Goal: Transaction & Acquisition: Purchase product/service

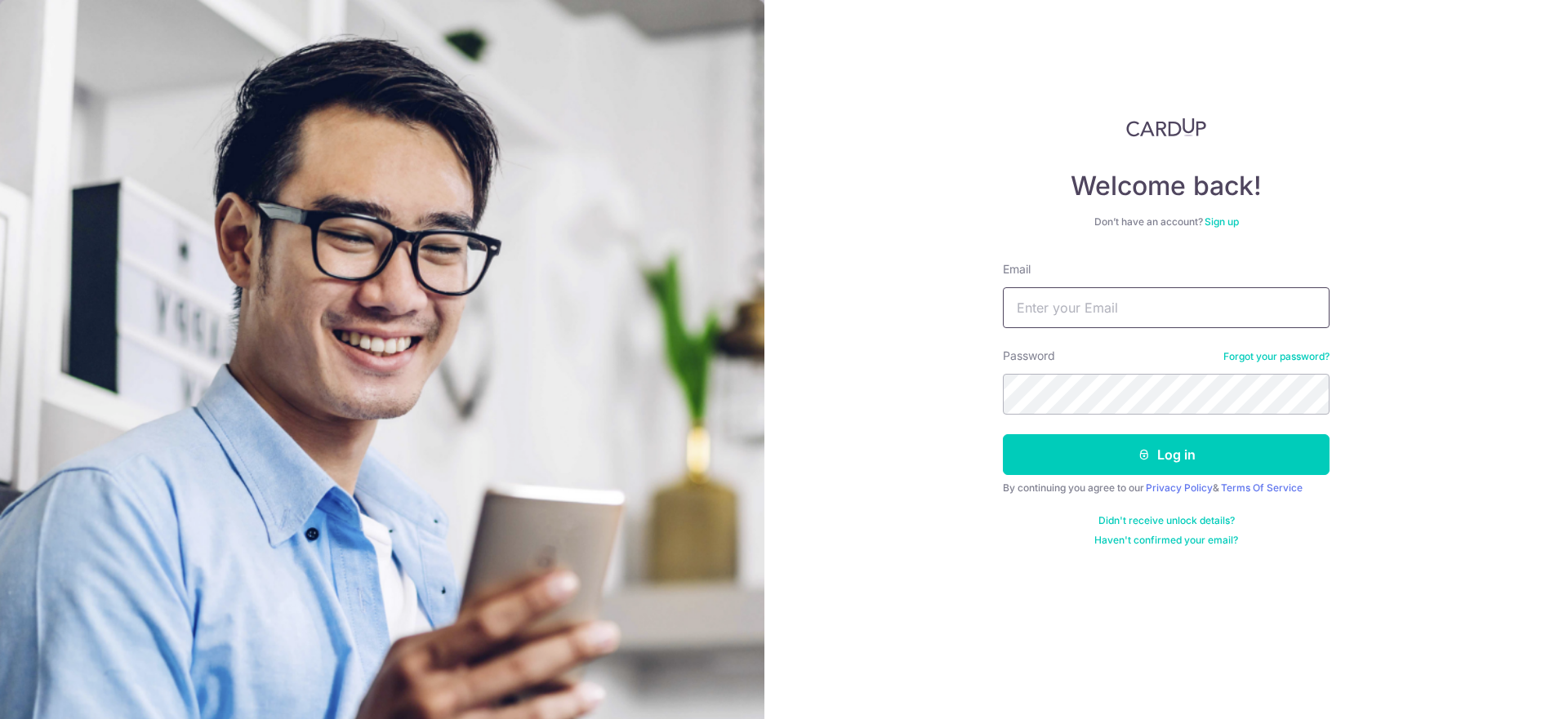
click at [1174, 312] on input "Email" at bounding box center [1166, 307] width 327 height 40
click at [1128, 296] on input "Email" at bounding box center [1166, 307] width 327 height 40
type input "[EMAIL_ADDRESS][DOMAIN_NAME]"
click at [1003, 435] on button "Log in" at bounding box center [1166, 455] width 327 height 40
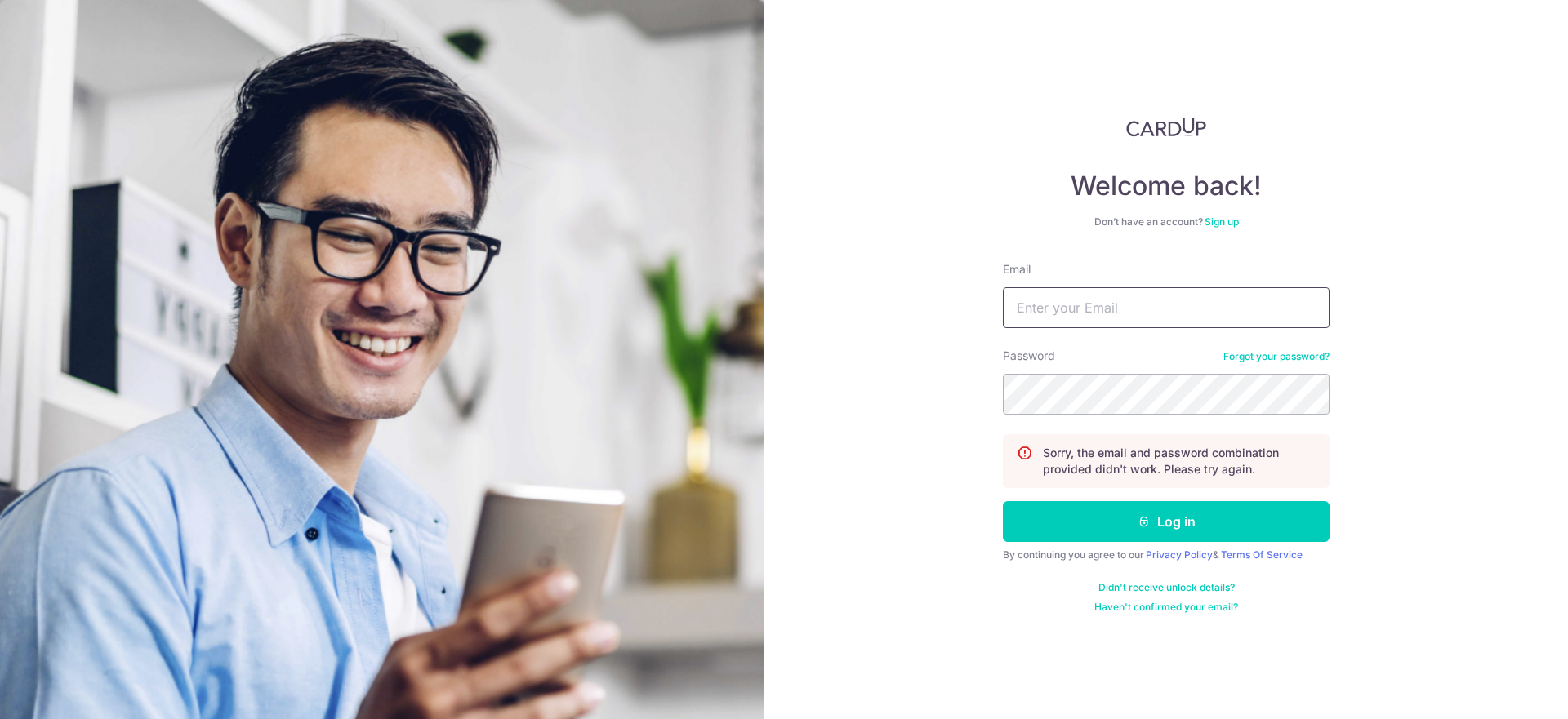
click at [1119, 303] on input "Email" at bounding box center [1166, 307] width 327 height 40
type input "[EMAIL_ADDRESS][DOMAIN_NAME]"
click at [1003, 502] on button "Log in" at bounding box center [1166, 521] width 327 height 40
click at [1062, 319] on input "Email" at bounding box center [1166, 307] width 327 height 40
type input "handickson@live.com"
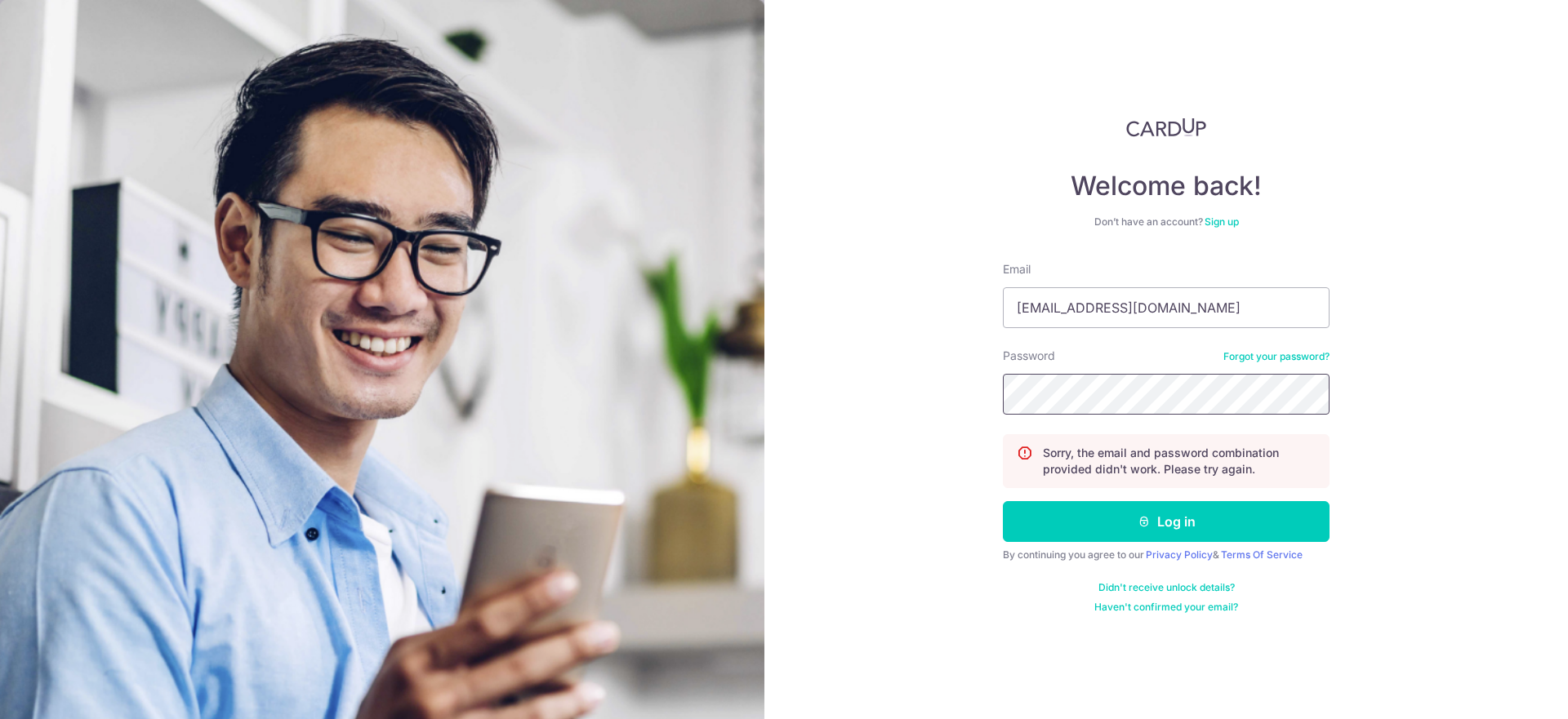
click at [1003, 502] on button "Log in" at bounding box center [1166, 521] width 327 height 40
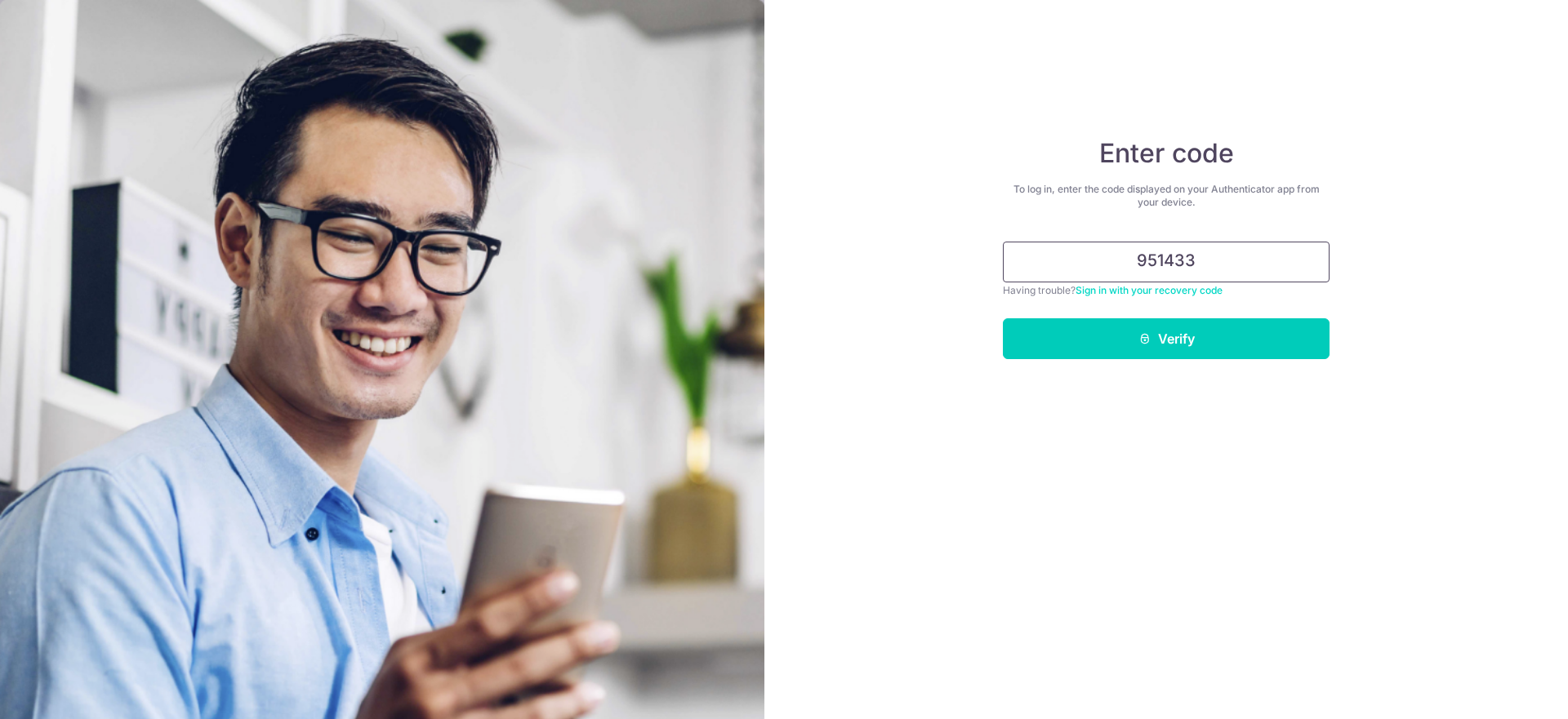
type input "951433"
click at [1003, 318] on button "Verify" at bounding box center [1166, 338] width 327 height 40
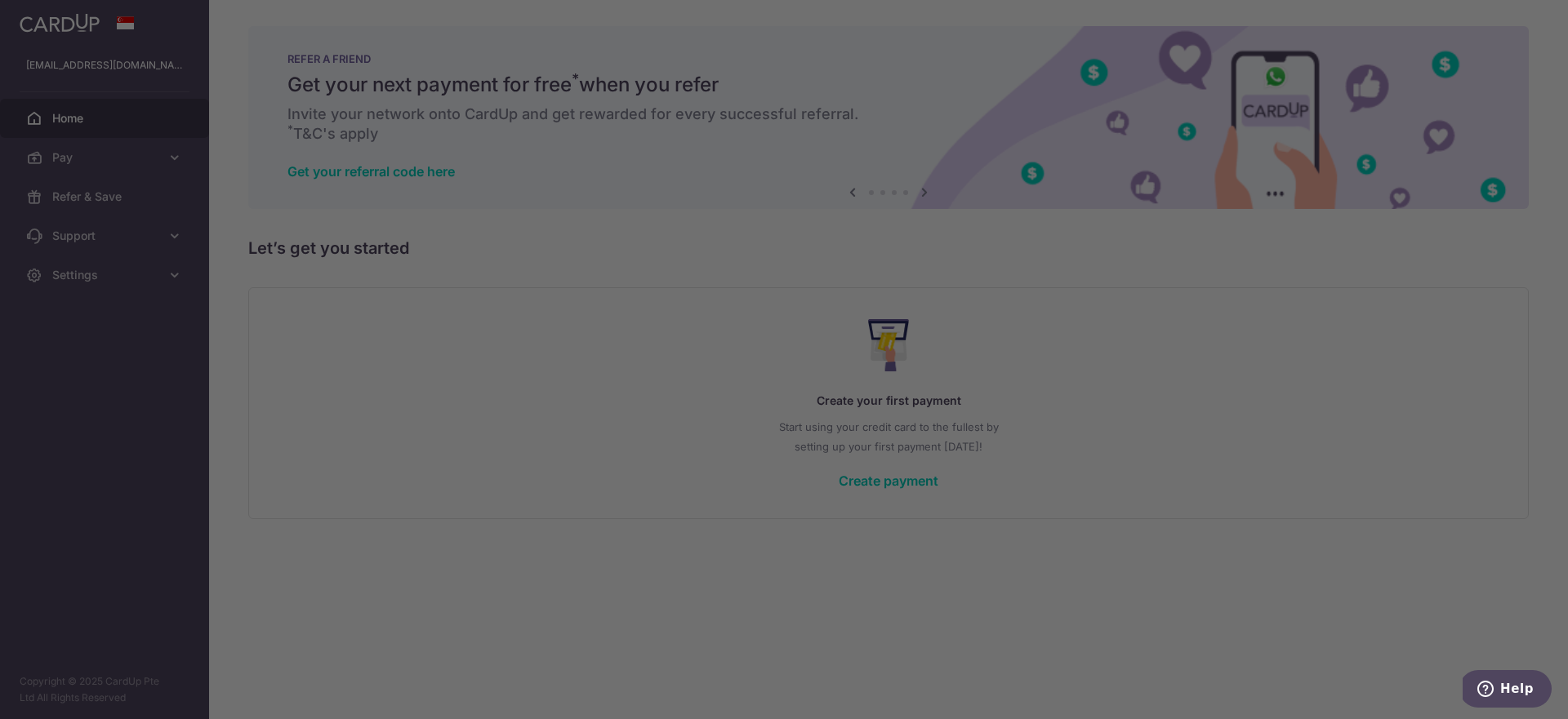
click at [511, 268] on div at bounding box center [792, 363] width 1584 height 727
click at [1133, 396] on div at bounding box center [792, 363] width 1584 height 727
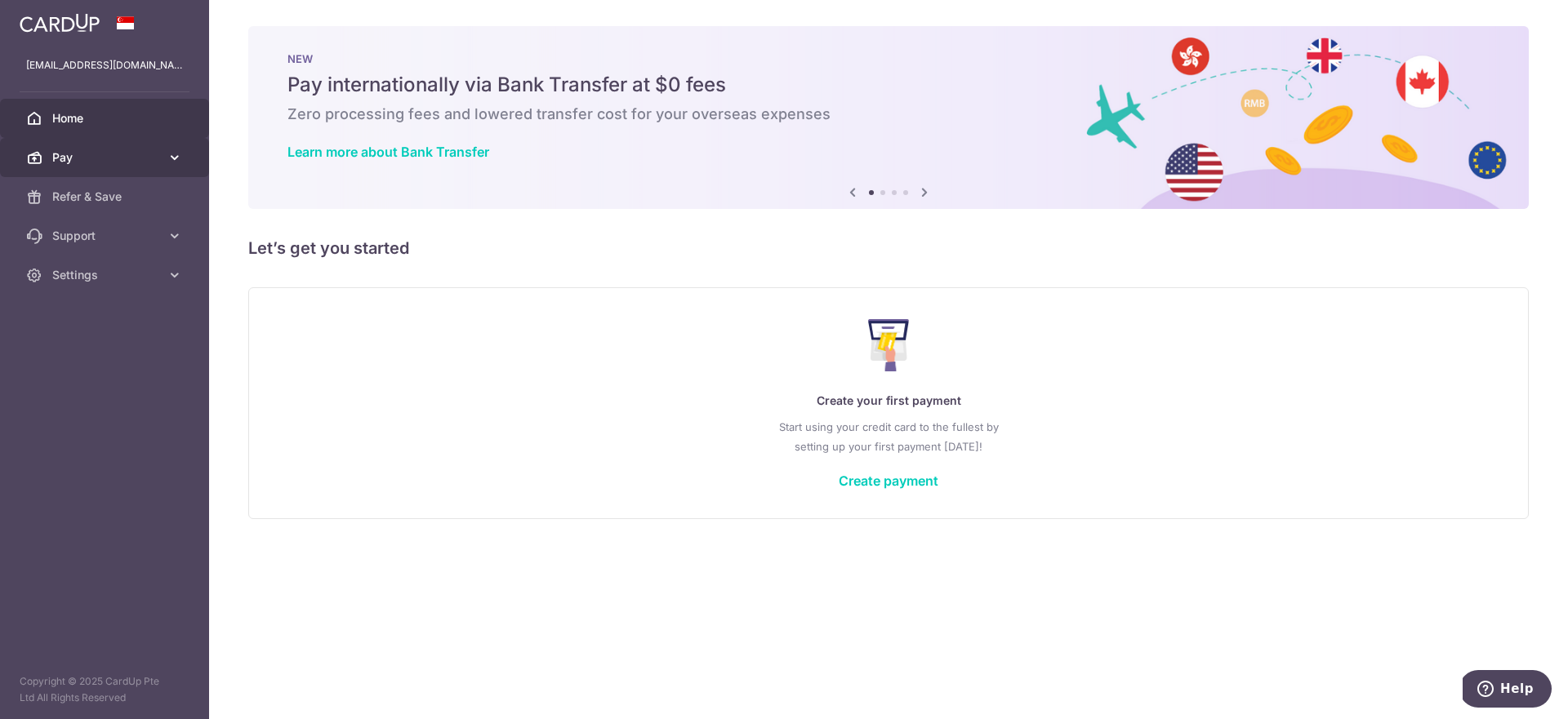
click at [110, 146] on link "Pay" at bounding box center [104, 158] width 209 height 40
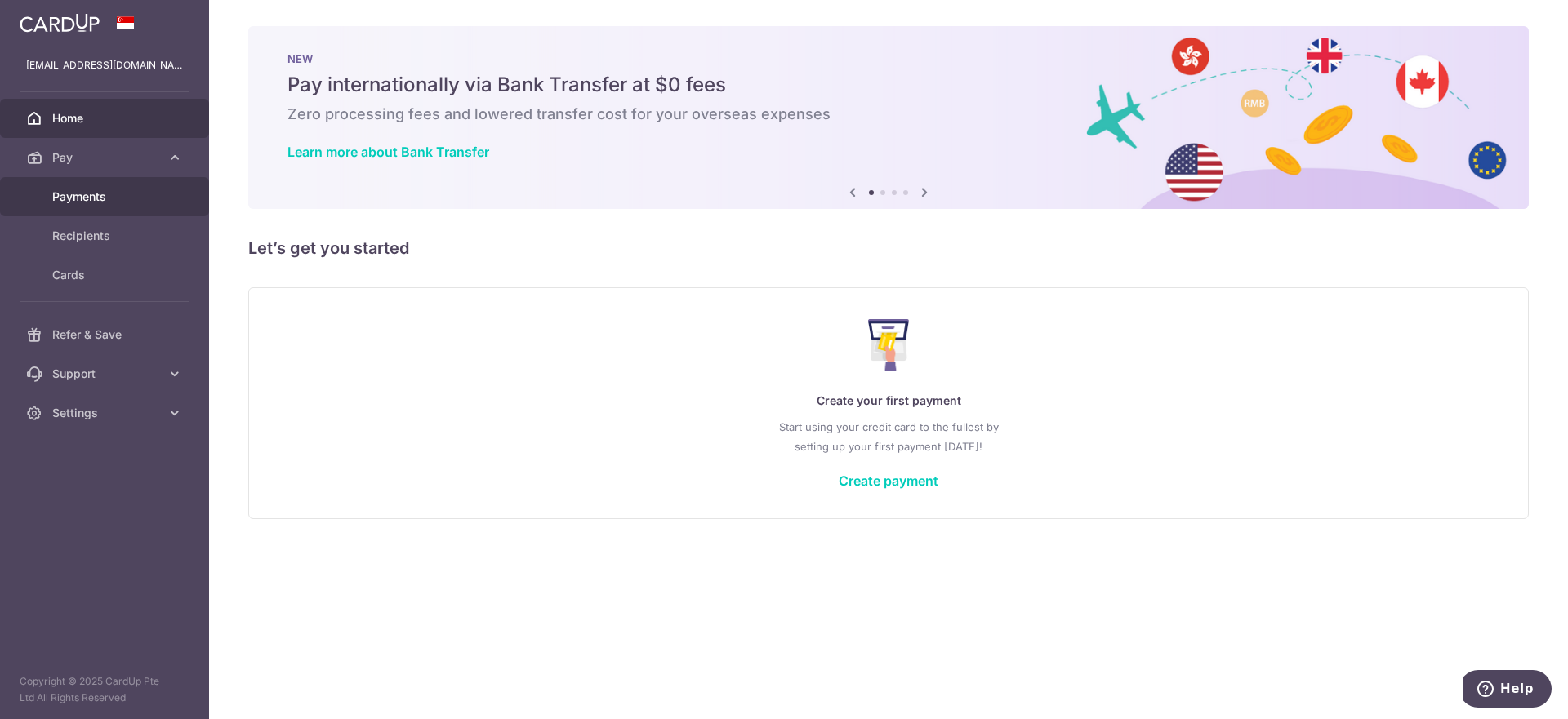
click at [105, 194] on span "Payments" at bounding box center [106, 196] width 108 height 16
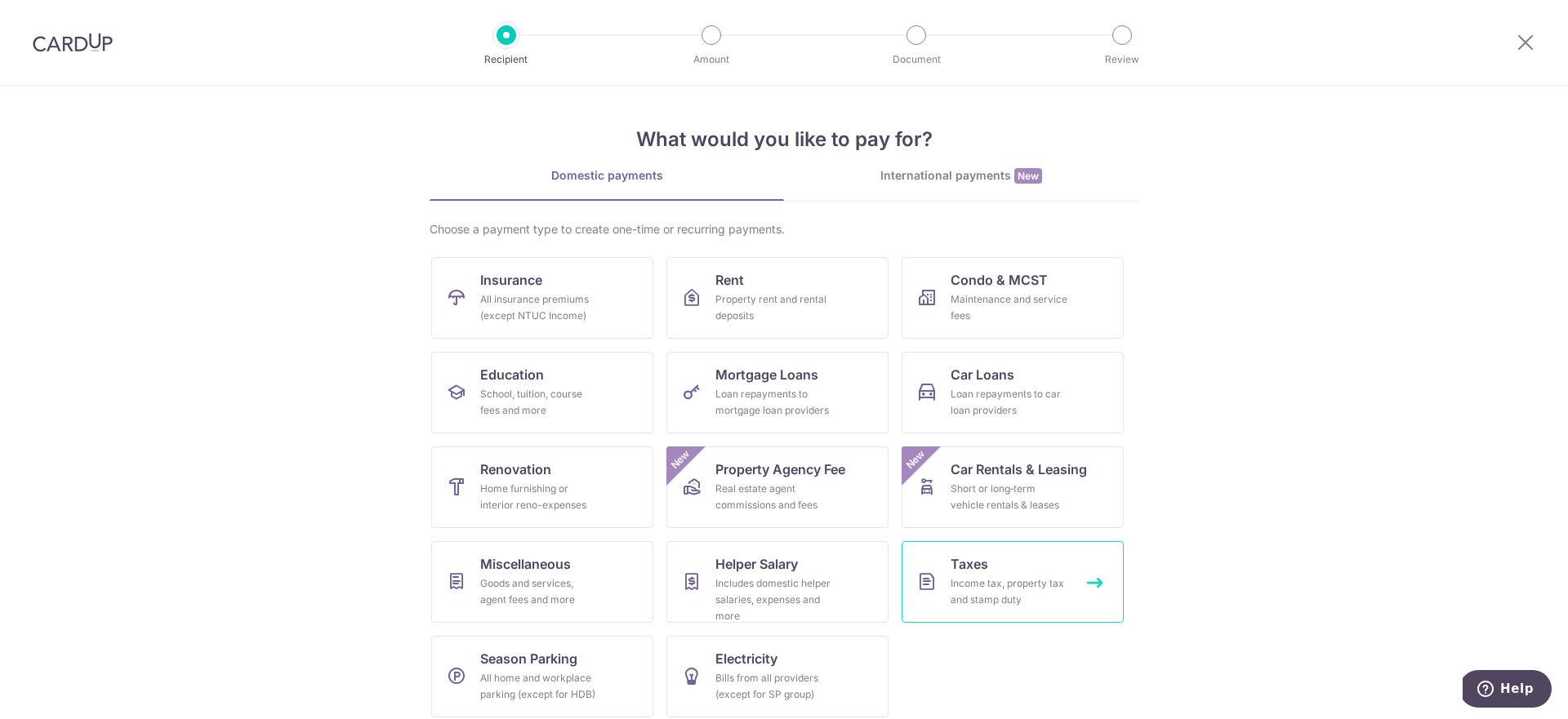
click at [984, 586] on div "Income tax, property tax and stamp duty" at bounding box center [1009, 592] width 118 height 33
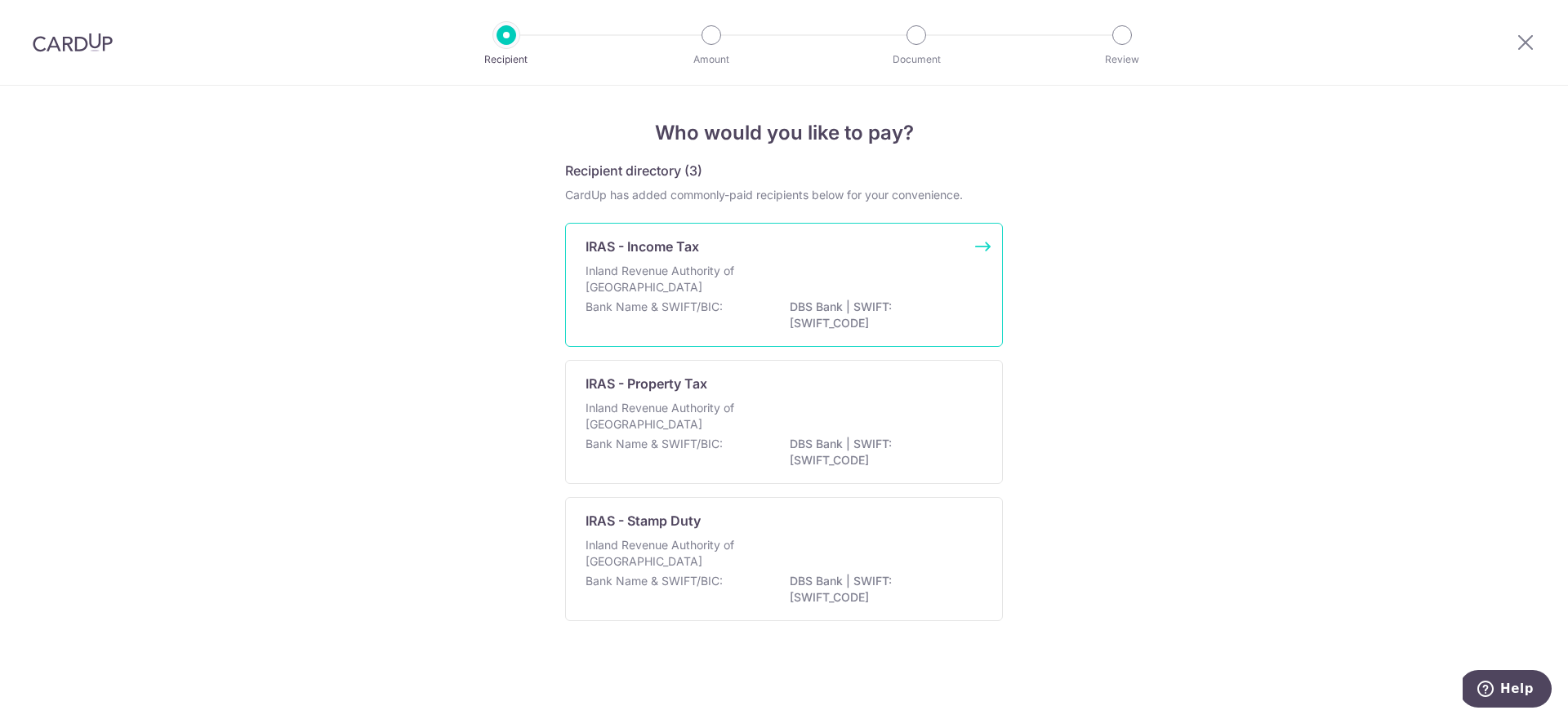
click at [887, 295] on div "Inland Revenue Authority of Singapore" at bounding box center [784, 280] width 397 height 36
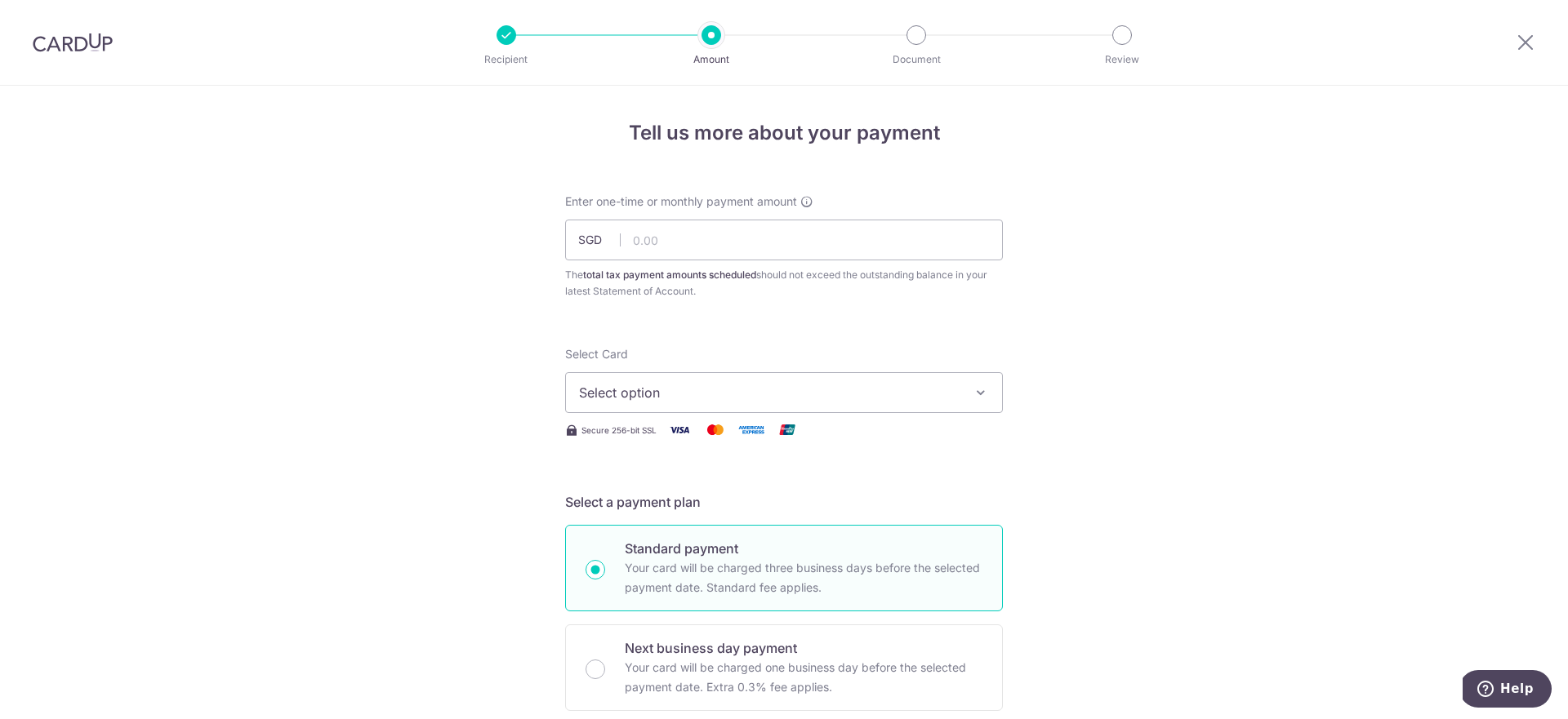
click at [818, 392] on span "Select option" at bounding box center [769, 392] width 380 height 20
click at [802, 436] on span "Add credit card" at bounding box center [798, 438] width 380 height 16
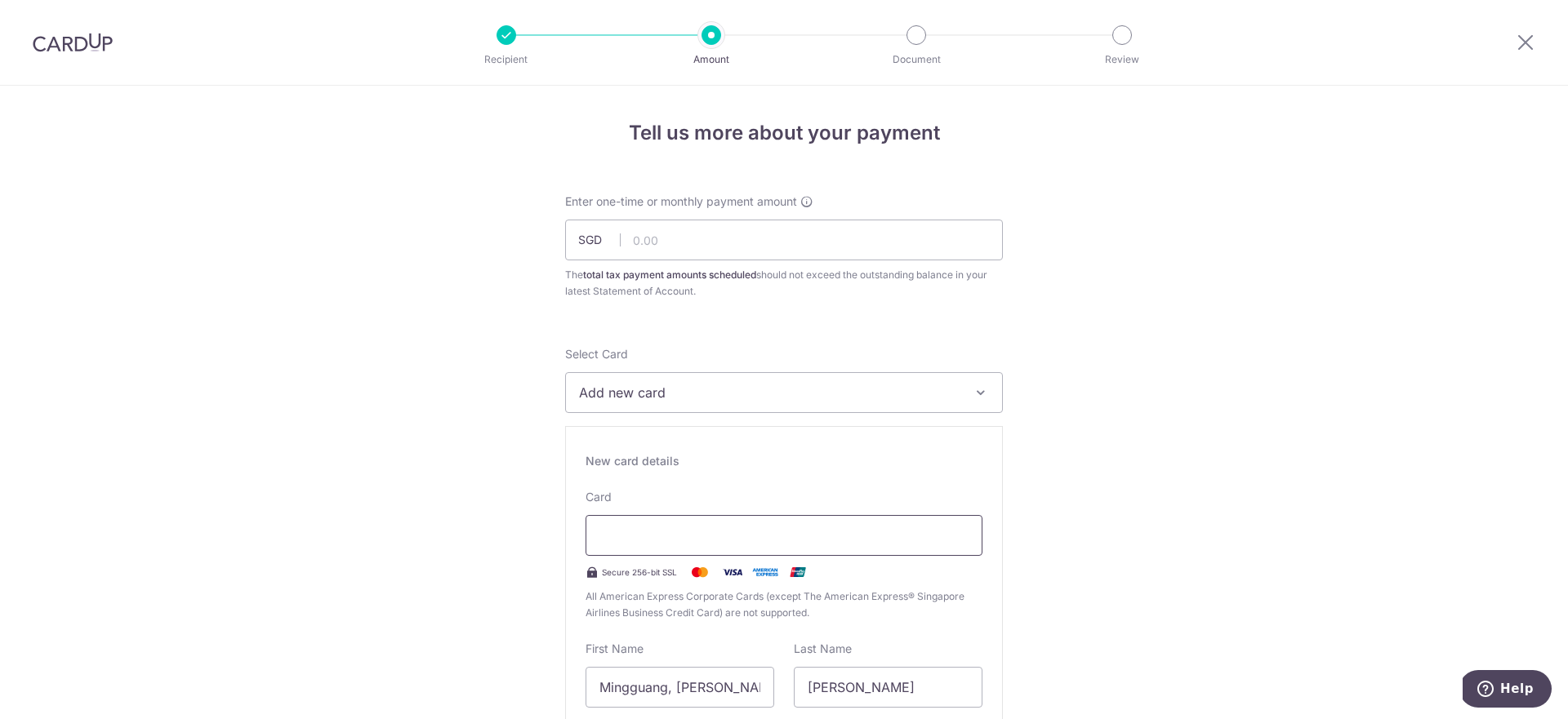
type input "02 / 2029"
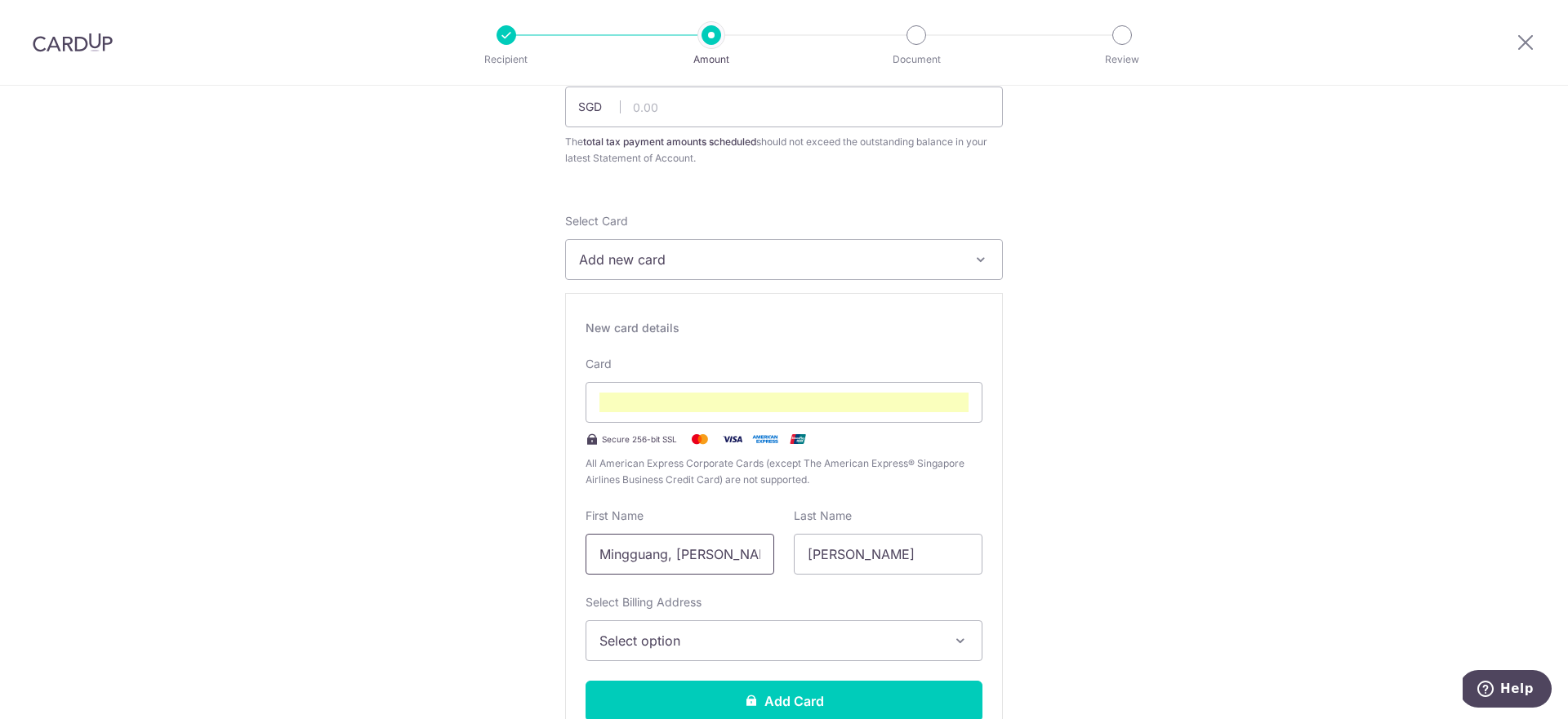
click at [728, 549] on input "Mingguang, [PERSON_NAME]" at bounding box center [680, 554] width 188 height 40
click at [728, 550] on input "Mingguang, [PERSON_NAME]" at bounding box center [680, 554] width 188 height 40
type input "Yeah"
type input "Buddy"
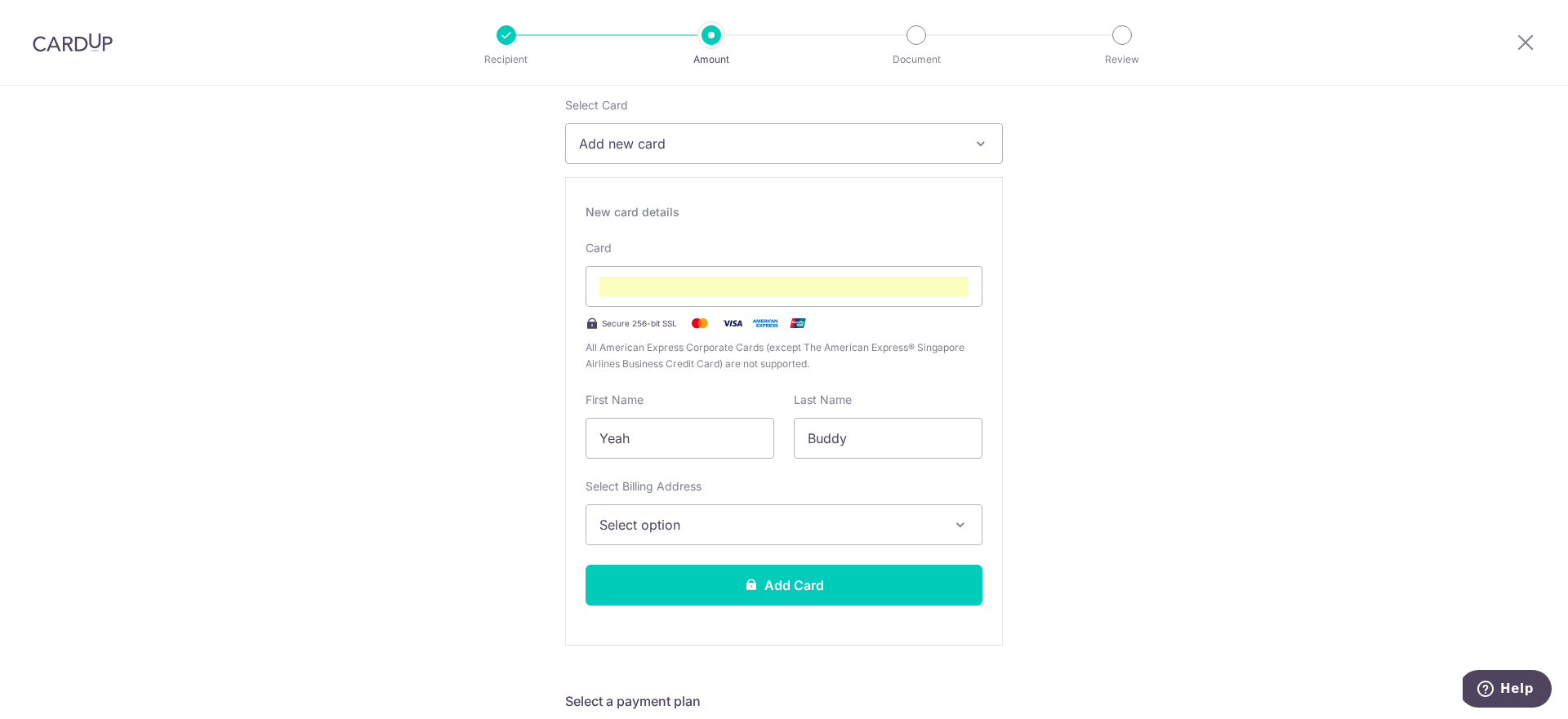
scroll to position [287, 0]
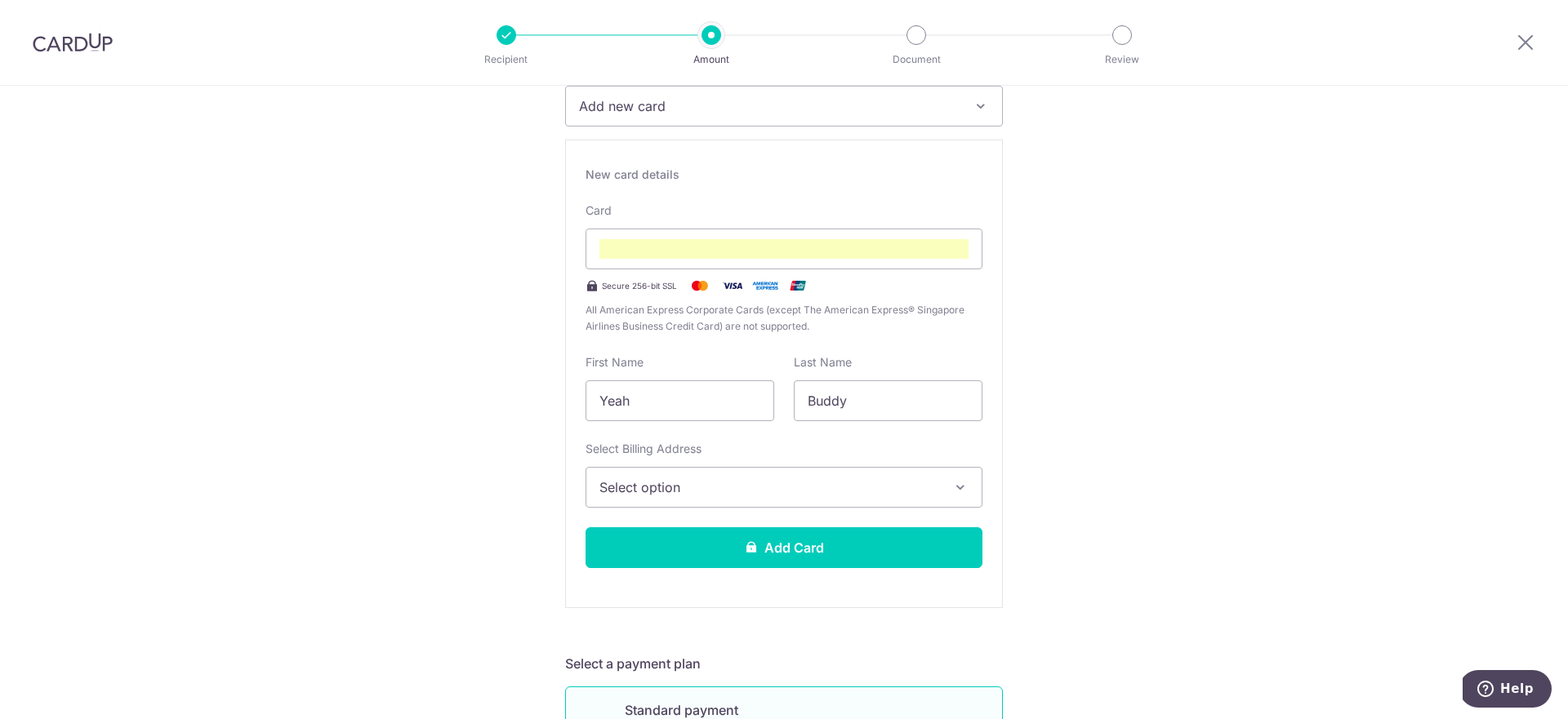
click at [800, 478] on span "Select option" at bounding box center [769, 487] width 340 height 20
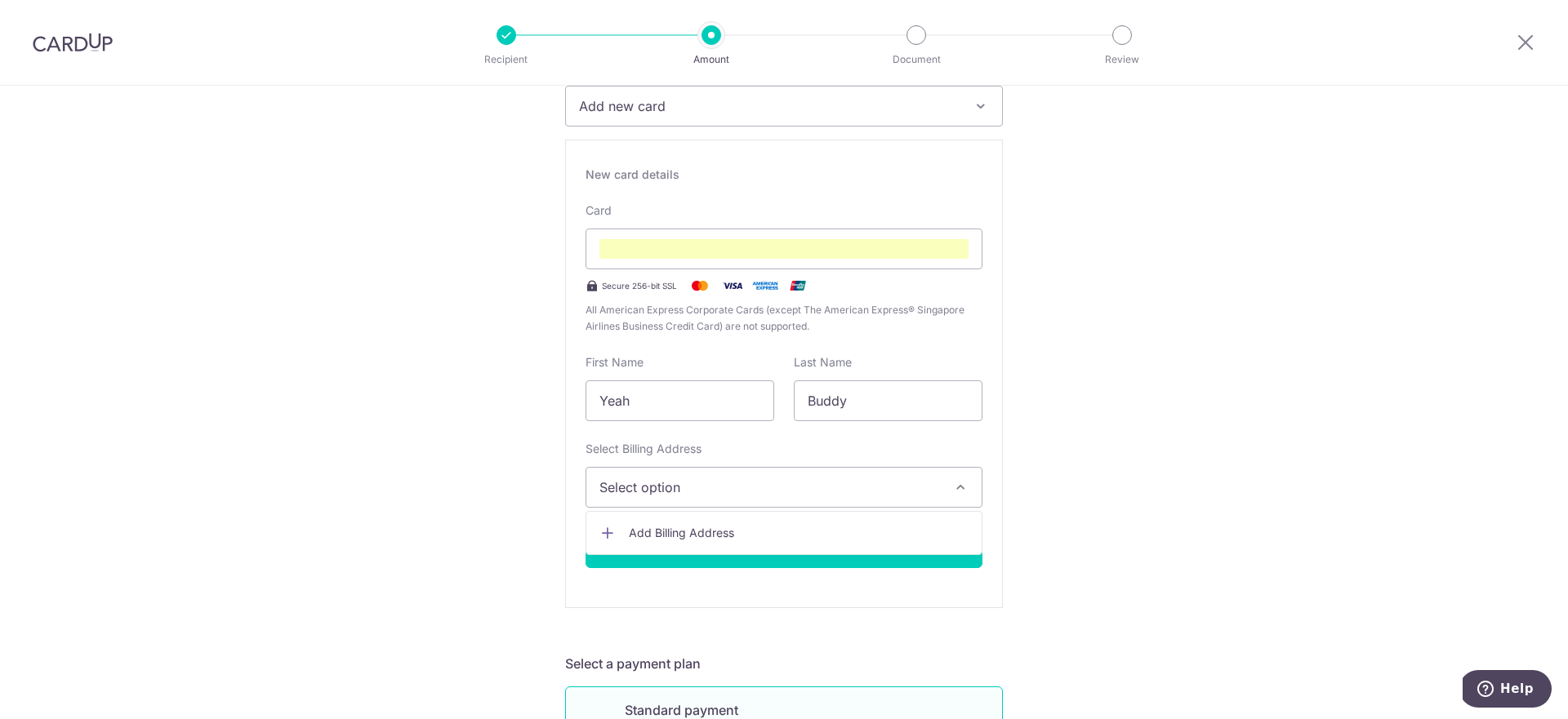
click at [802, 533] on span "Add Billing Address" at bounding box center [798, 533] width 340 height 16
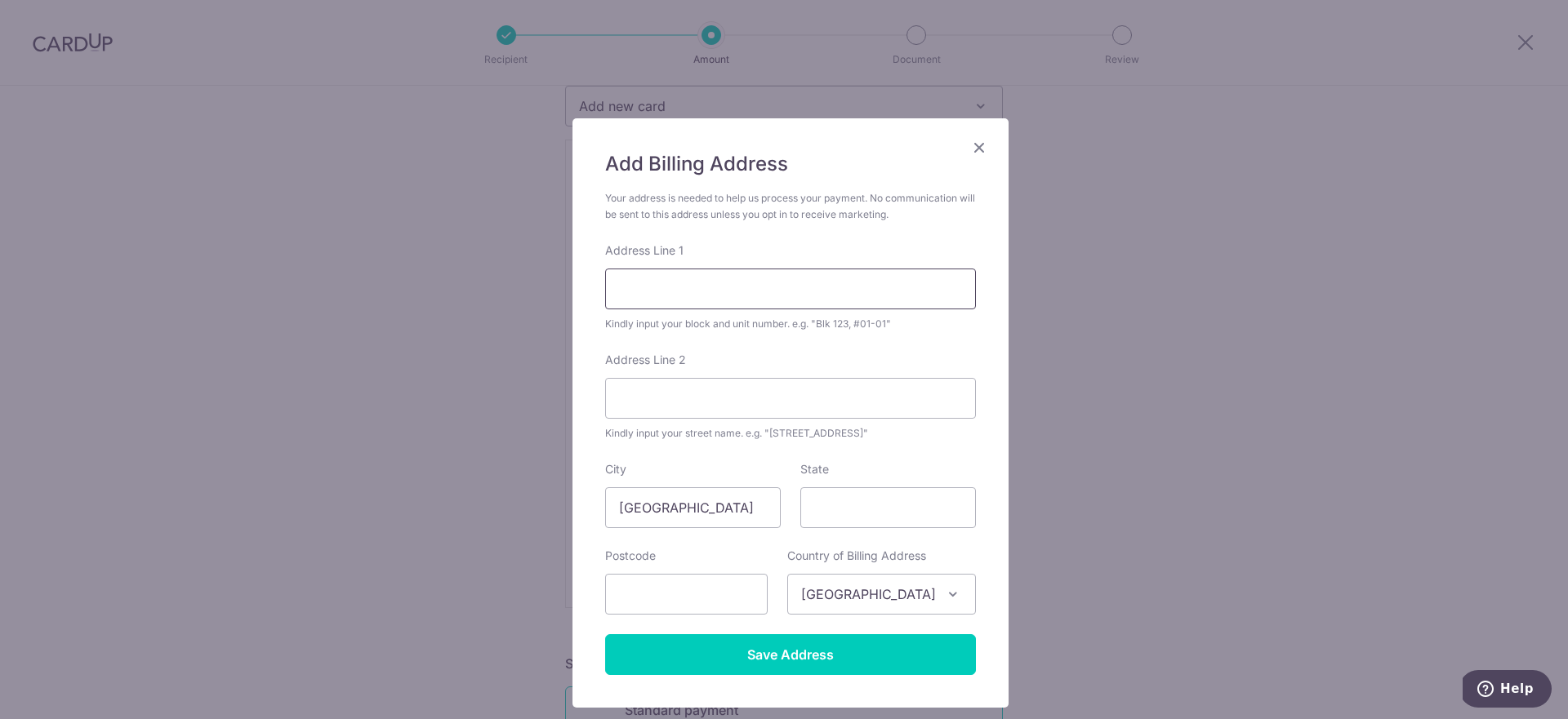
click at [697, 297] on input "Address Line 1" at bounding box center [791, 288] width 371 height 40
type input "130B Toa Payoh Crest #13-512"
type input "312130"
click at [847, 518] on input "State" at bounding box center [888, 507] width 176 height 40
click at [768, 648] on input "Save Address" at bounding box center [791, 654] width 371 height 40
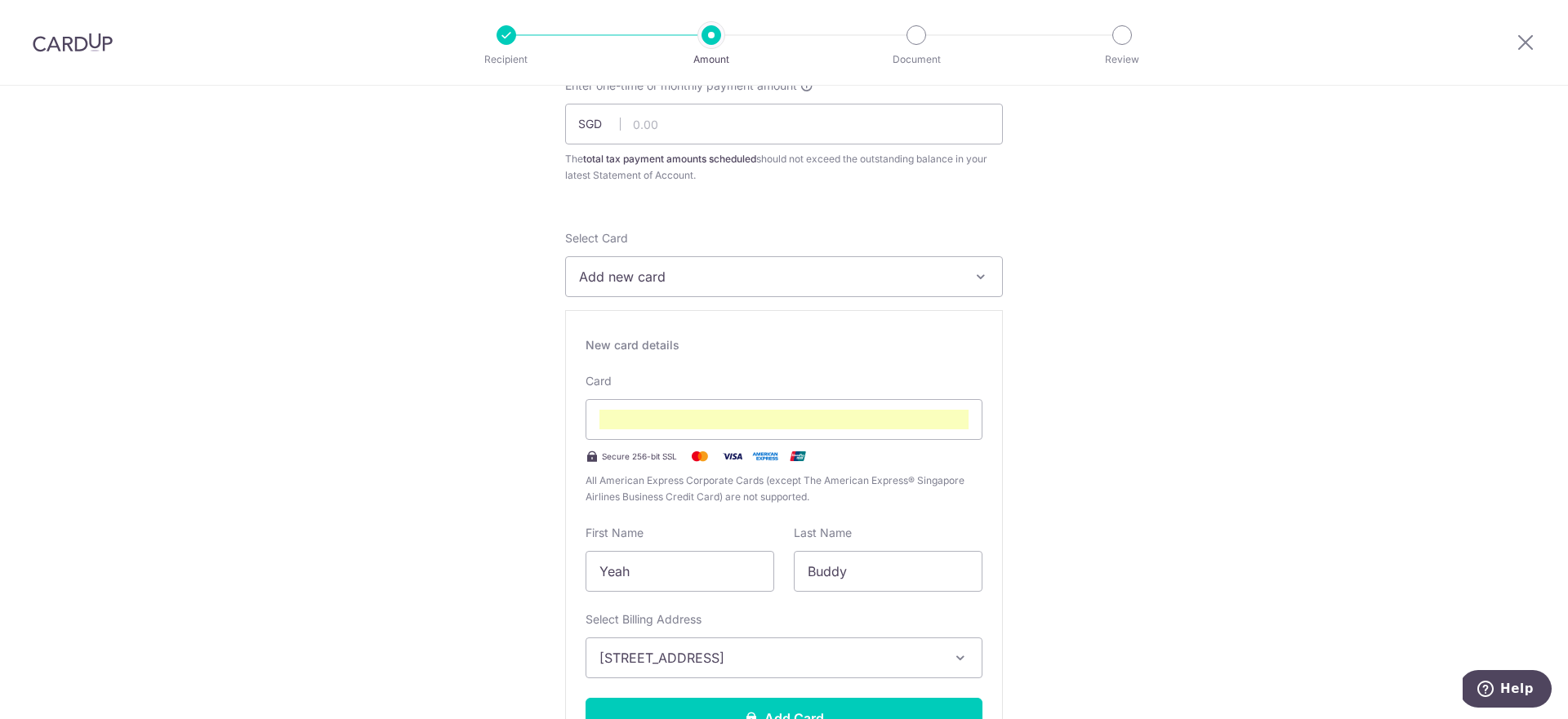
scroll to position [0, 0]
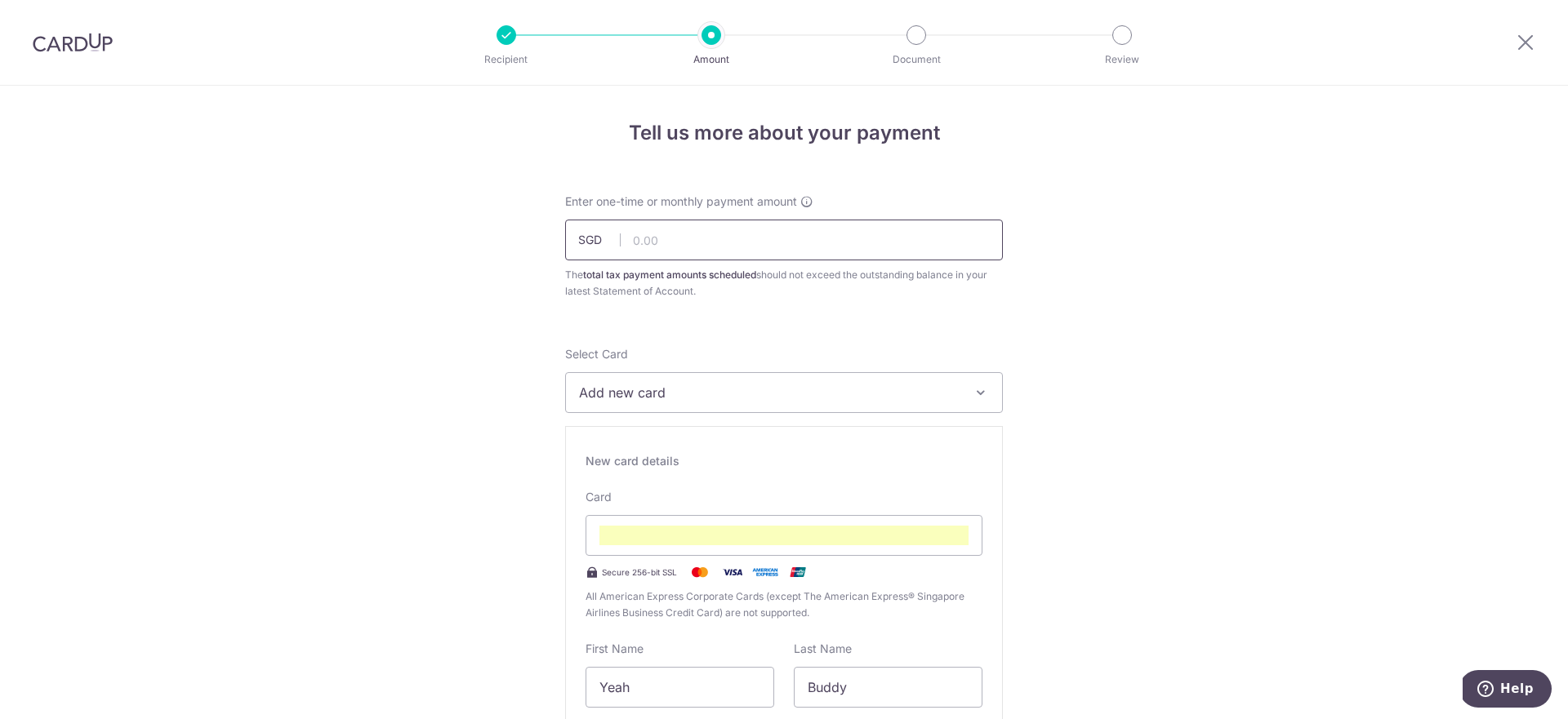
click at [738, 233] on input "text" at bounding box center [783, 239] width 438 height 40
paste input "10,806.73"
type input "10,806.73"
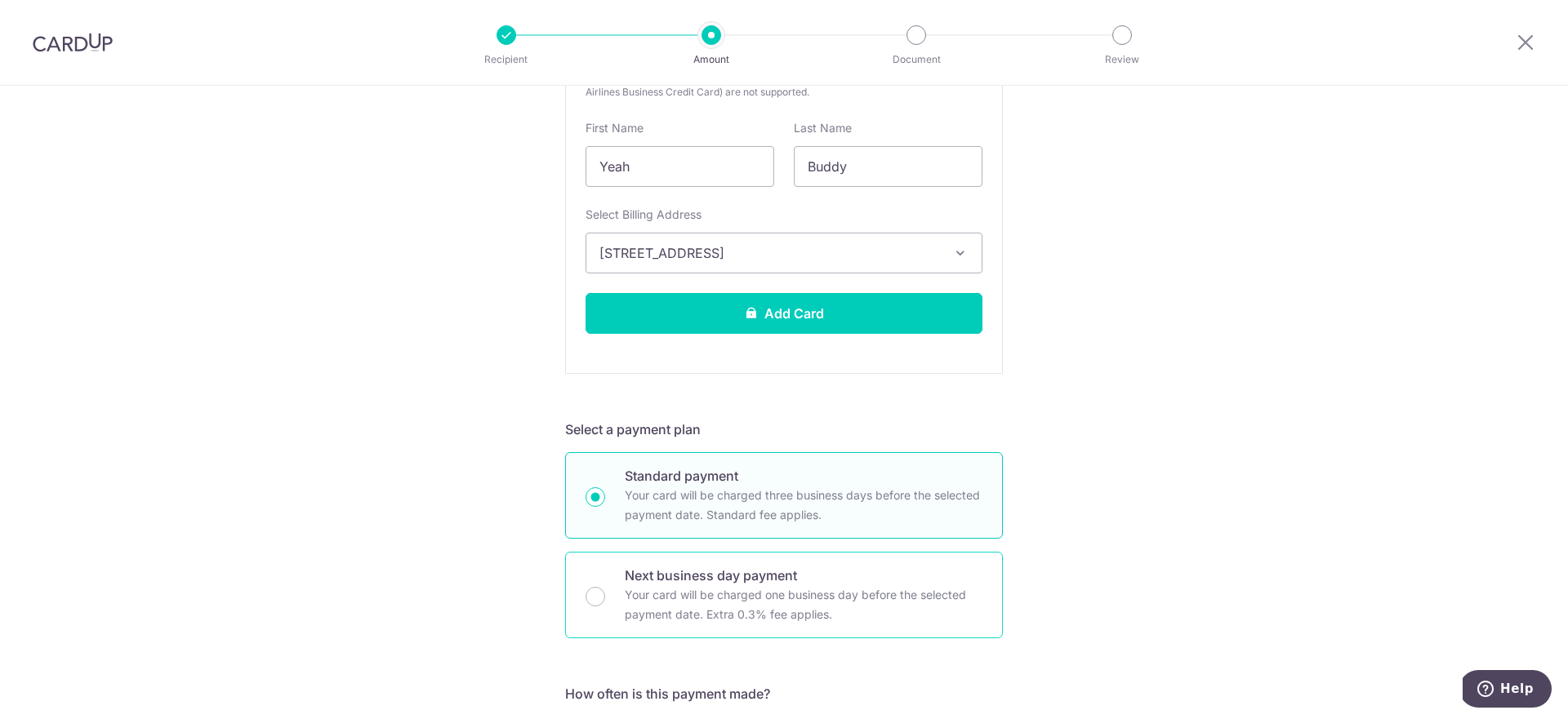
scroll to position [581, 0]
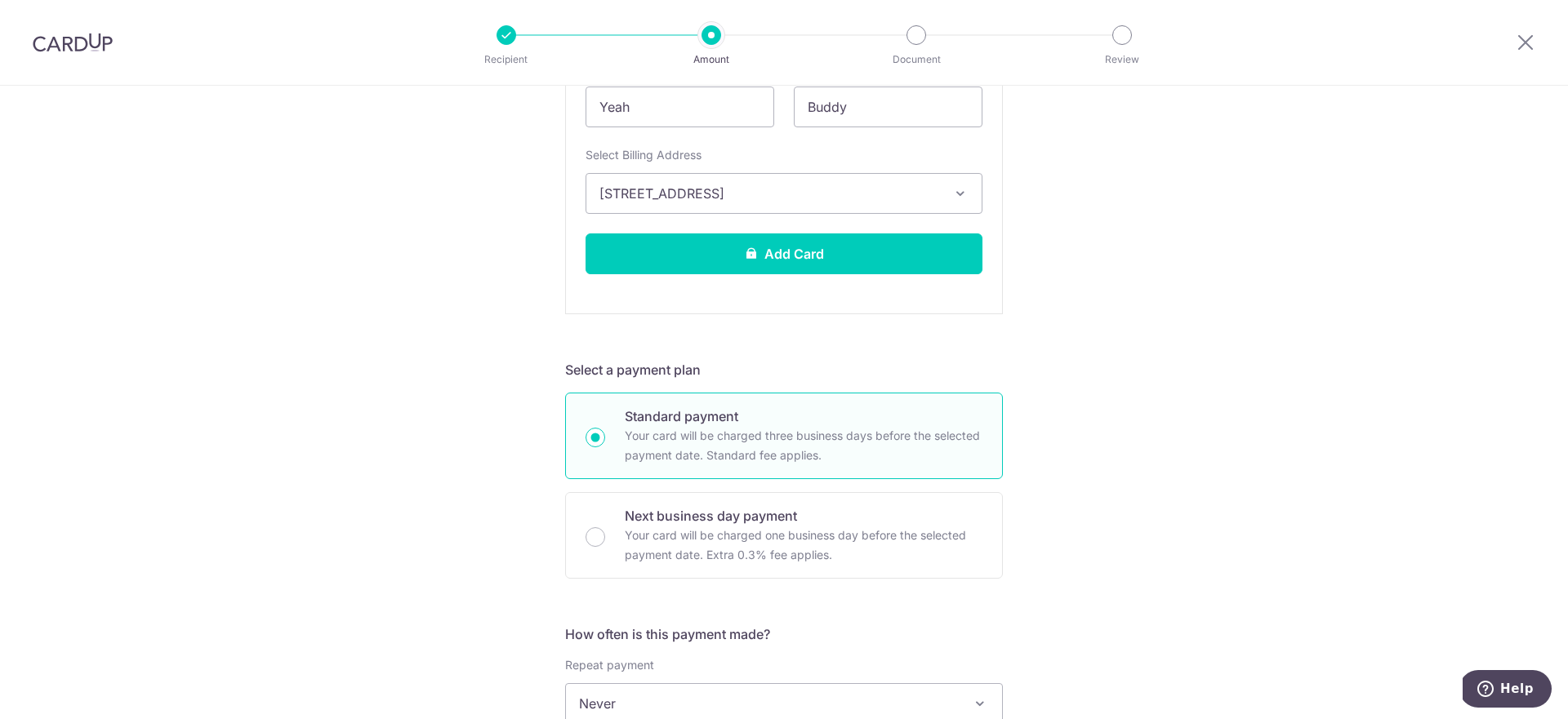
click at [1054, 575] on div "Tell us more about your payment Enter one-time or monthly payment amount SGD 10…" at bounding box center [784, 509] width 1568 height 2009
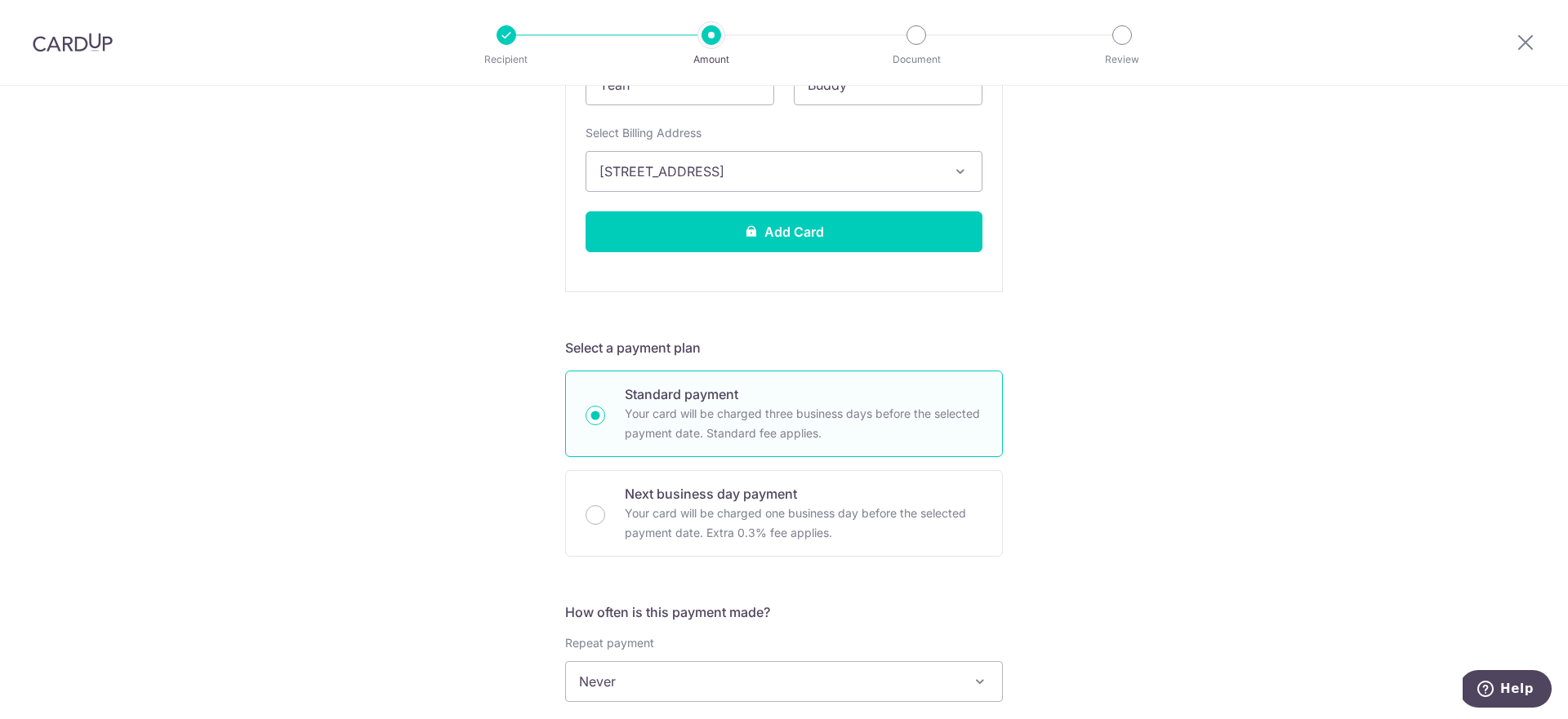
scroll to position [713, 0]
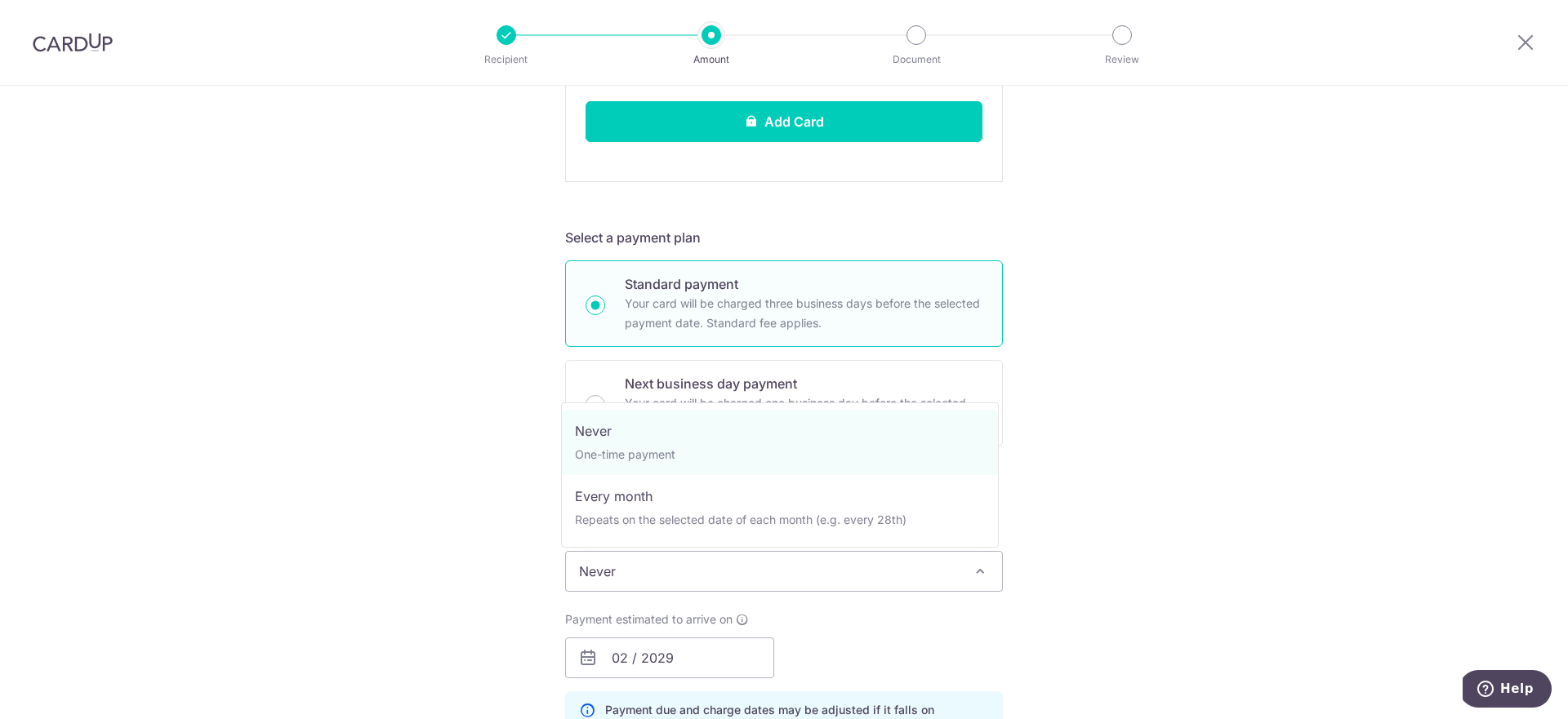
click at [862, 573] on span "Never" at bounding box center [783, 572] width 436 height 40
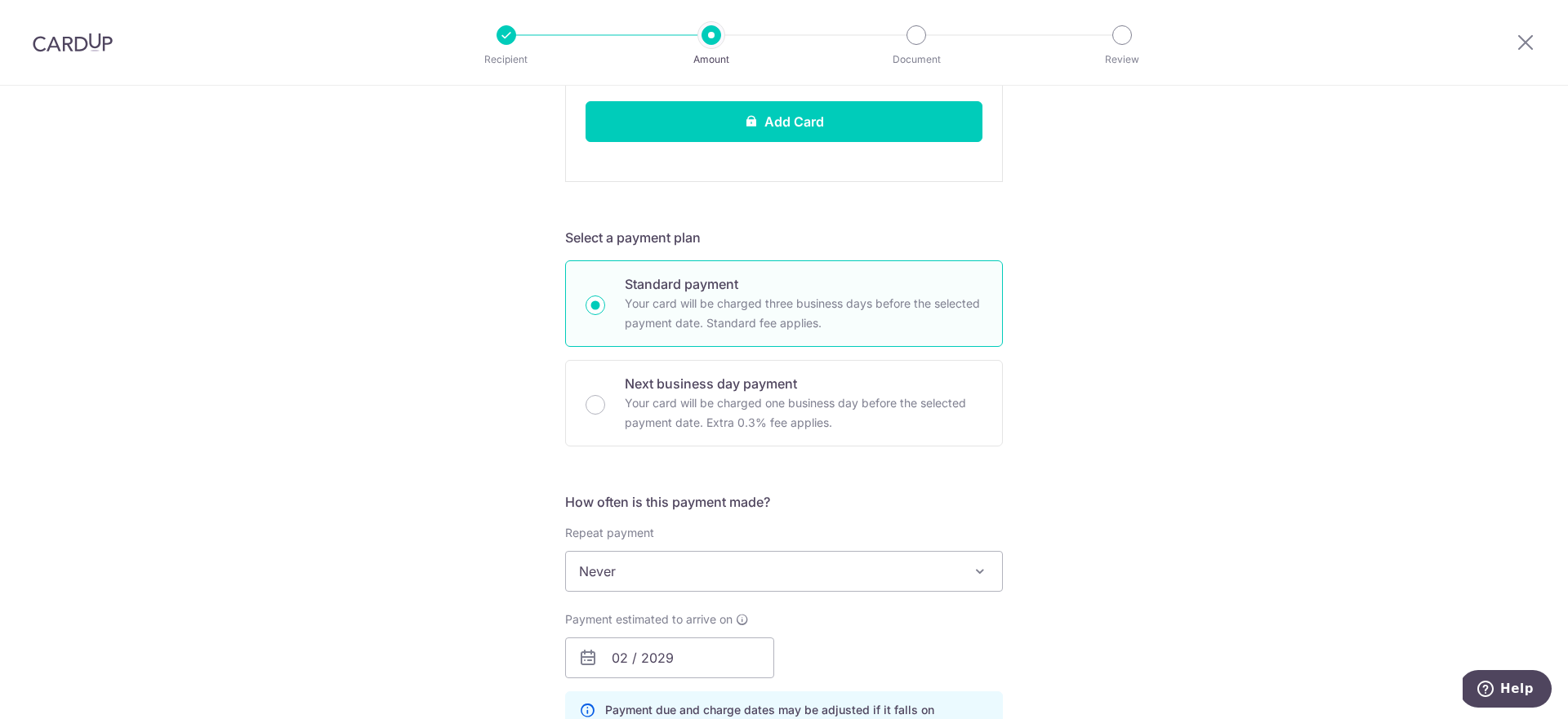
click at [1164, 543] on div "Tell us more about your payment Enter one-time or monthly payment amount SGD 10…" at bounding box center [784, 377] width 1568 height 2009
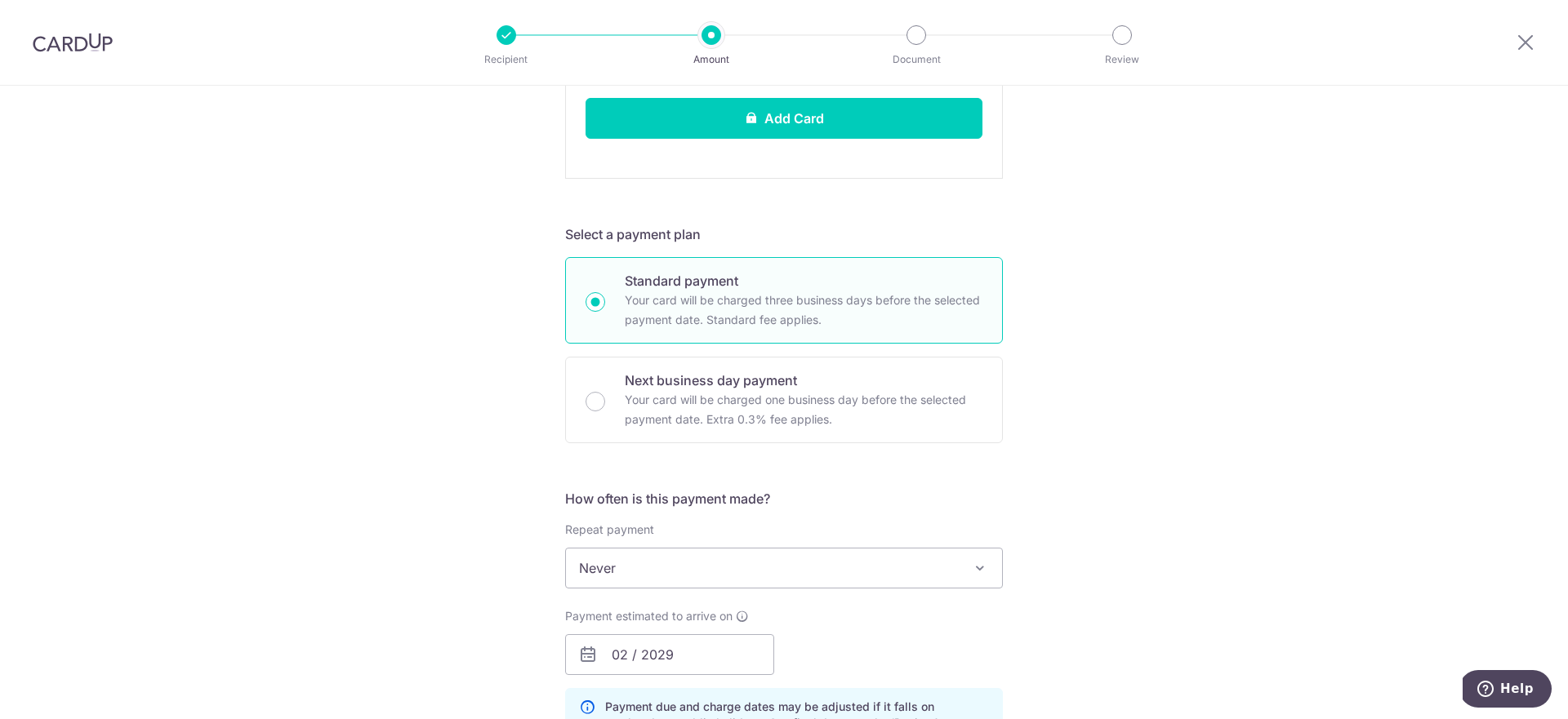
click at [1144, 549] on div "Tell us more about your payment Enter one-time or monthly payment amount SGD 10…" at bounding box center [784, 374] width 1568 height 2009
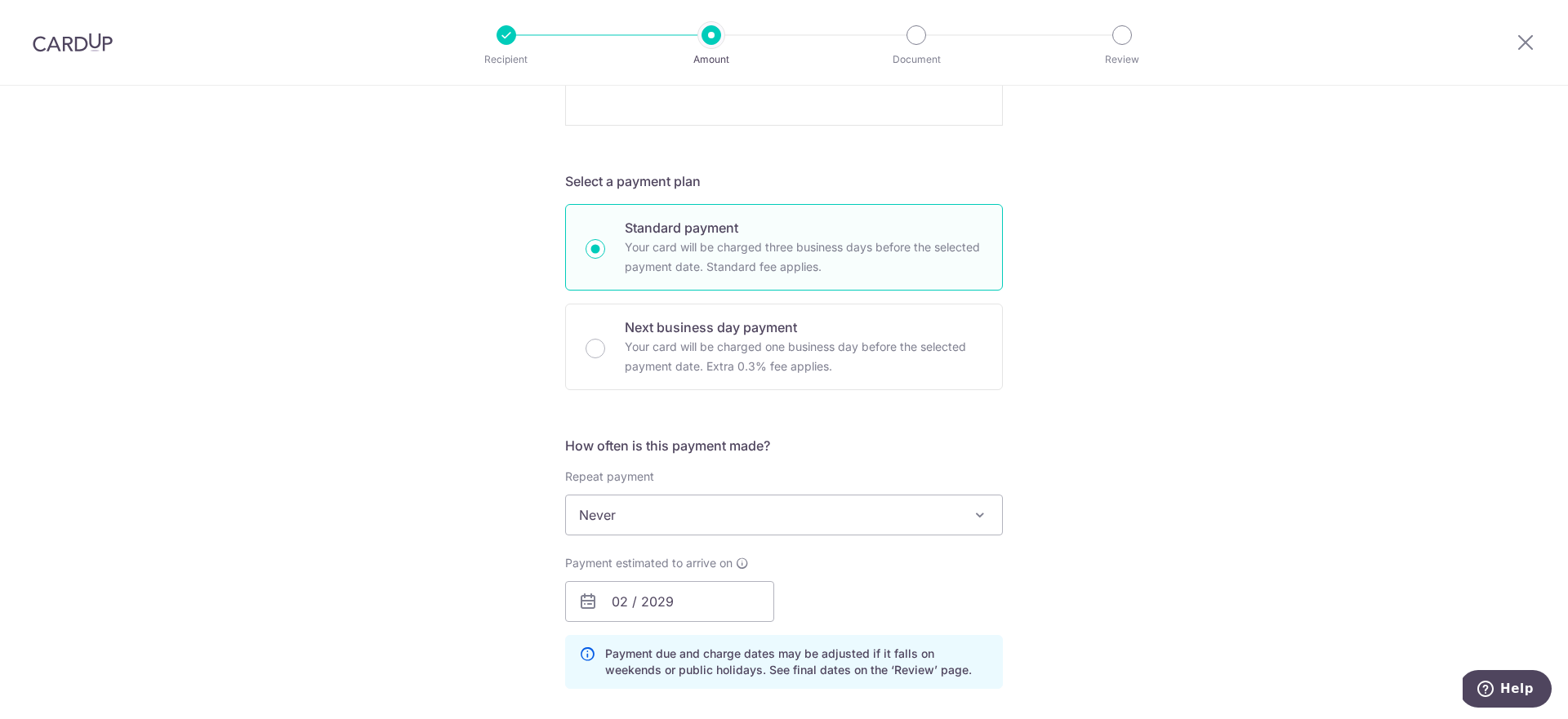
scroll to position [770, 0]
click at [619, 606] on input "02 / 2029" at bounding box center [669, 600] width 209 height 40
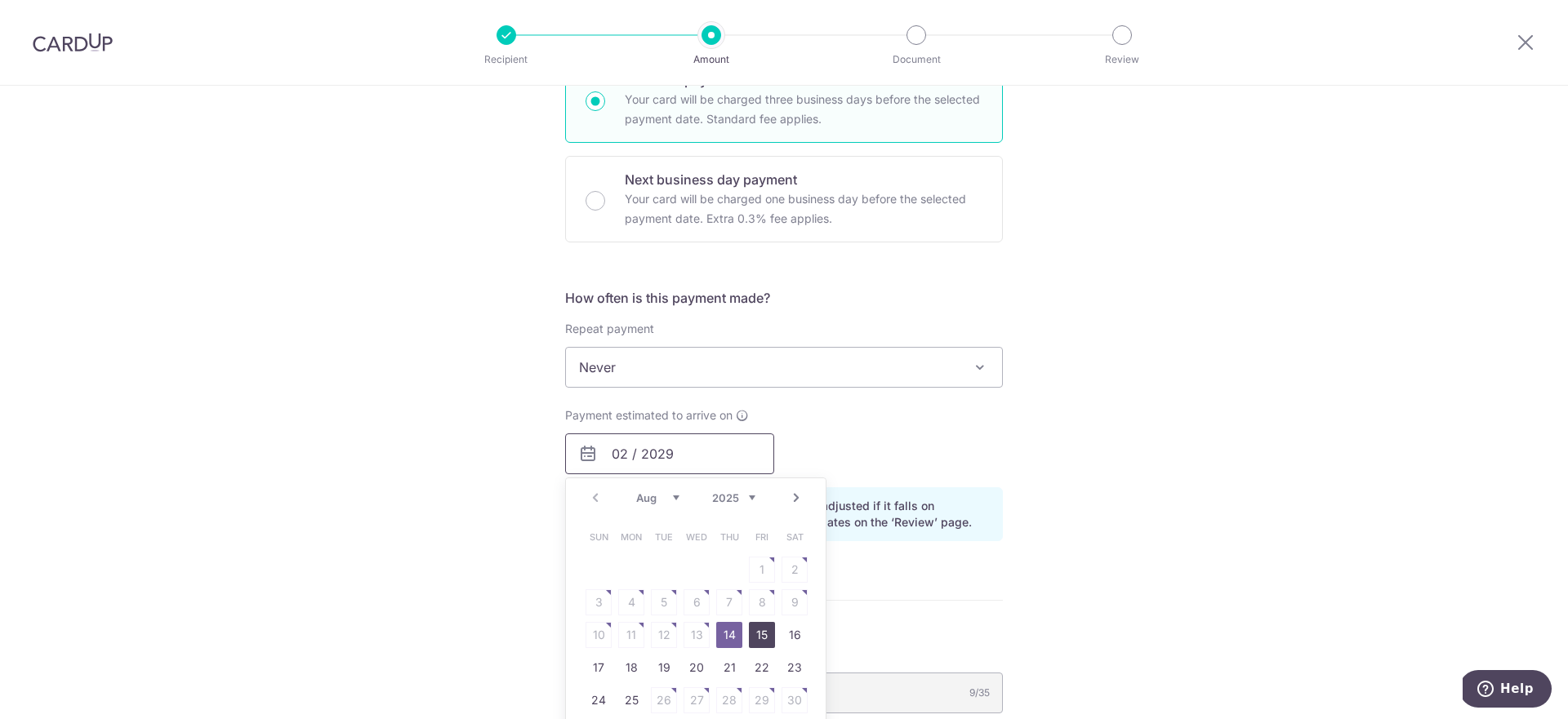
scroll to position [935, 0]
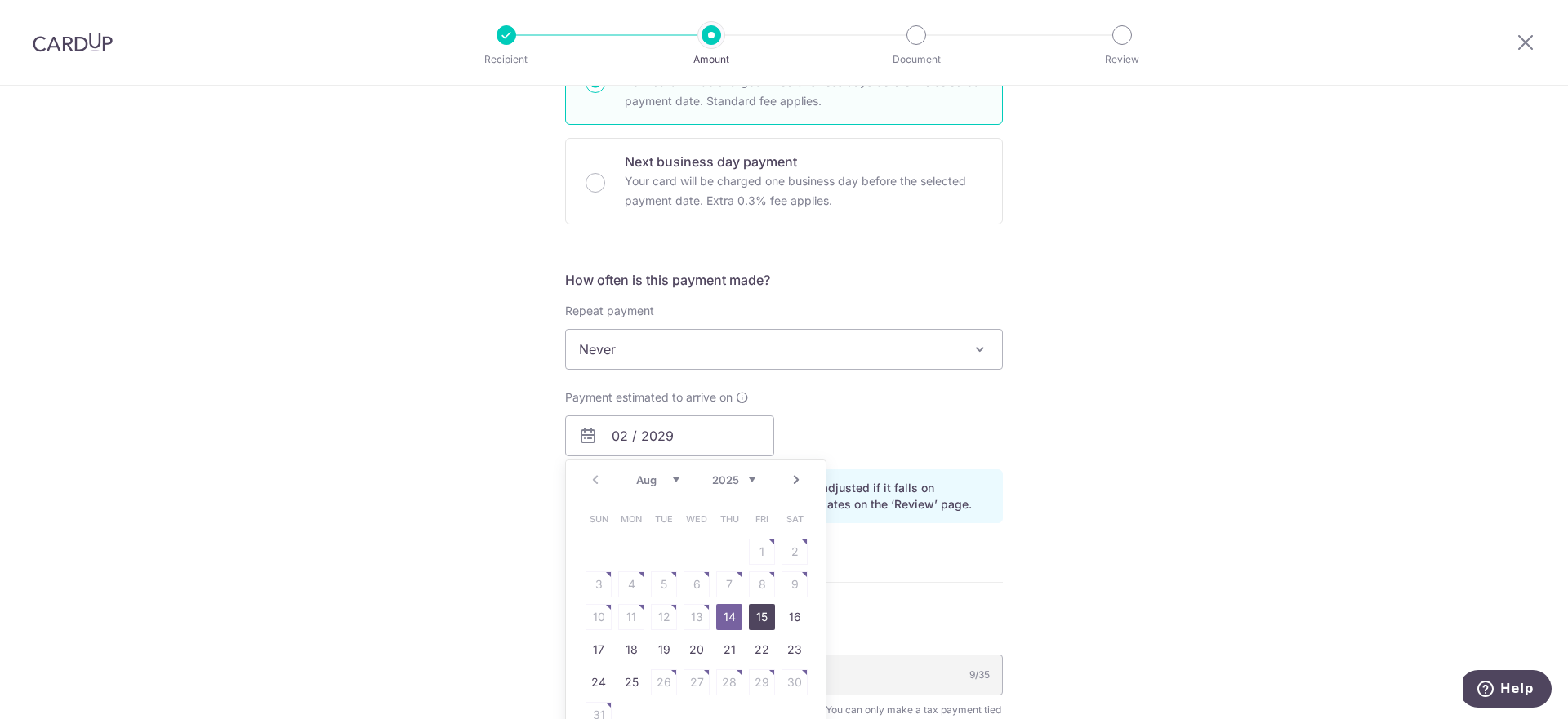
click at [756, 617] on link "15" at bounding box center [762, 617] width 26 height 26
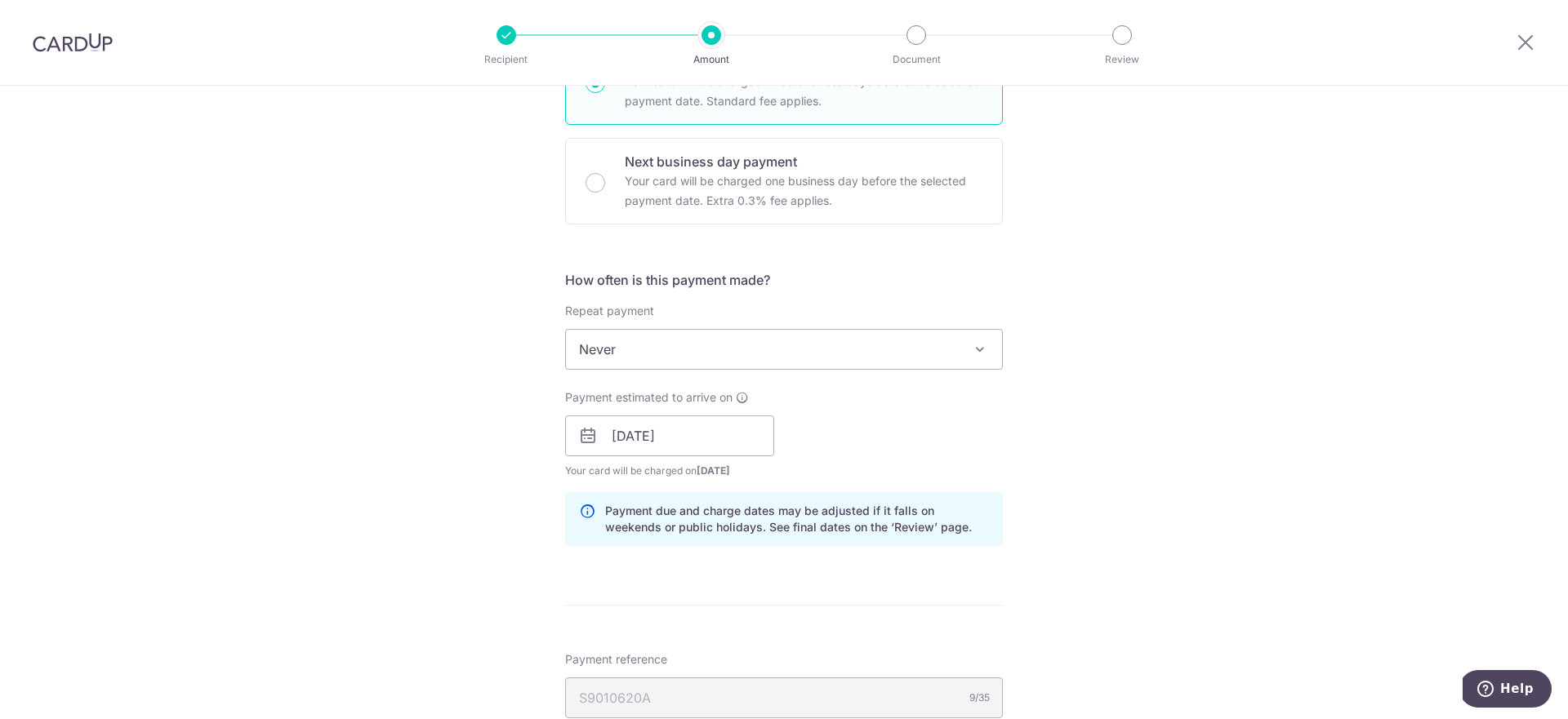
click at [718, 411] on div "Payment estimated to arrive on 15/08/2025 Prev Next Aug Sep Oct Nov Dec 2025 20…" at bounding box center [669, 434] width 209 height 89
click at [715, 441] on input "15/08/2025" at bounding box center [669, 436] width 209 height 40
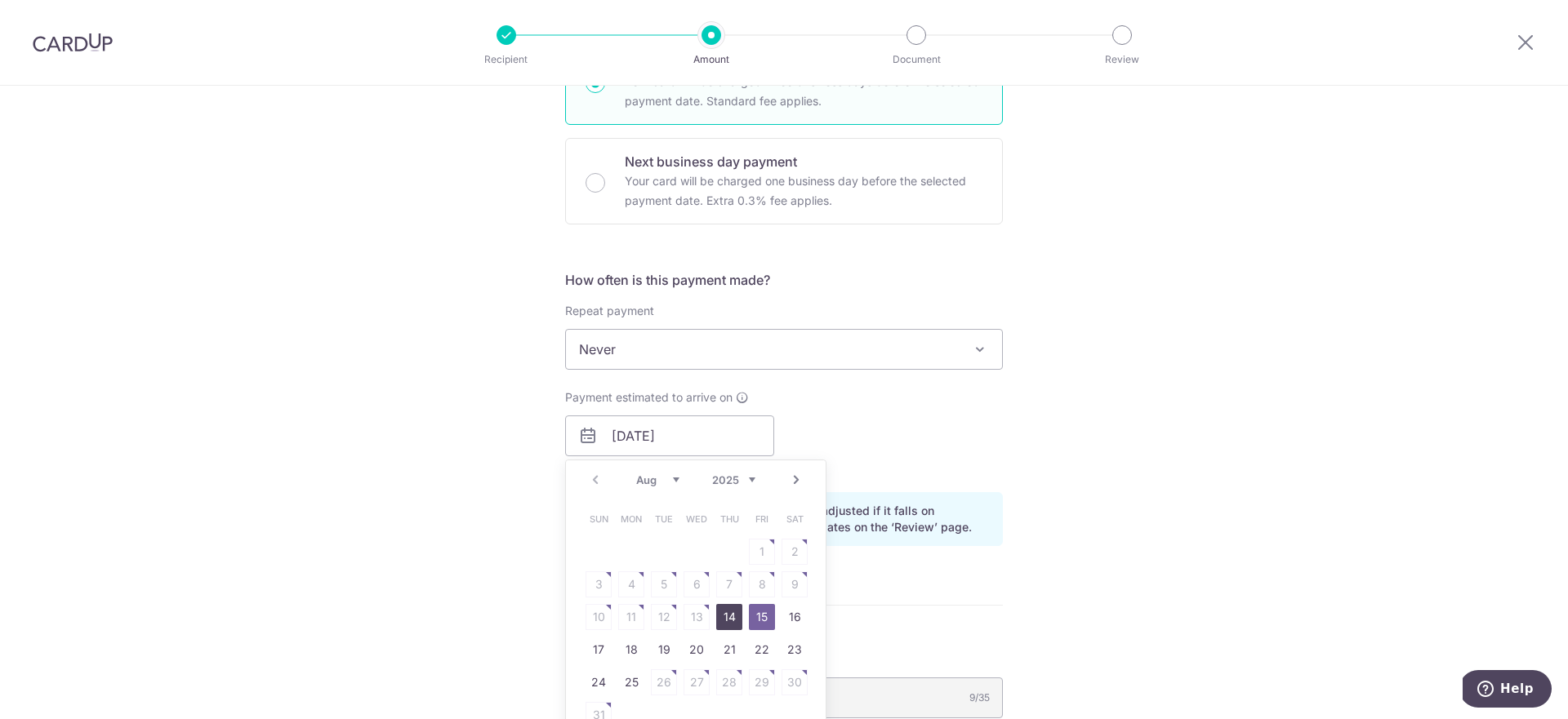
click at [724, 615] on link "14" at bounding box center [729, 617] width 26 height 26
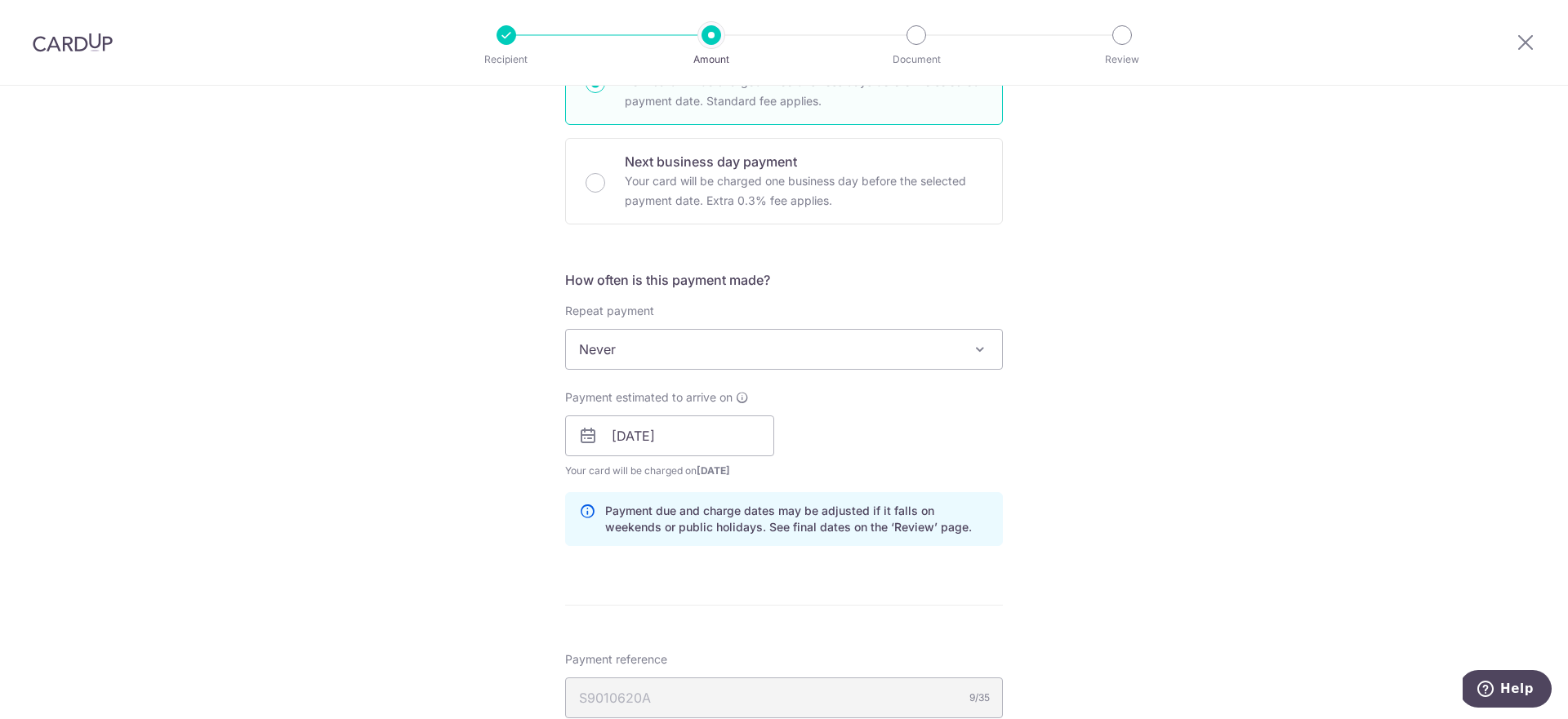
click at [1071, 540] on div "Tell us more about your payment Enter one-time or monthly payment amount SGD 10…" at bounding box center [784, 167] width 1568 height 2032
click at [715, 425] on input "14/08/2025" at bounding box center [669, 436] width 209 height 40
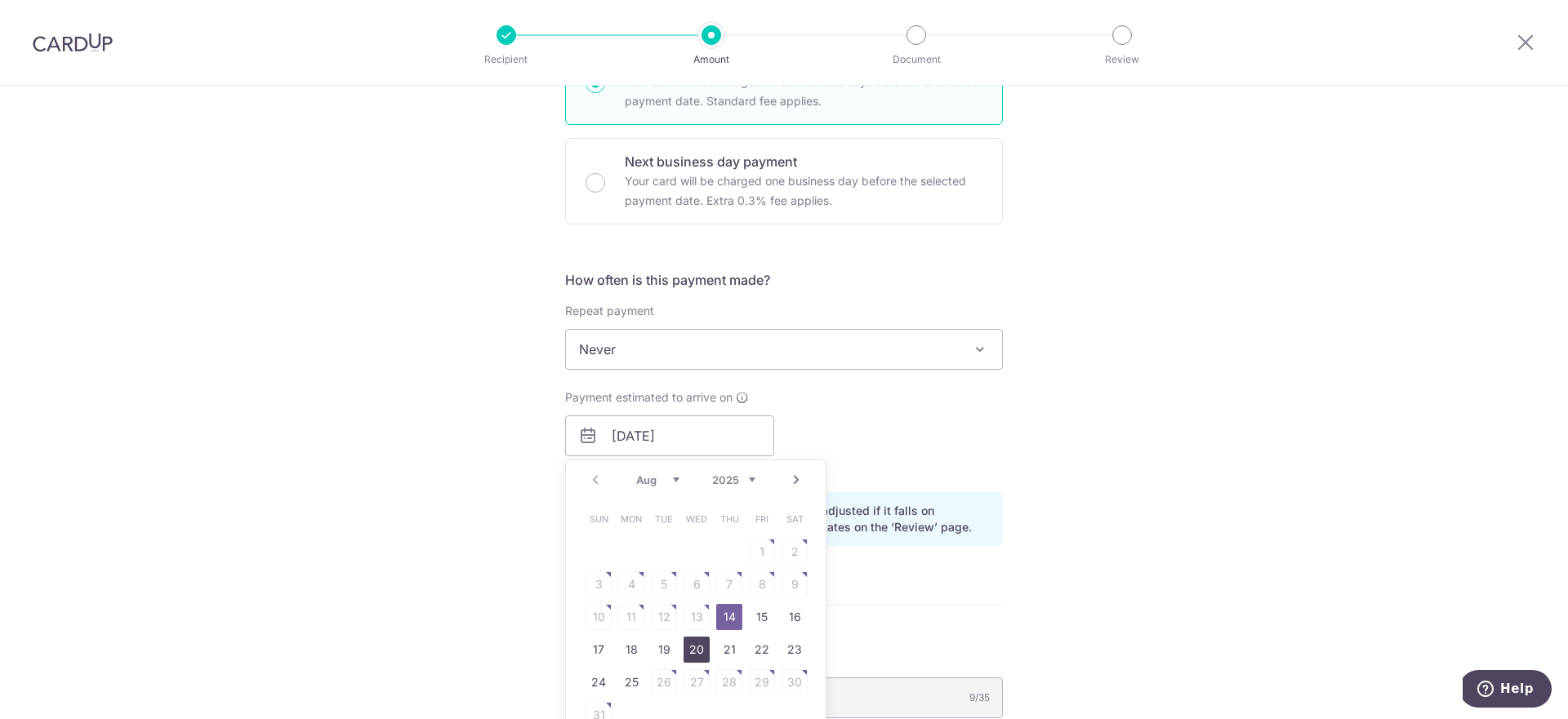
drag, startPoint x: 689, startPoint y: 650, endPoint x: 967, endPoint y: 526, distance: 304.4
click at [689, 650] on link "20" at bounding box center [696, 650] width 26 height 26
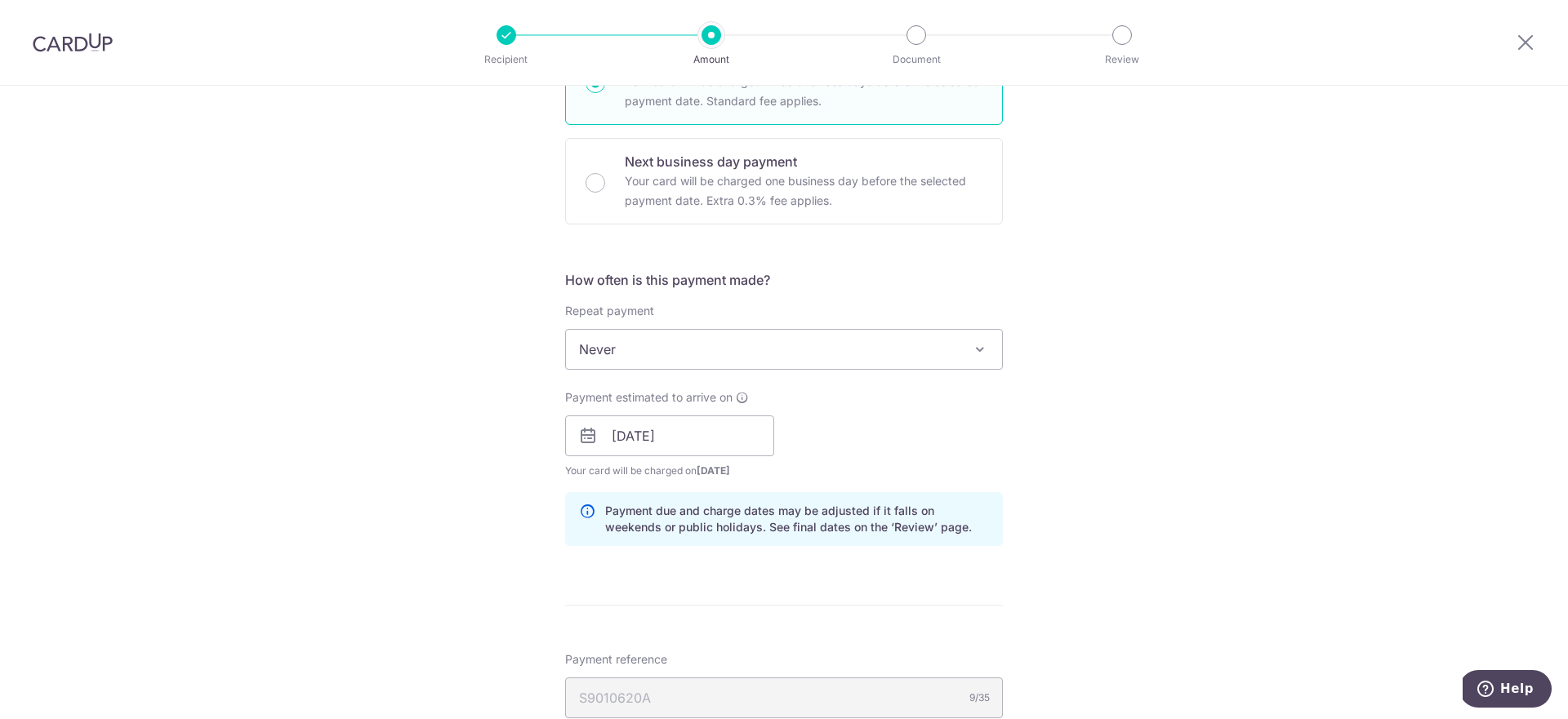
click at [1030, 492] on div "Tell us more about your payment Enter one-time or monthly payment amount SGD 10…" at bounding box center [784, 167] width 1568 height 2032
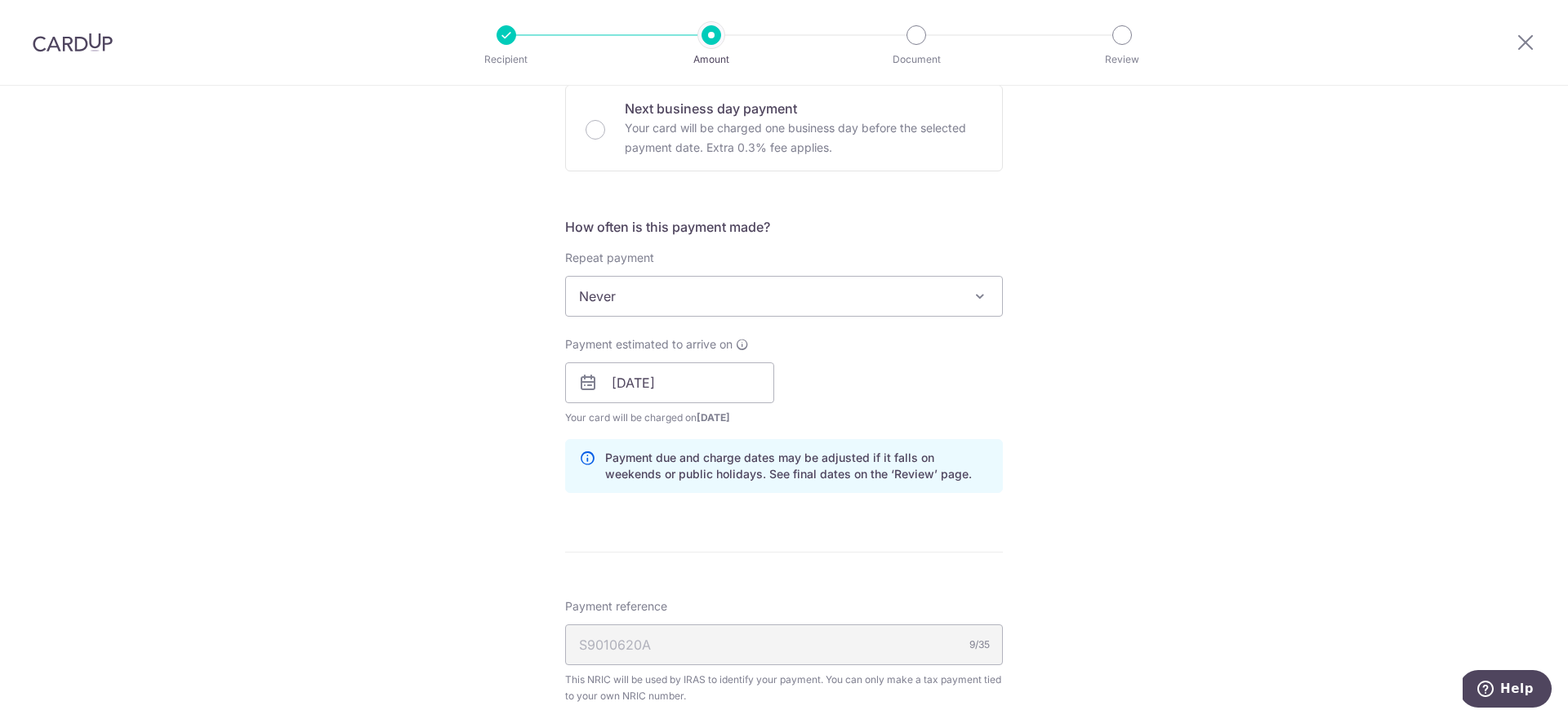
scroll to position [989, 0]
click at [720, 380] on input "20/08/2025" at bounding box center [669, 381] width 209 height 40
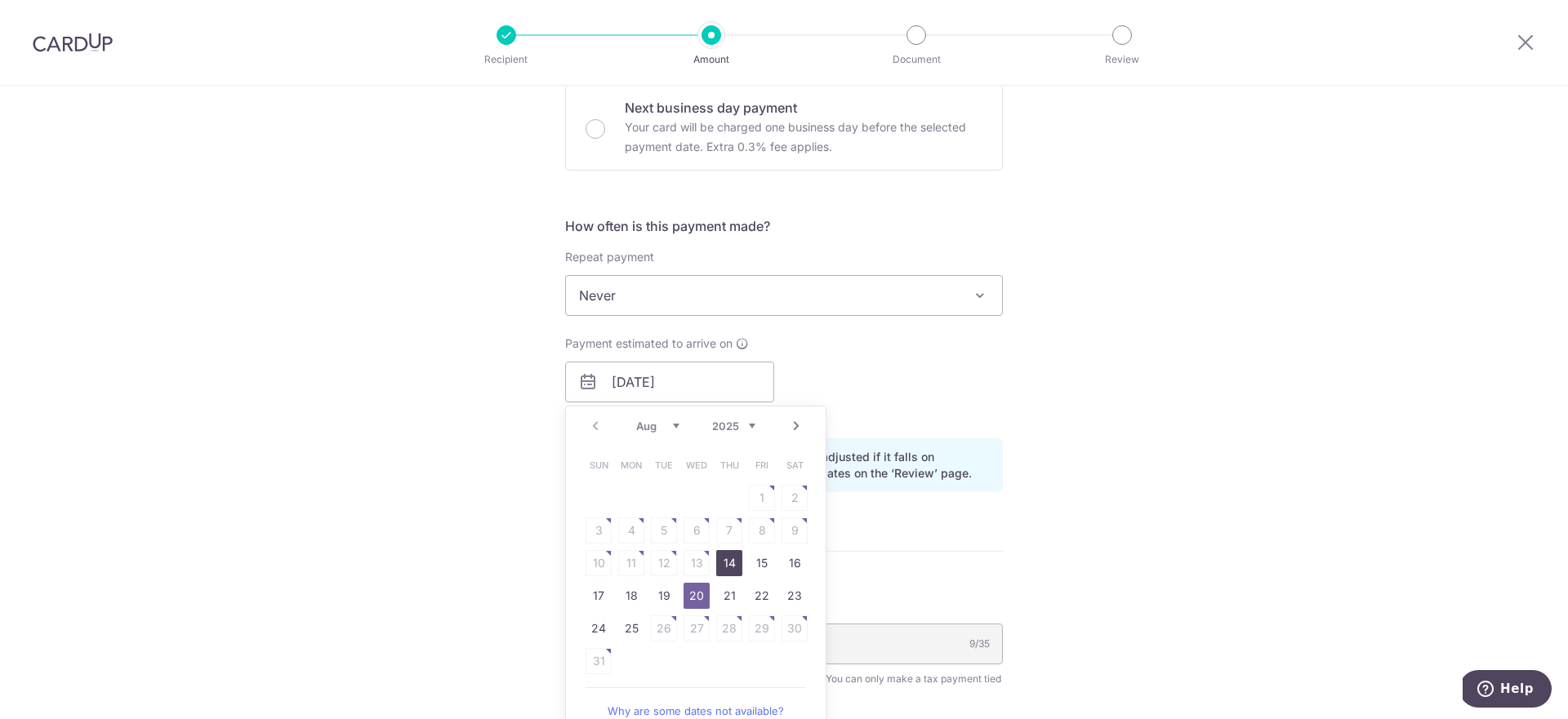
click at [726, 567] on link "14" at bounding box center [729, 564] width 26 height 26
type input "14/08/2025"
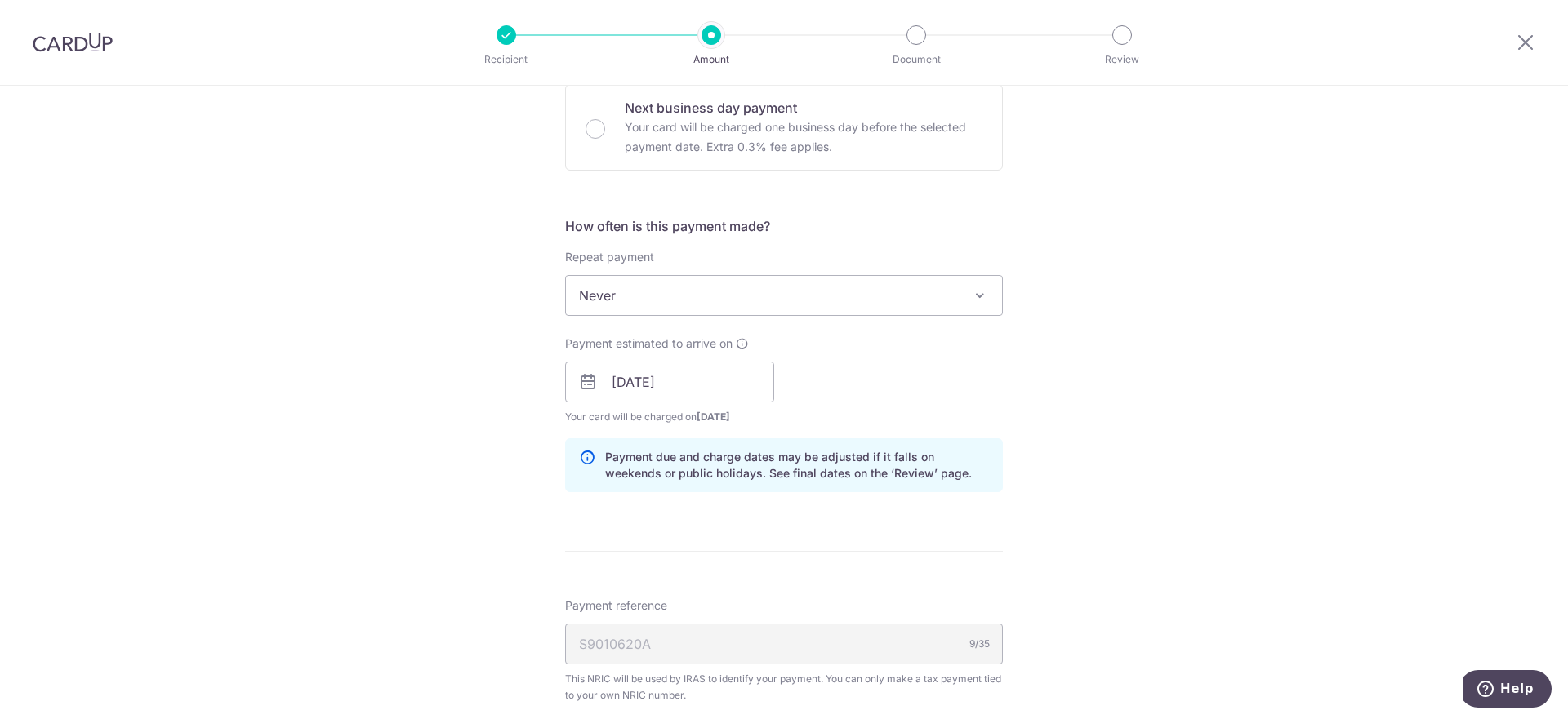
click at [1031, 438] on div "Tell us more about your payment Enter one-time or monthly payment amount SGD 10…" at bounding box center [784, 112] width 1568 height 2032
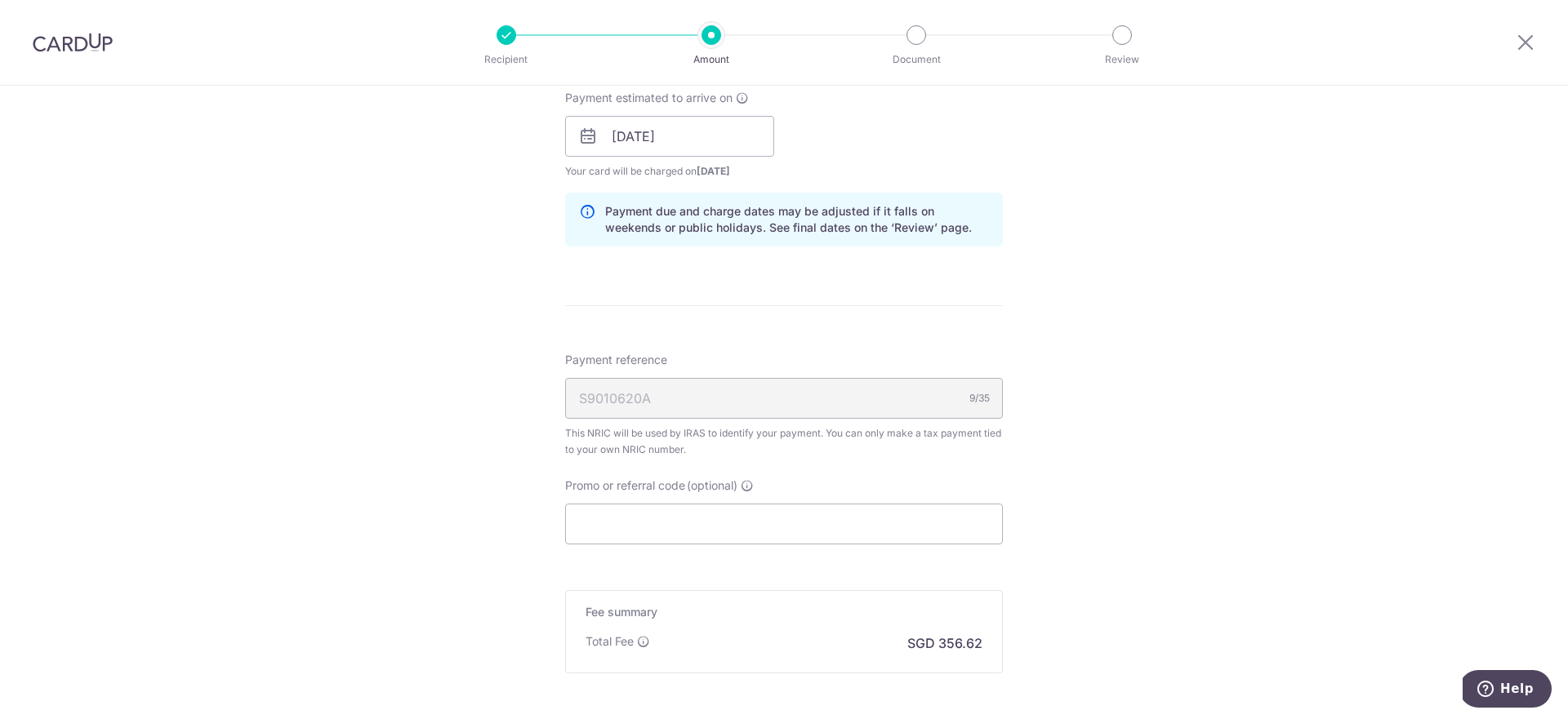
scroll to position [1246, 0]
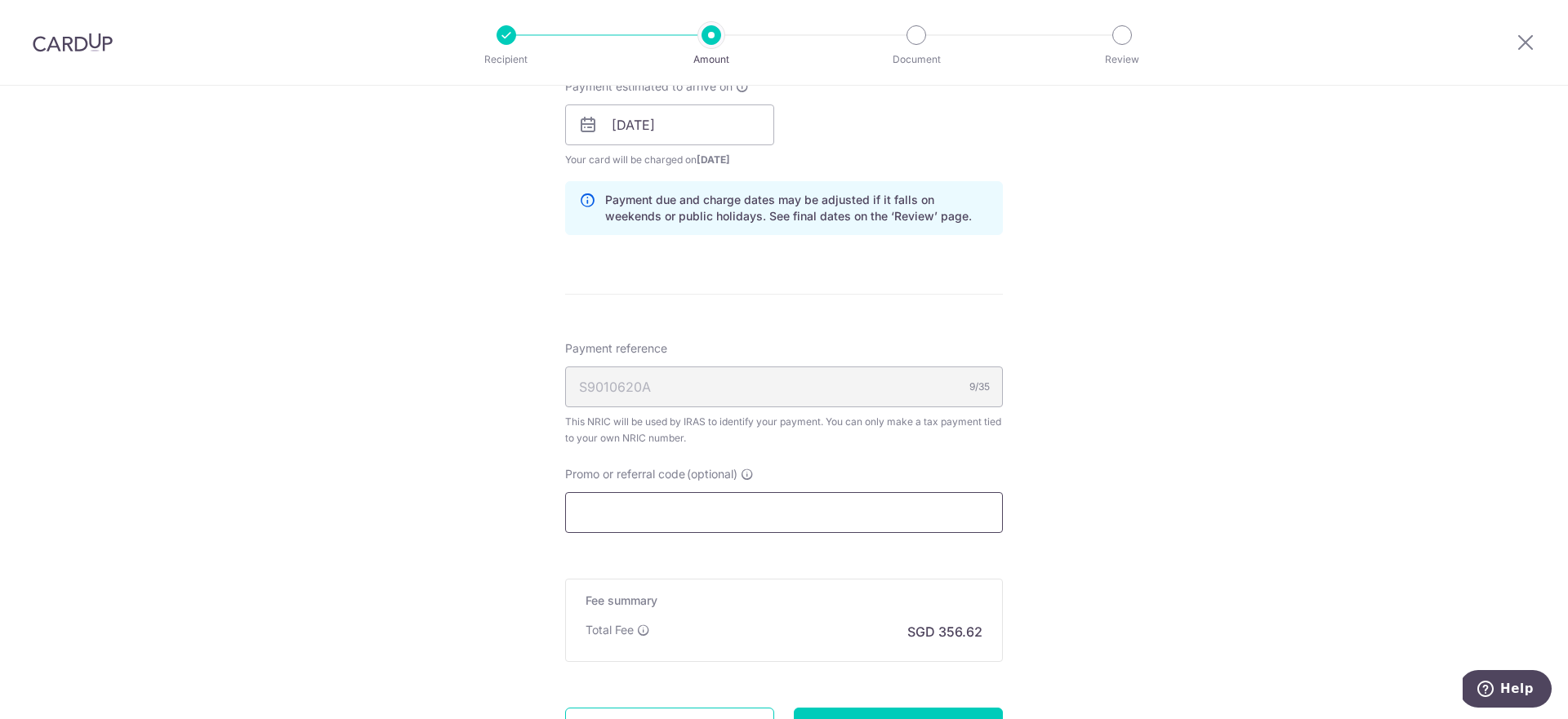
click at [823, 528] on input "Promo or referral code (optional)" at bounding box center [783, 512] width 438 height 40
paste input "10,806.73"
type input "10,806.73"
click at [782, 516] on input "Promo or referral code (optional)" at bounding box center [783, 512] width 438 height 40
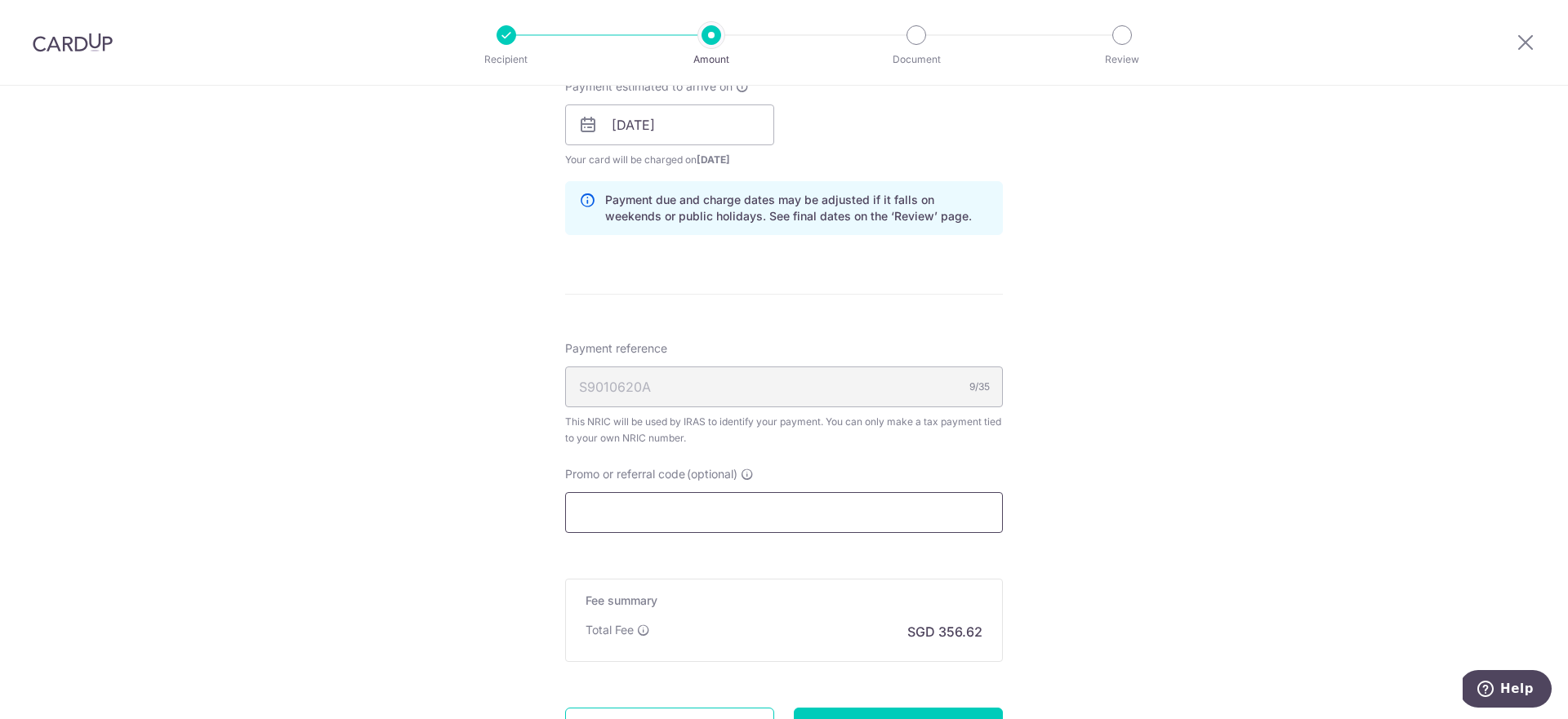
paste input "VTAX25R"
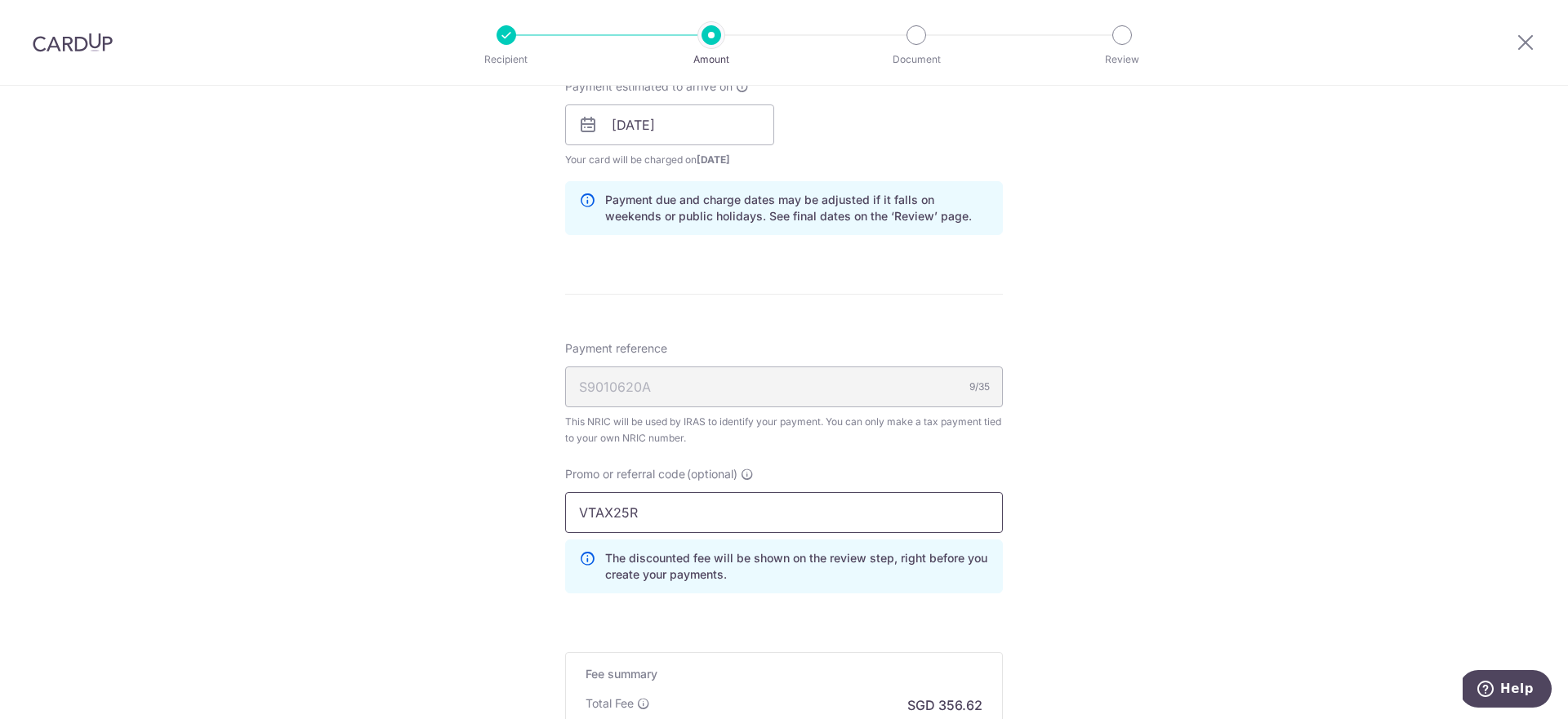
type input "VTAX25R"
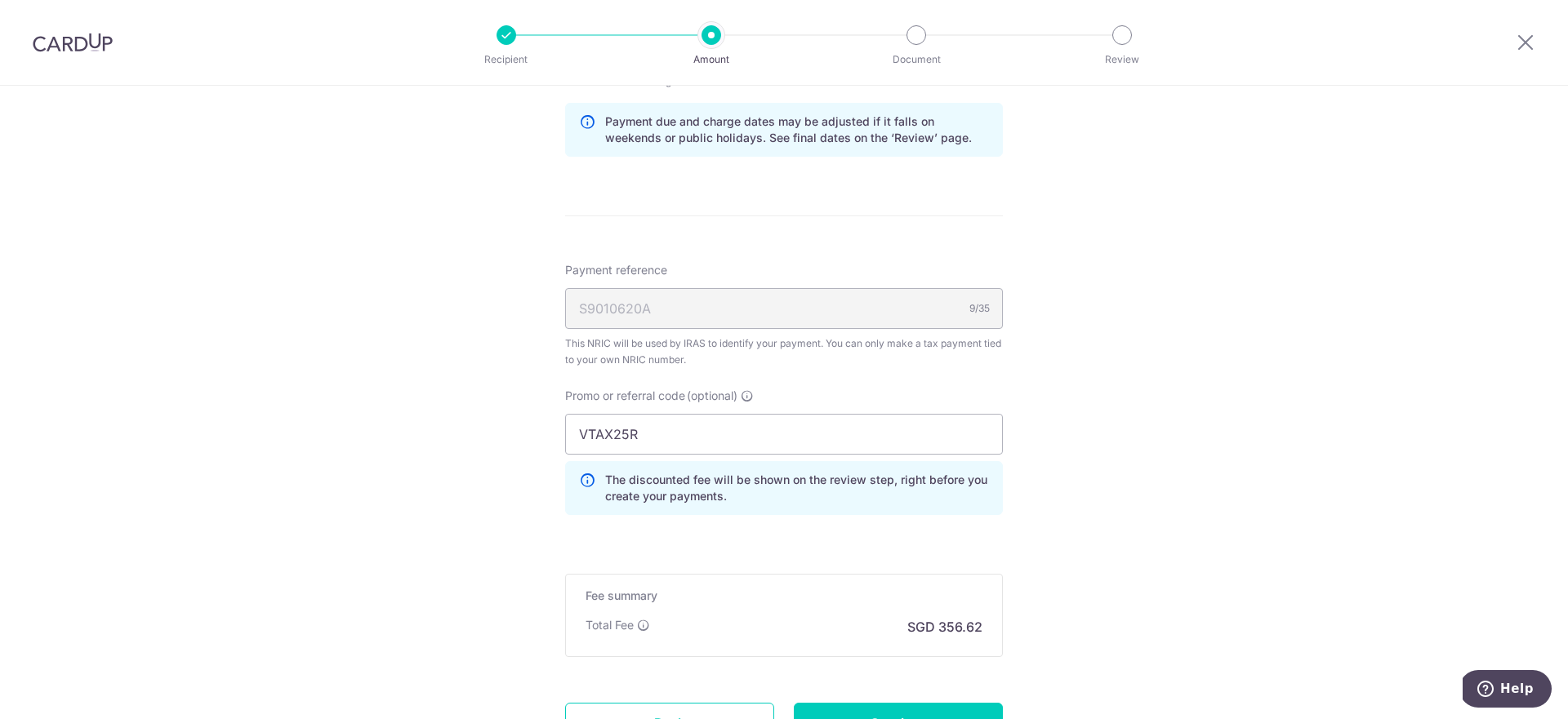
scroll to position [1405, 0]
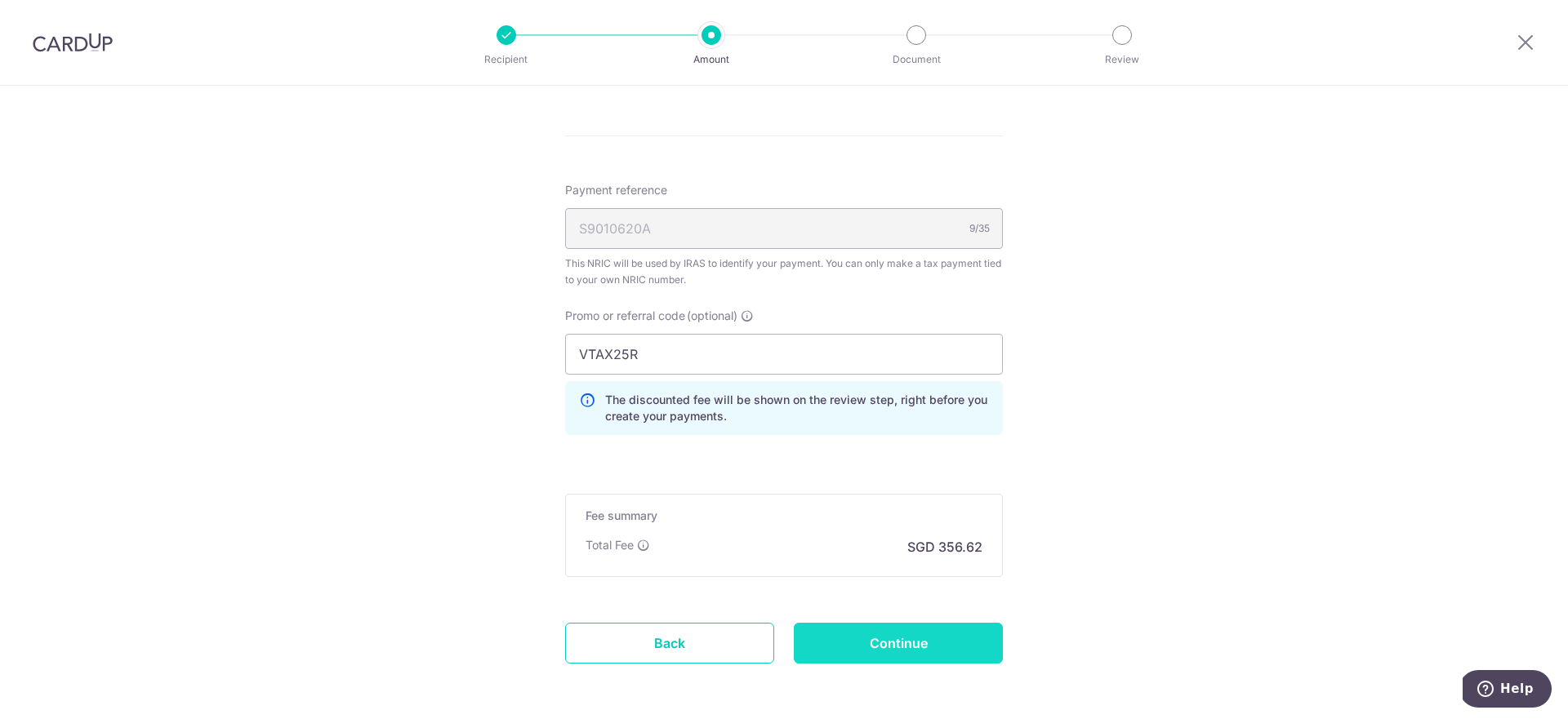
click at [877, 658] on input "Continue" at bounding box center [898, 643] width 209 height 40
type input "Create Schedule"
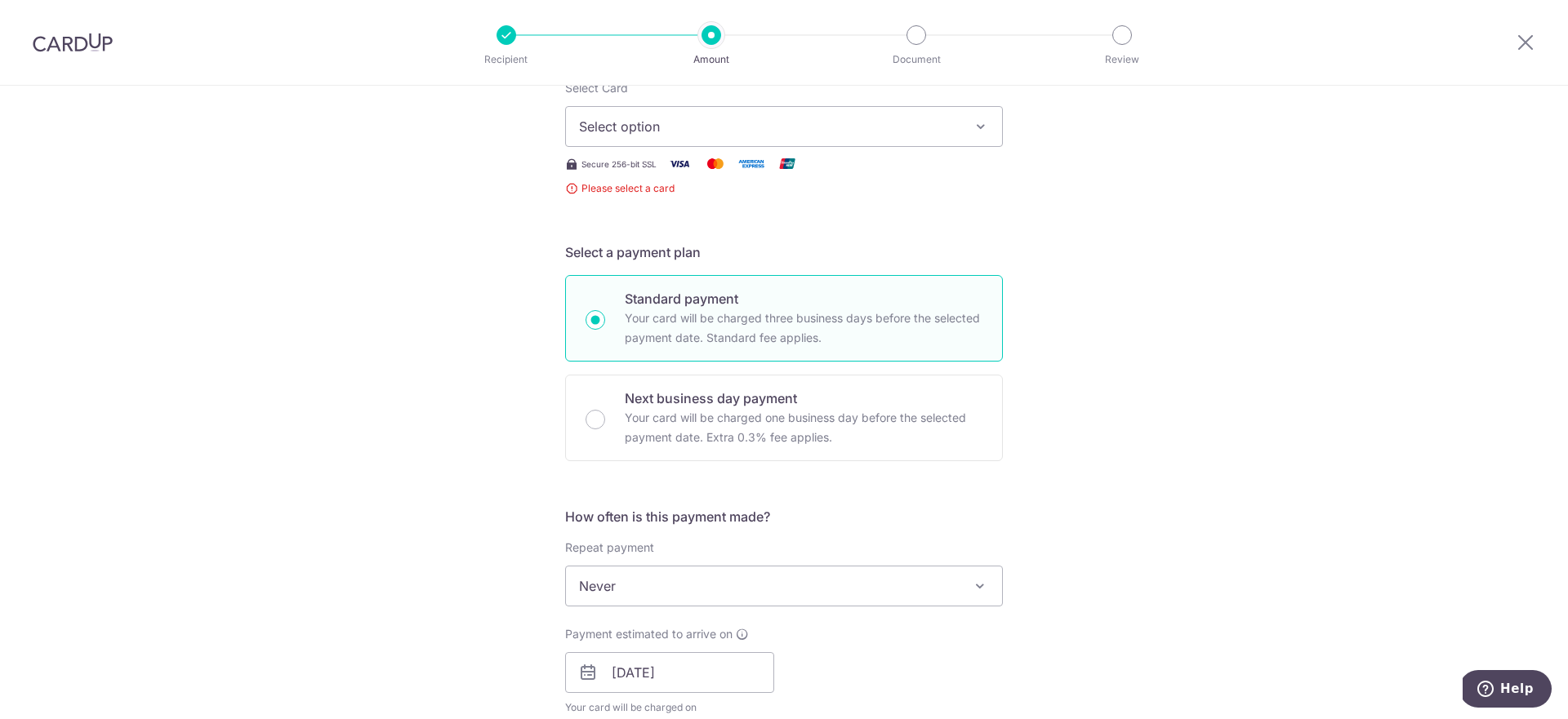
scroll to position [88, 0]
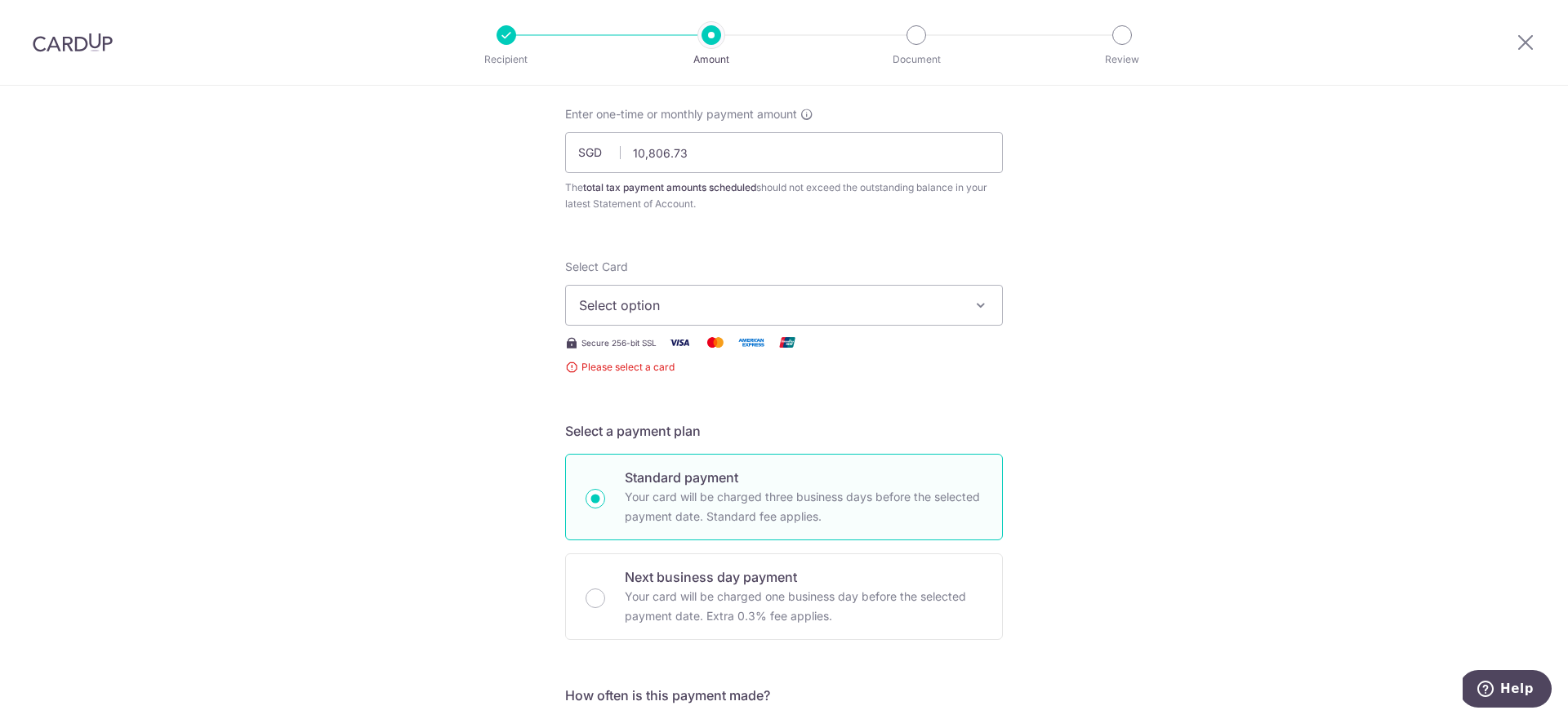
click at [795, 313] on button "Select option" at bounding box center [783, 305] width 438 height 40
click at [773, 349] on span "Add credit card" at bounding box center [798, 350] width 380 height 16
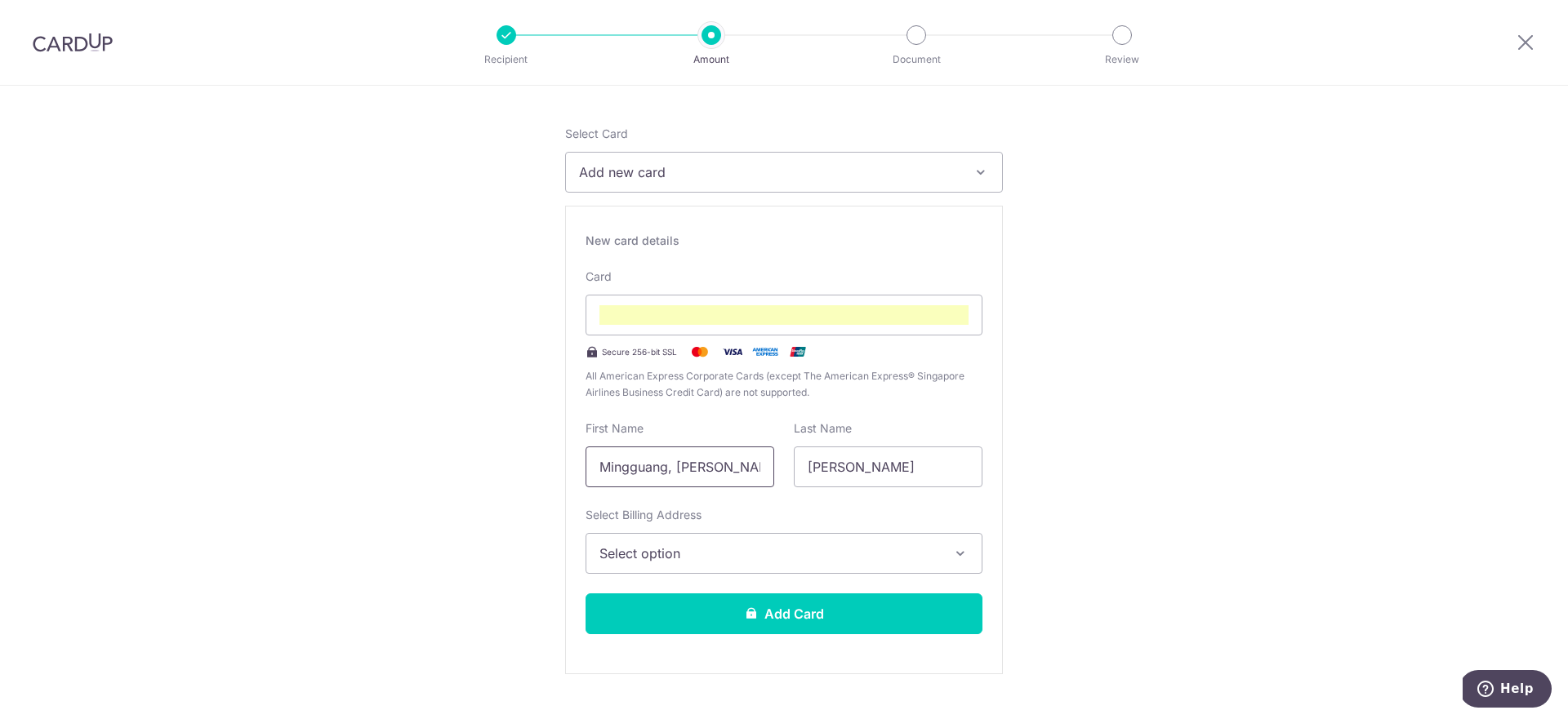
scroll to position [239, 0]
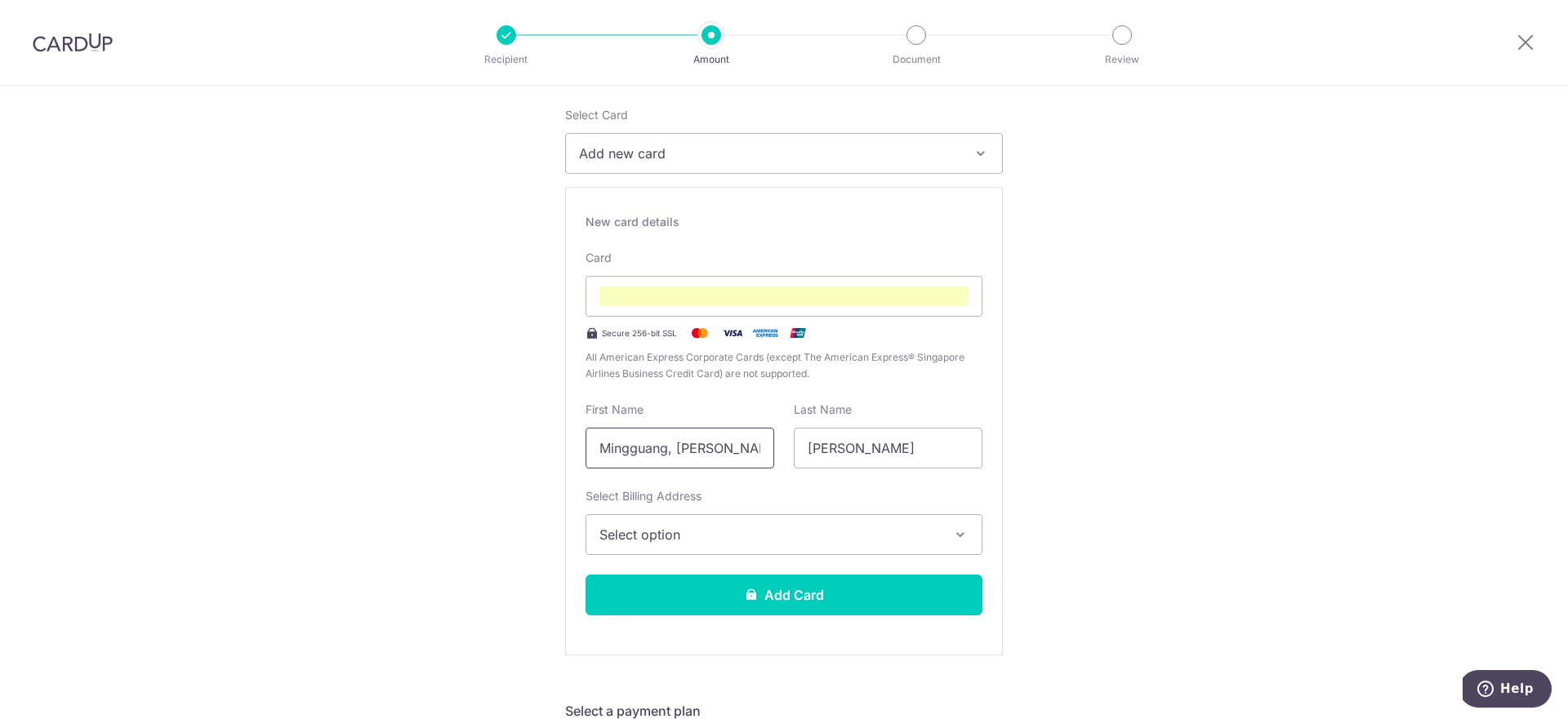
click at [692, 448] on input "Mingguang, Dickson" at bounding box center [680, 448] width 188 height 40
click at [654, 446] on input "Yeah Buddy" at bounding box center [680, 448] width 188 height 40
type input "Yeah"
click at [878, 442] on input "Han" at bounding box center [888, 448] width 188 height 40
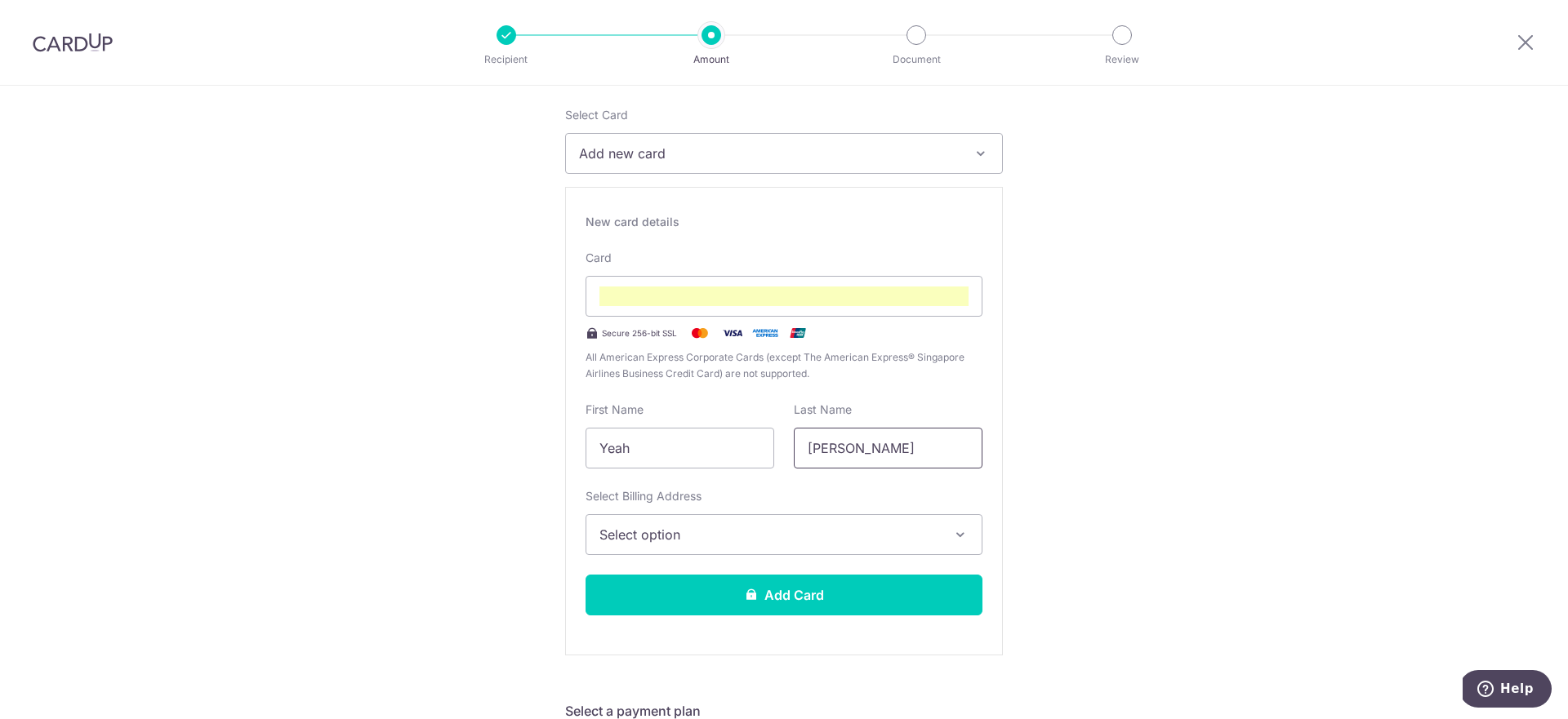
click at [878, 442] on input "Han" at bounding box center [888, 448] width 188 height 40
paste input "Buddy"
type input "Buddy"
click at [710, 530] on span "Select option" at bounding box center [769, 535] width 340 height 20
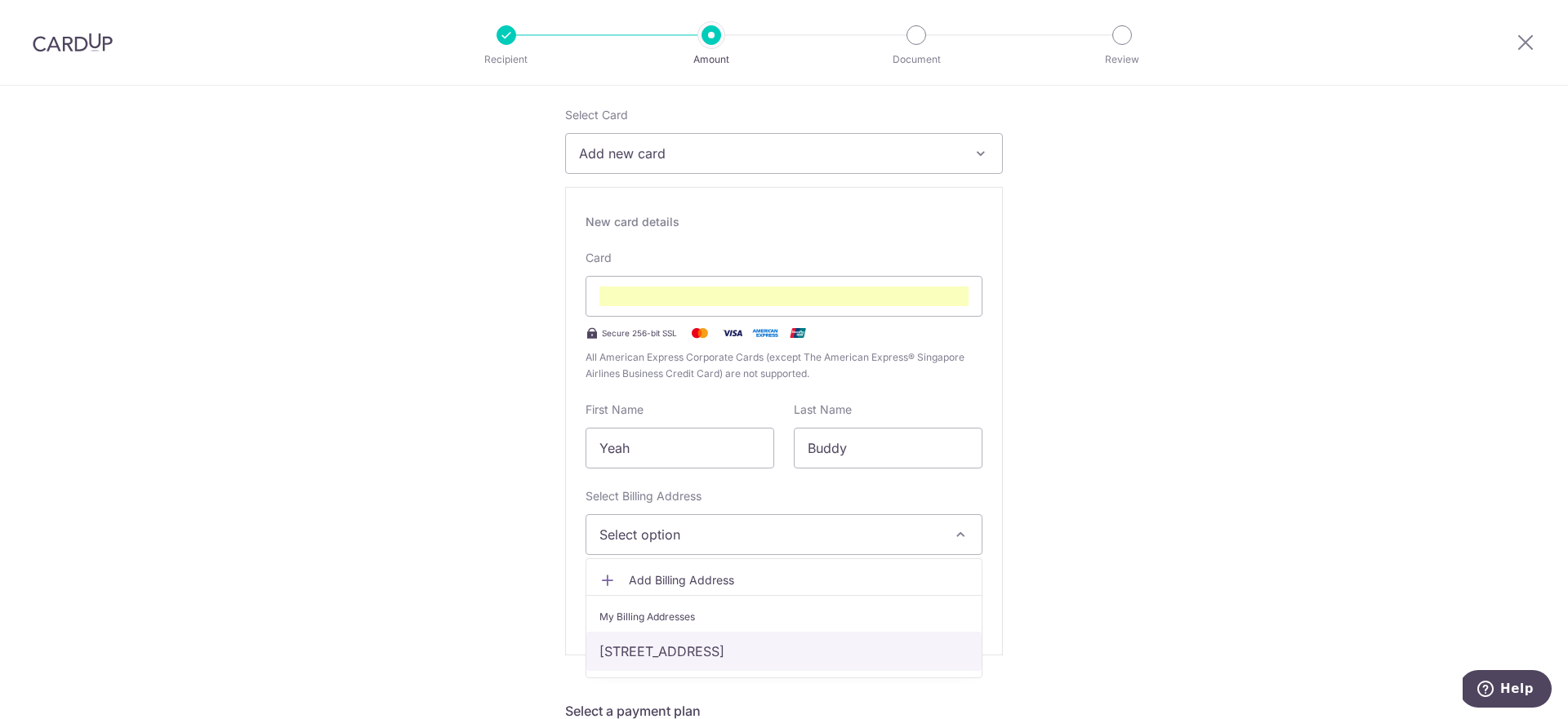
click at [713, 641] on link "130B Toa Payoh Crest #13-512, Singapore, Singapore-312130" at bounding box center [784, 652] width 395 height 40
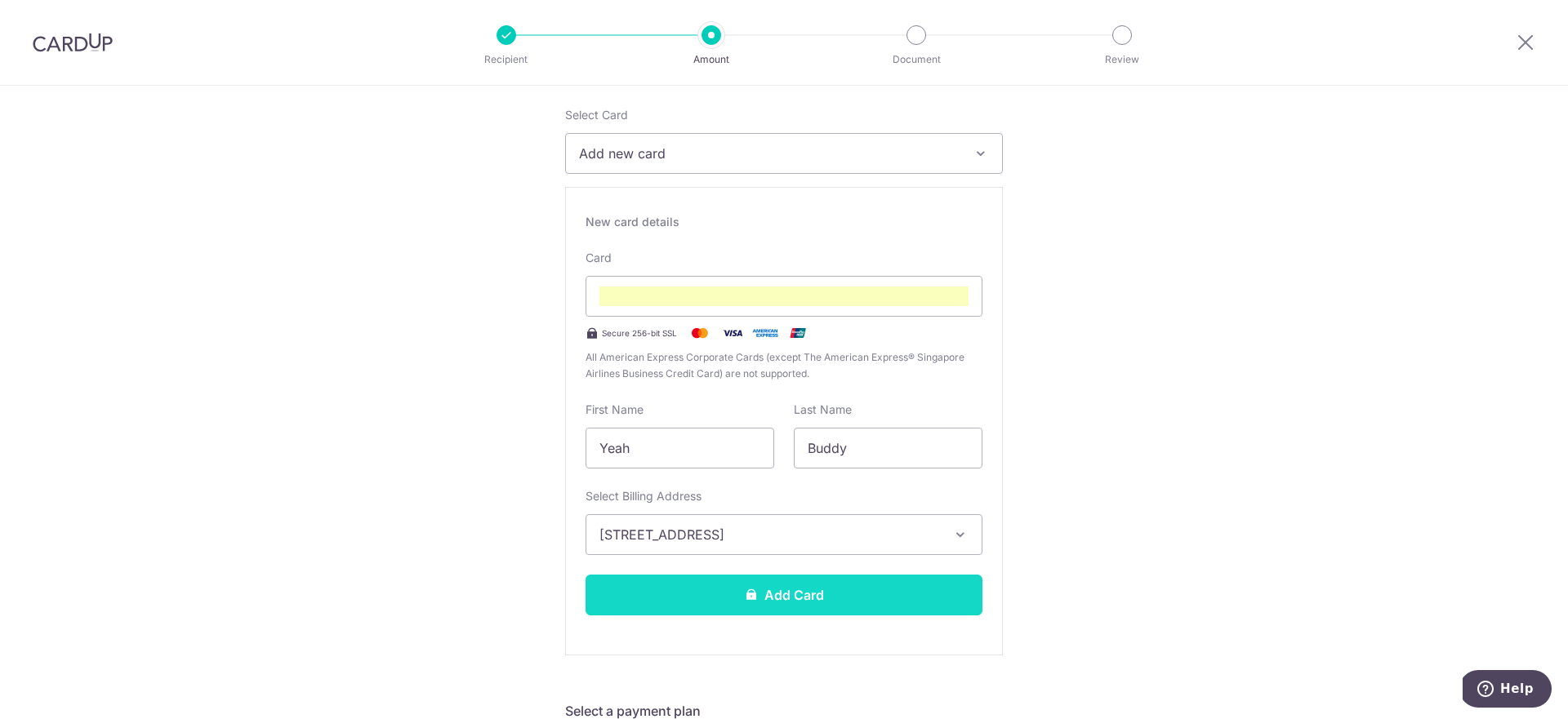
click at [802, 597] on button "Add Card" at bounding box center [784, 595] width 397 height 40
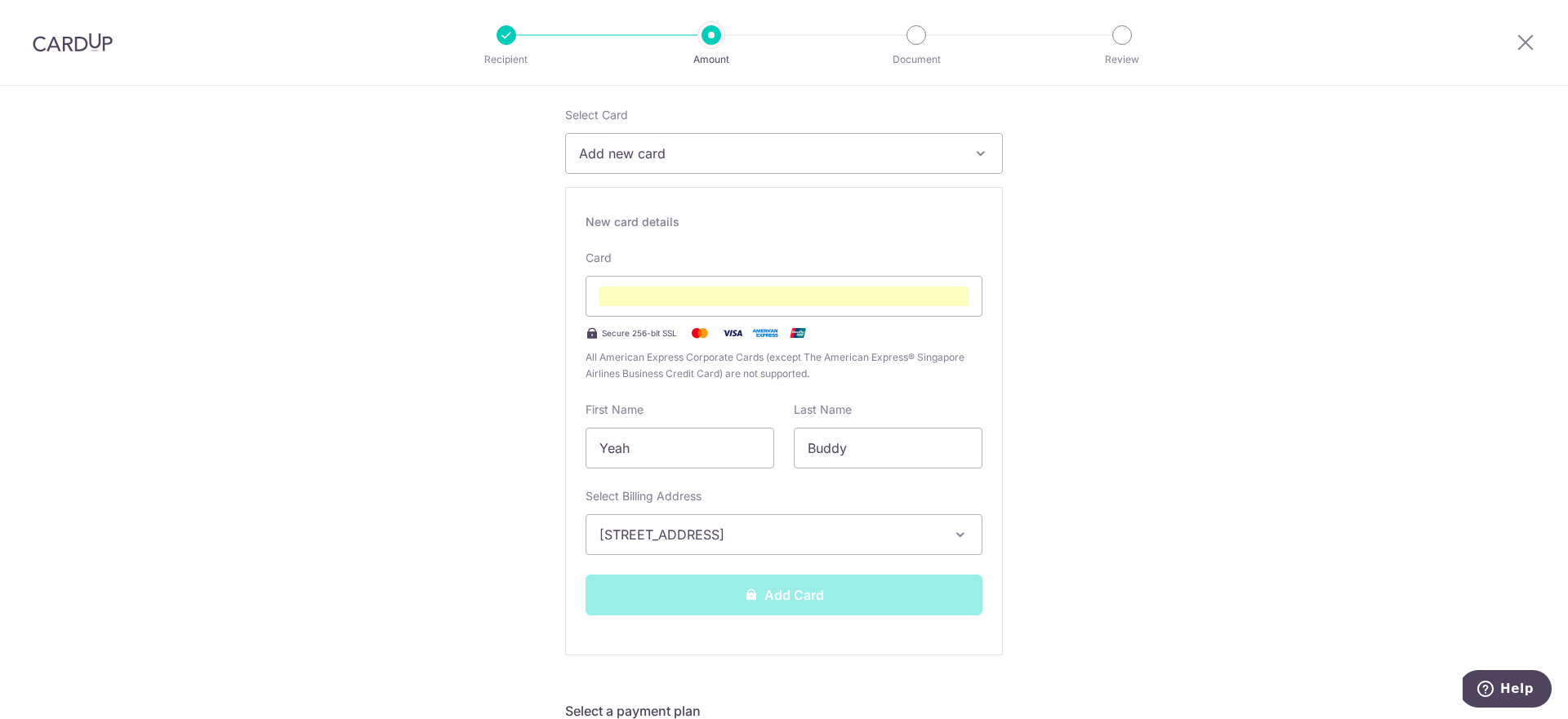
scroll to position [266, 0]
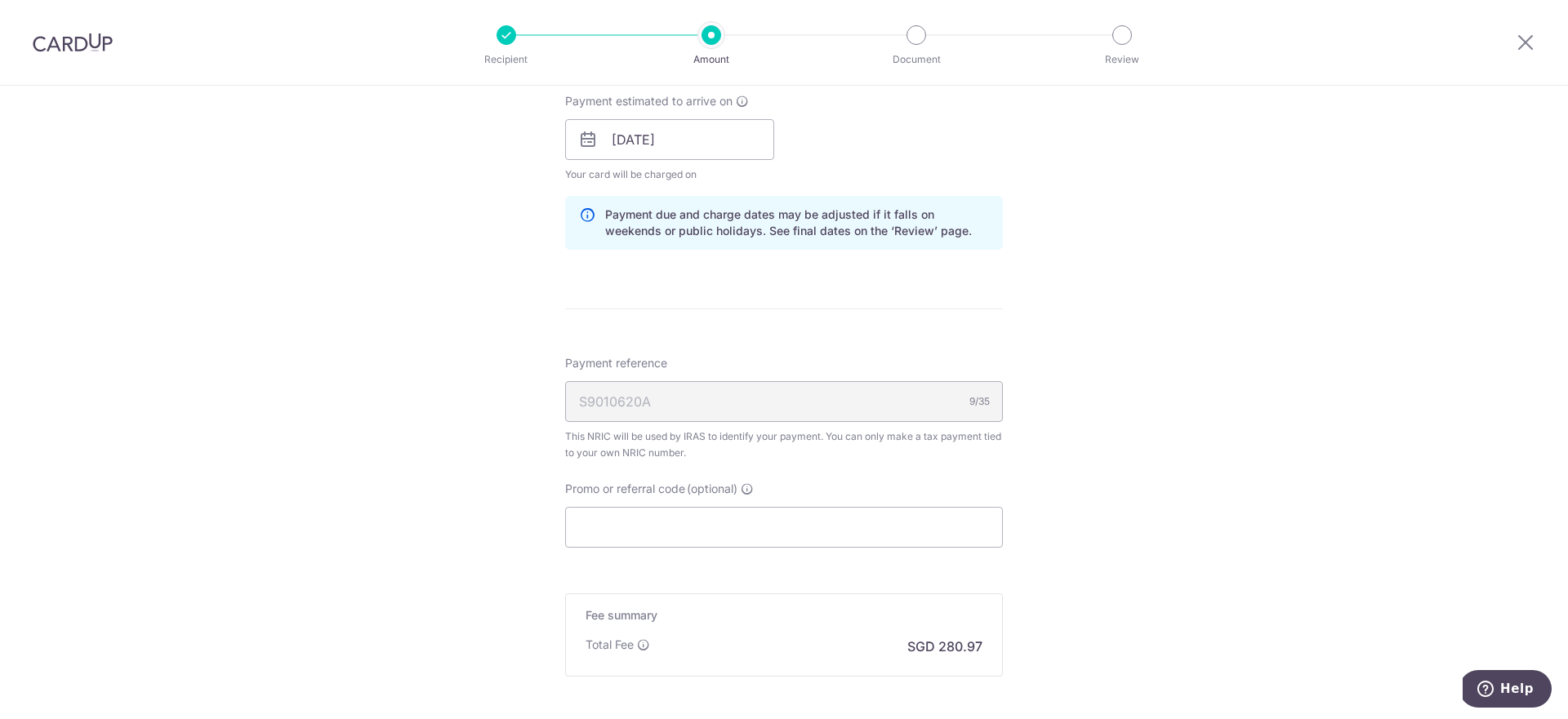
scroll to position [950, 0]
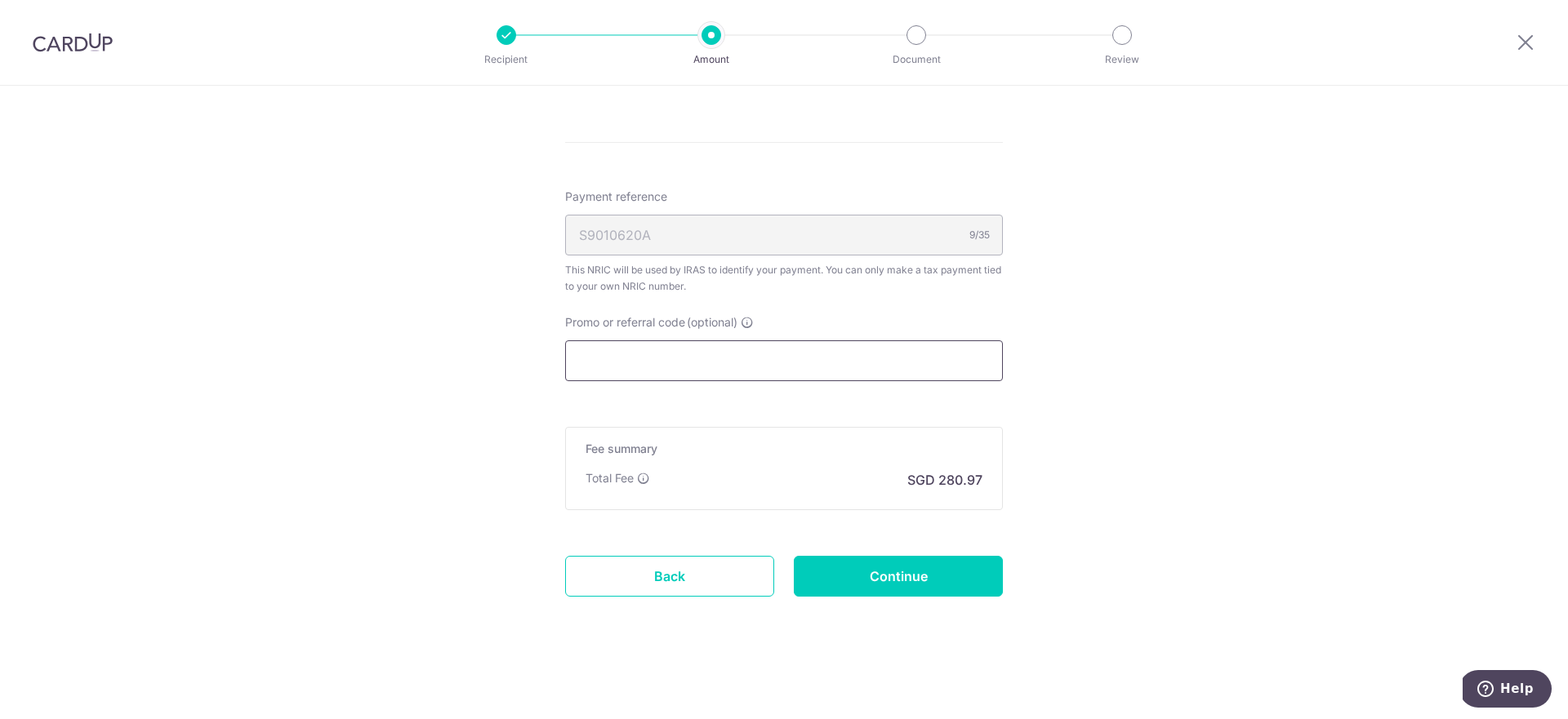
click at [795, 355] on input "Promo or referral code (optional)" at bounding box center [783, 360] width 438 height 40
paste input "Buddy"
type input "Buddy"
click at [701, 367] on input "Promo or referral code (optional)" at bounding box center [783, 360] width 438 height 40
paste input "VTAX25R"
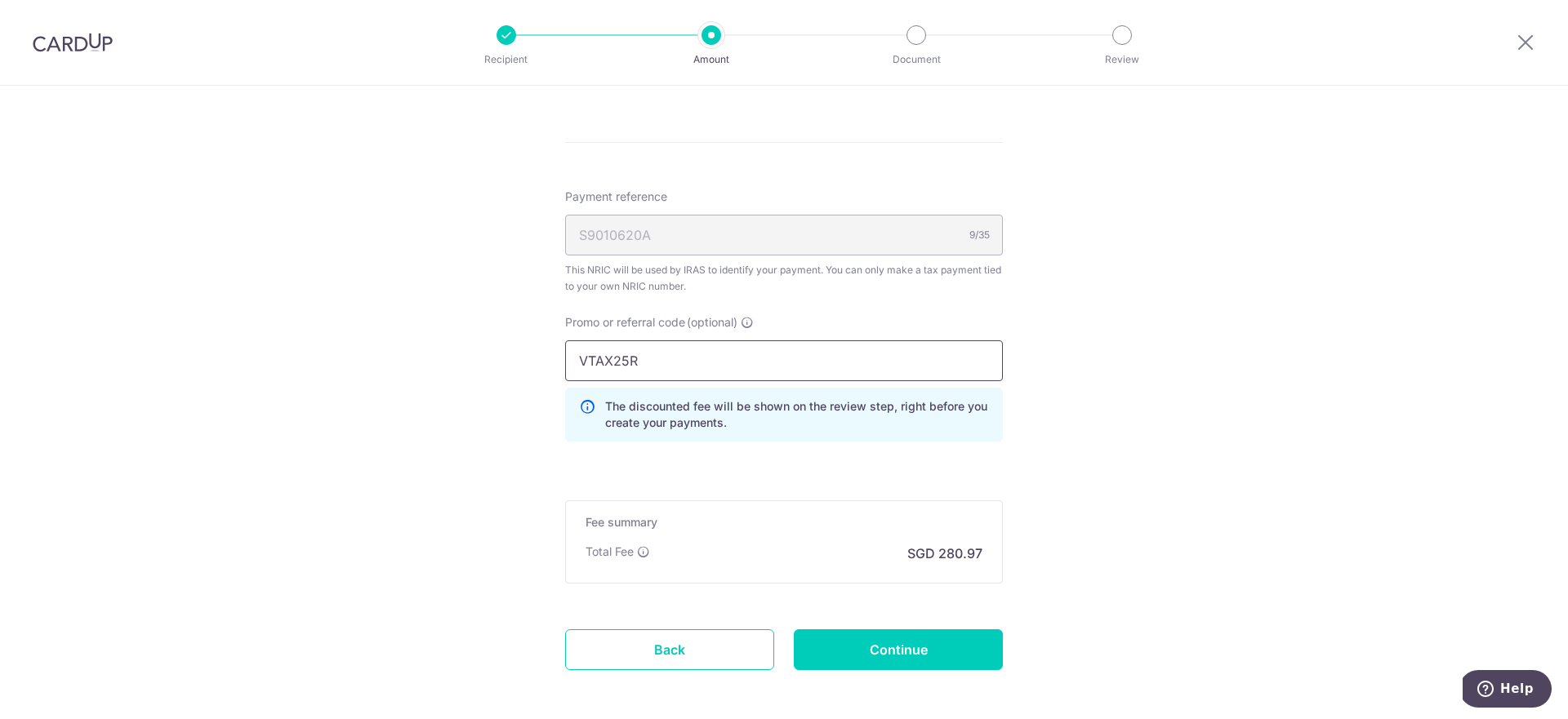
type input "VTAX25R"
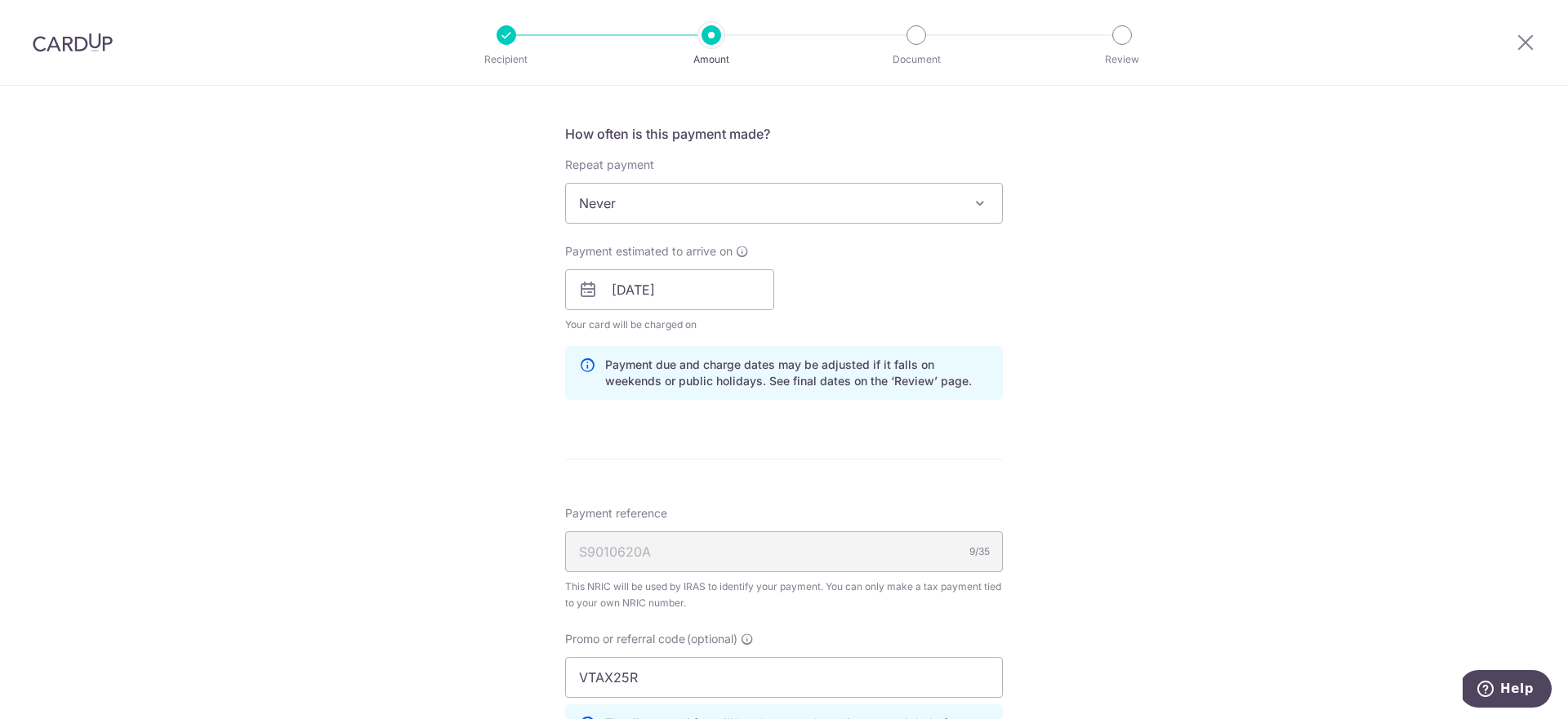
scroll to position [1023, 0]
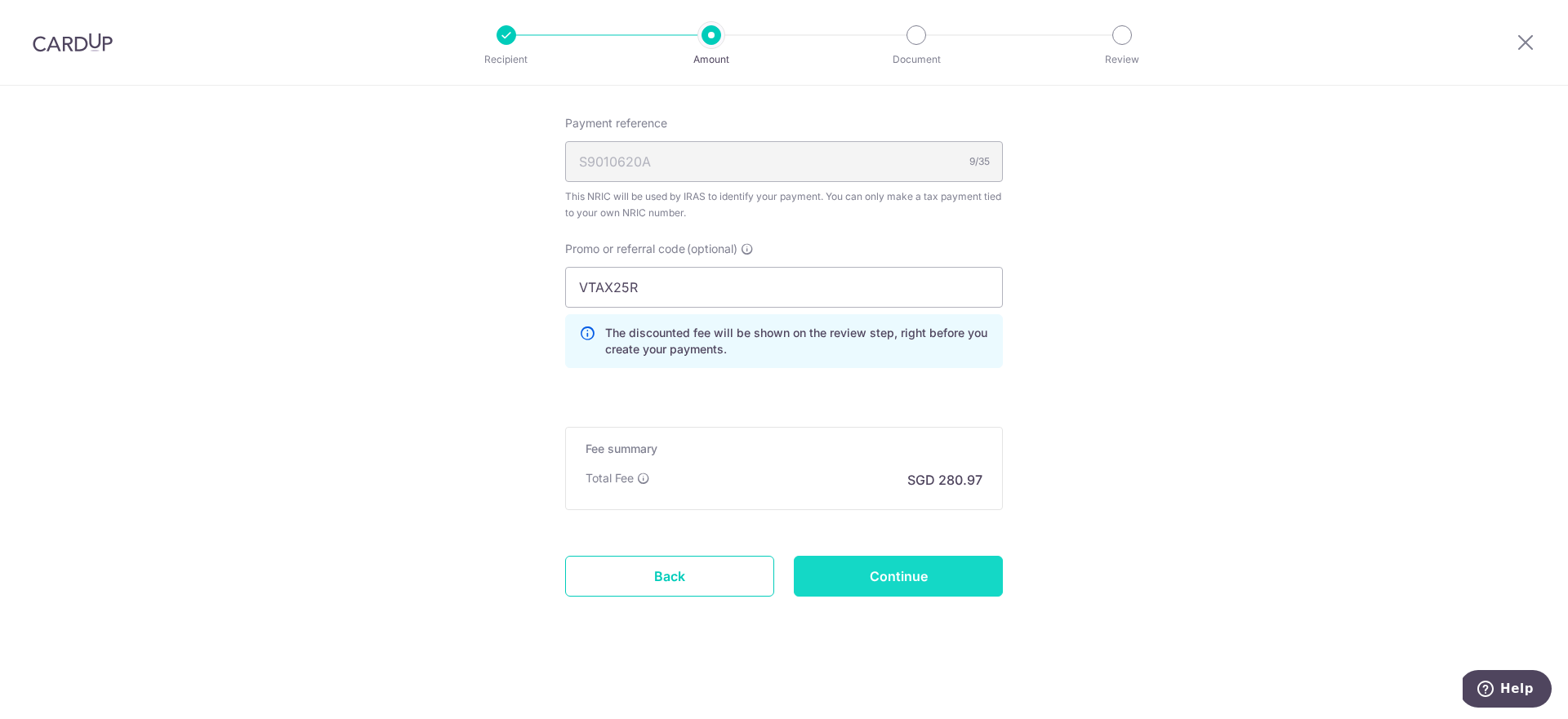
click at [915, 588] on input "Continue" at bounding box center [898, 576] width 209 height 40
type input "Create Schedule"
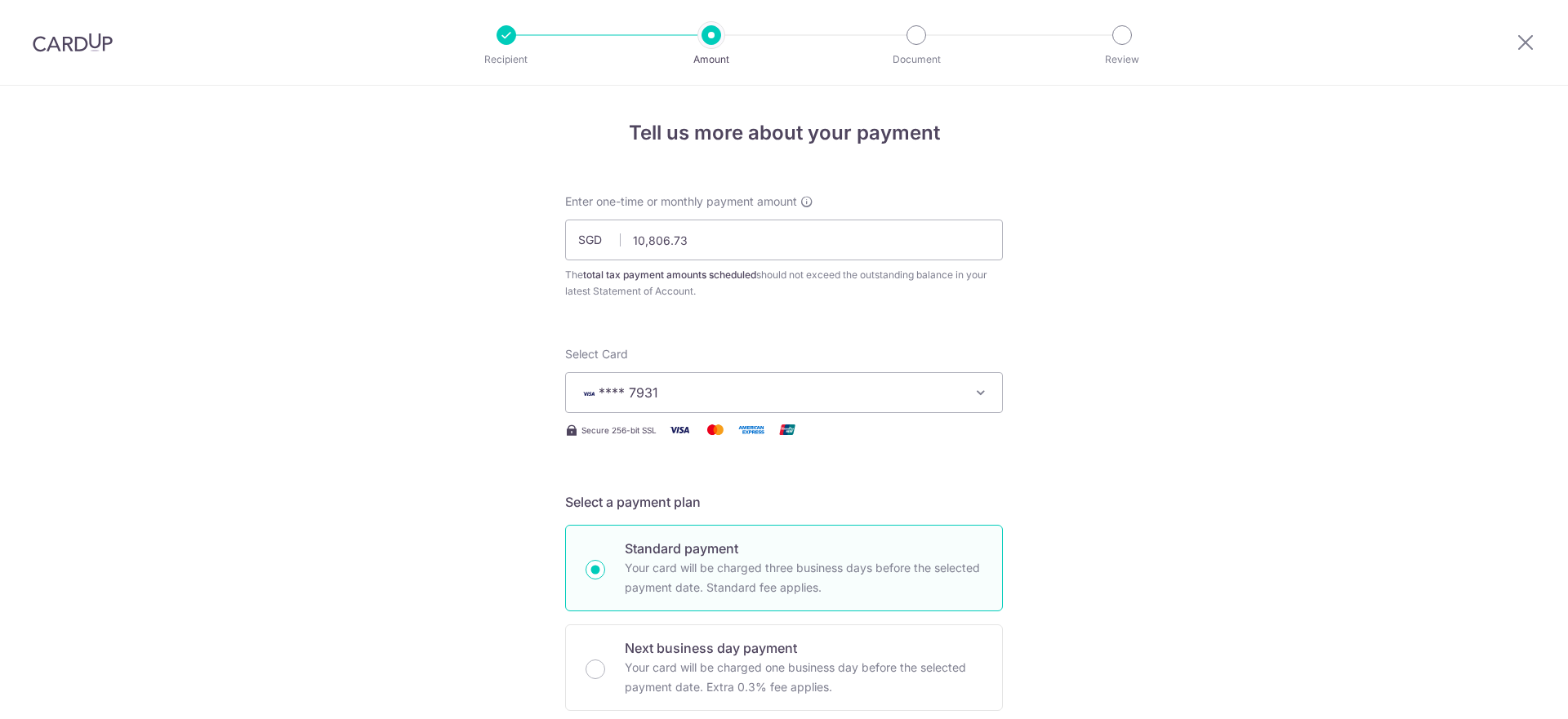
scroll to position [1047, 0]
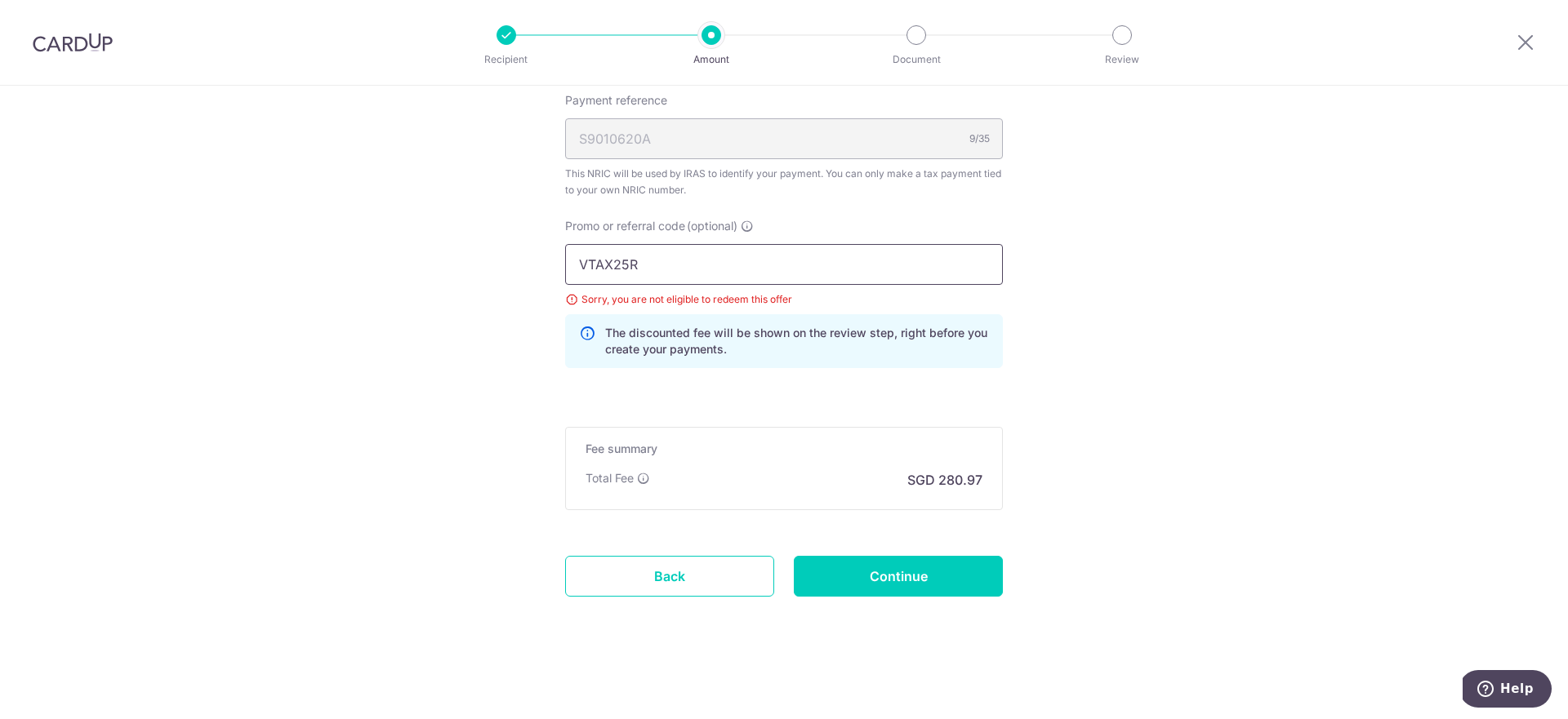
click at [746, 268] on input "VTAX25R" at bounding box center [783, 264] width 438 height 40
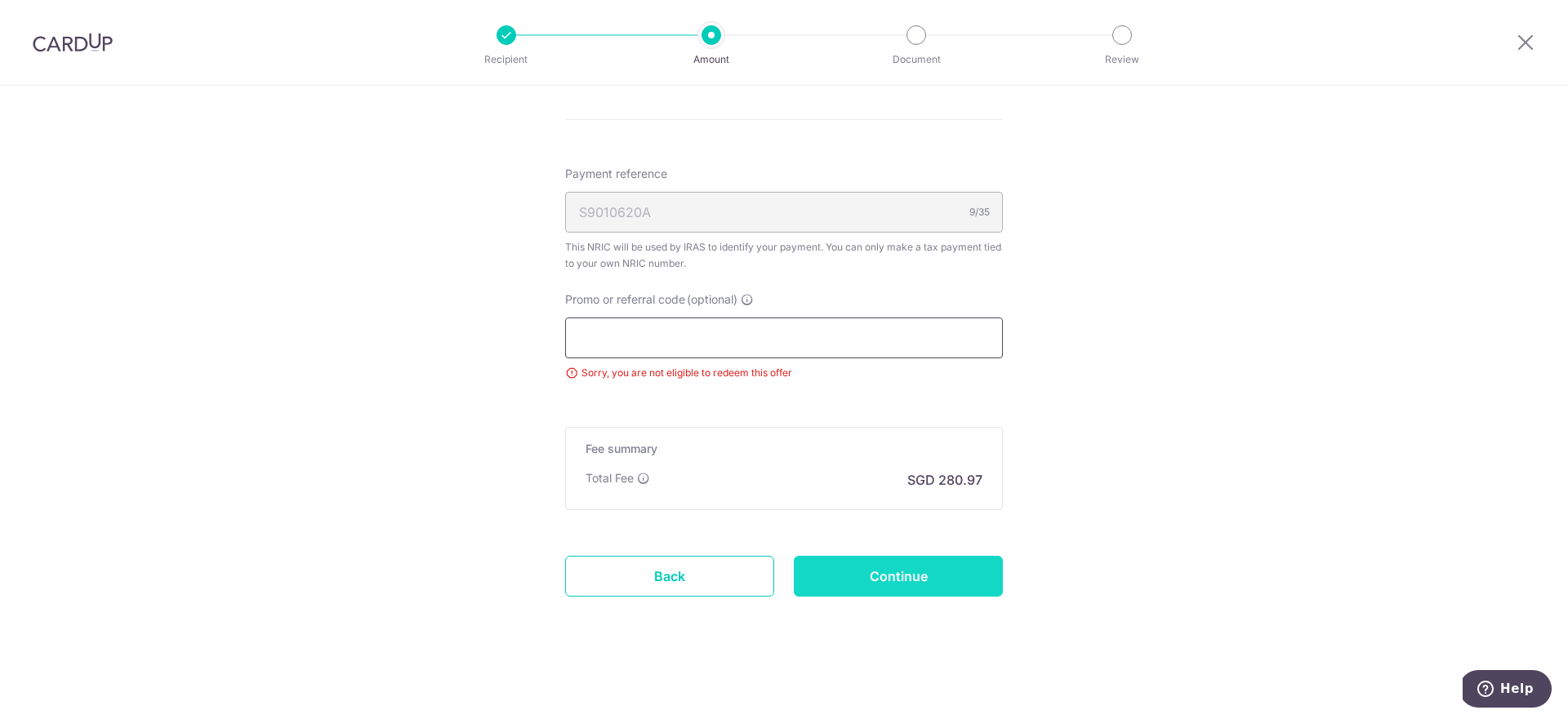
scroll to position [972, 0]
click at [866, 583] on input "Continue" at bounding box center [898, 576] width 209 height 40
type input "Update Schedule"
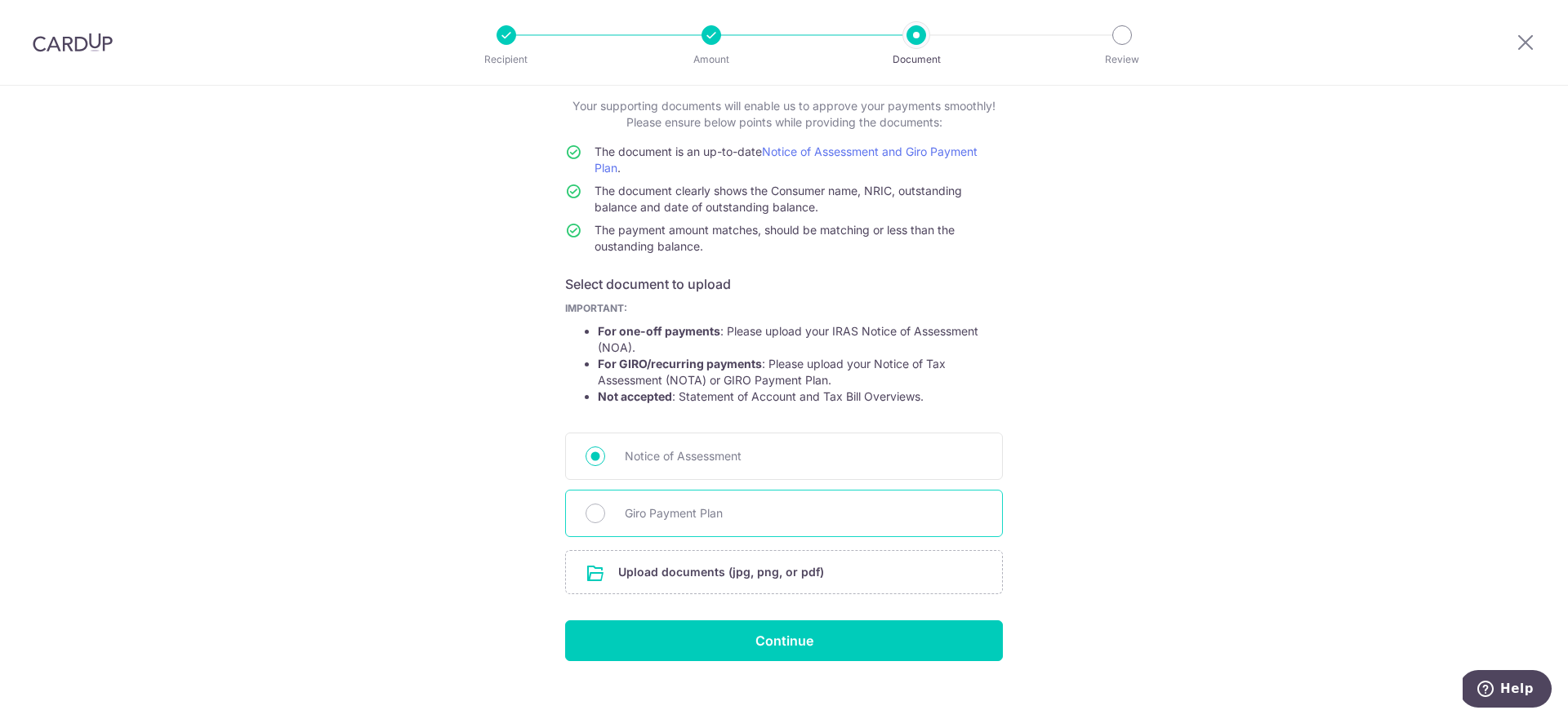
scroll to position [114, 0]
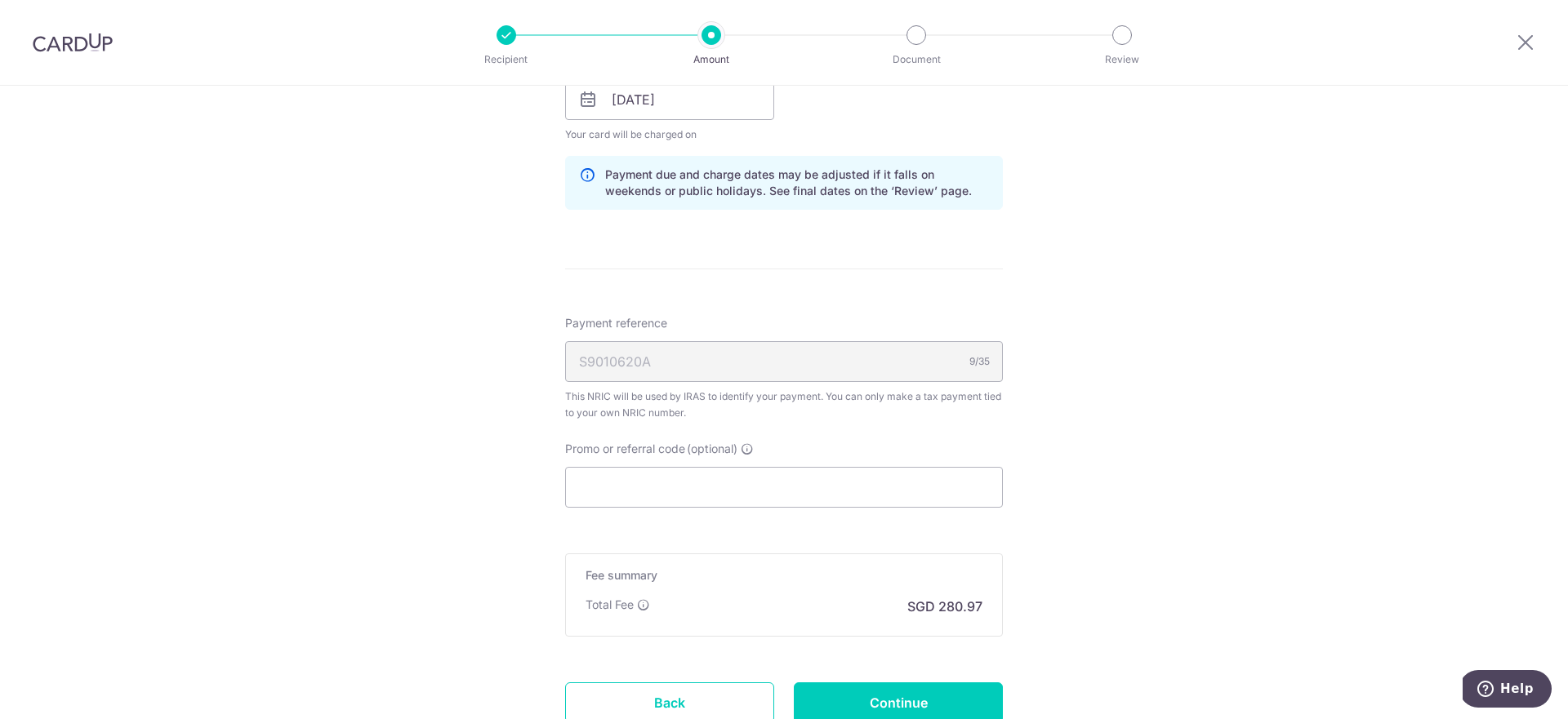
scroll to position [856, 0]
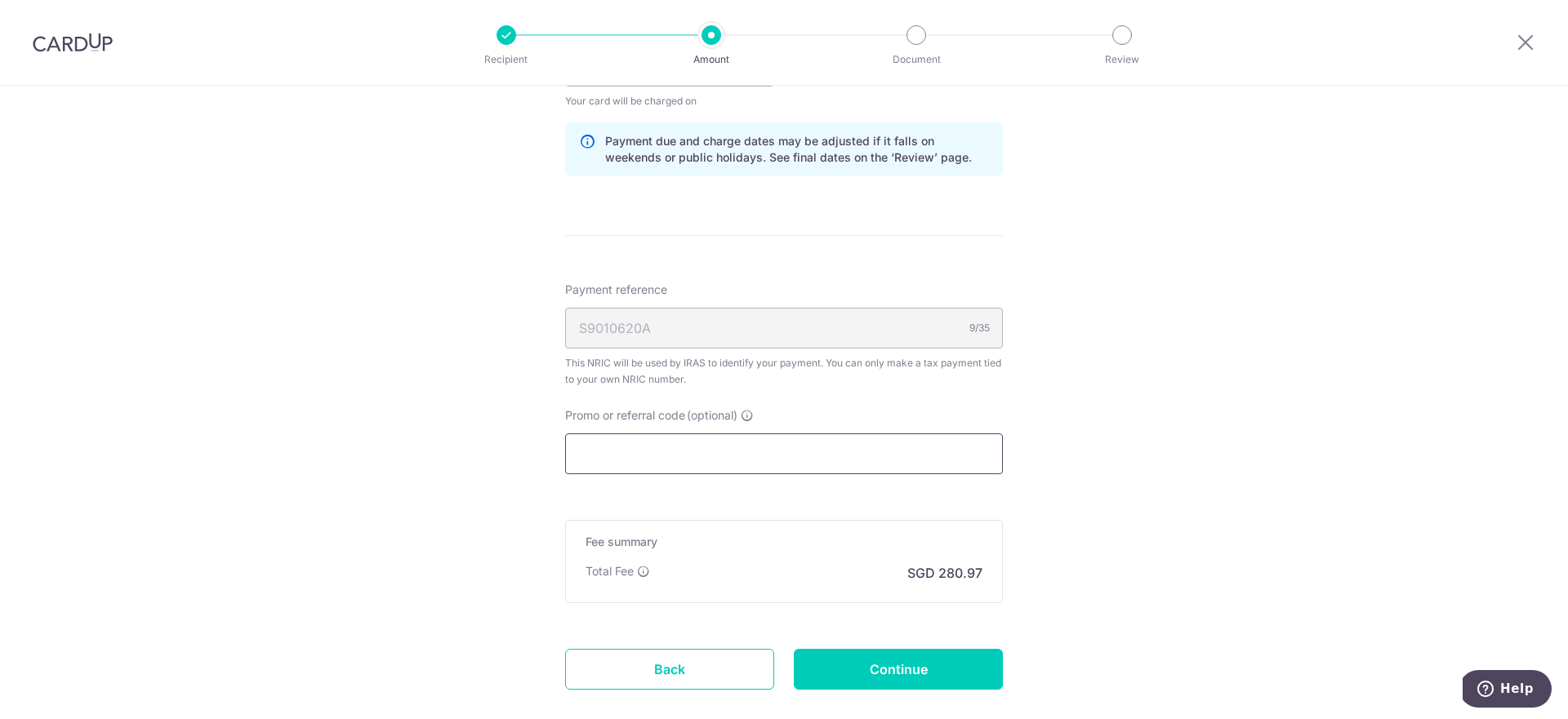
click at [673, 465] on input "Promo or referral code (optional)" at bounding box center [783, 454] width 438 height 40
paste input "VTAX25ONE"
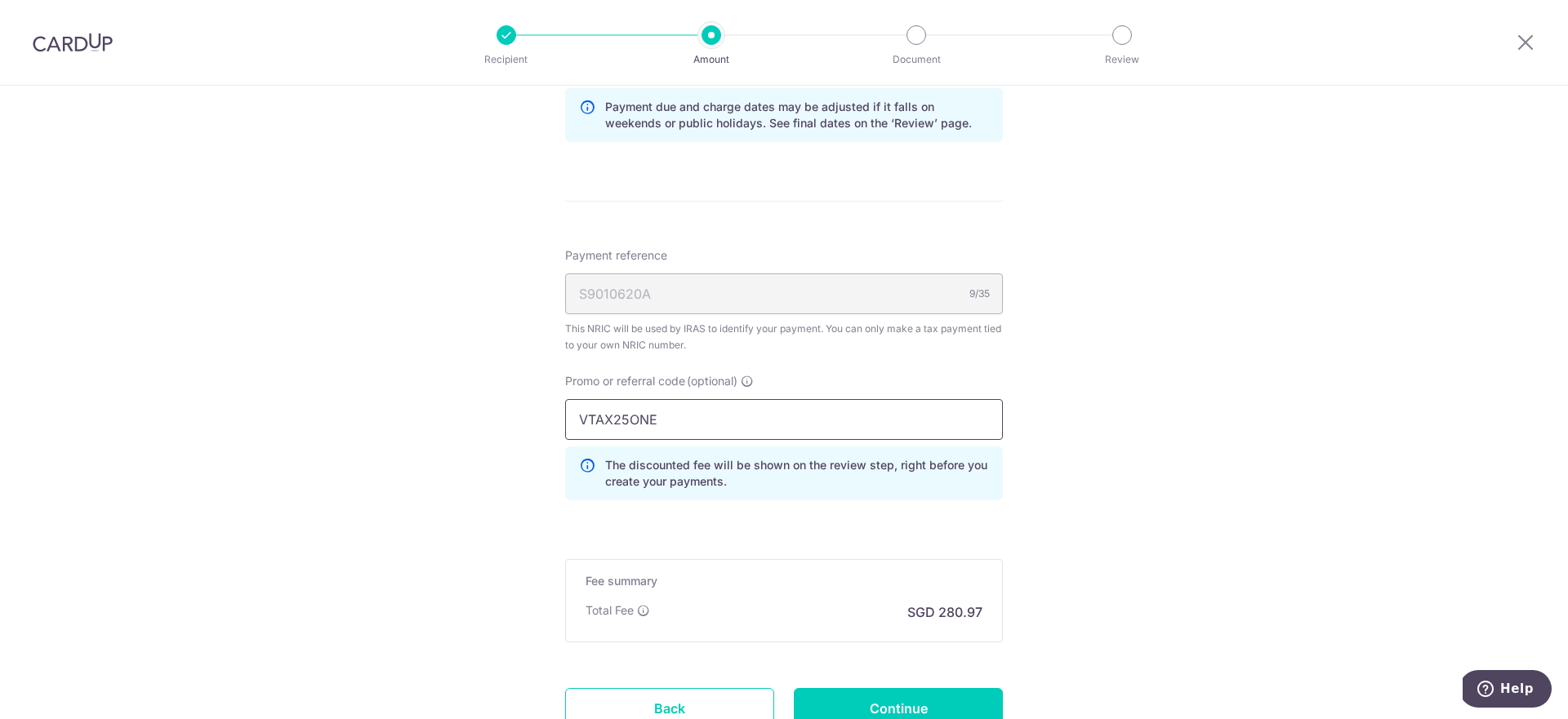
scroll to position [892, 0]
type input "VTAX25ONE"
click at [929, 698] on input "Continue" at bounding box center [898, 708] width 209 height 40
type input "Update Schedule"
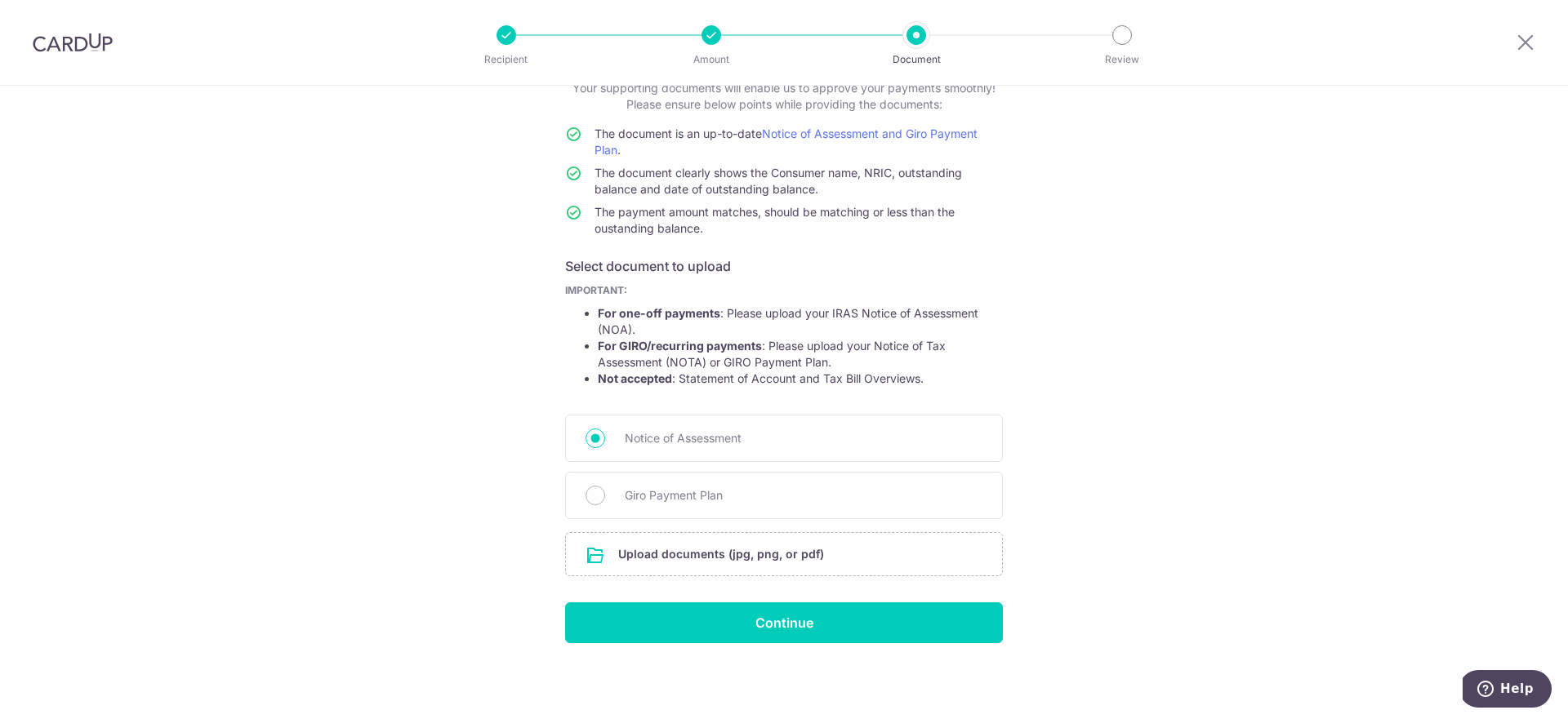
scroll to position [114, 0]
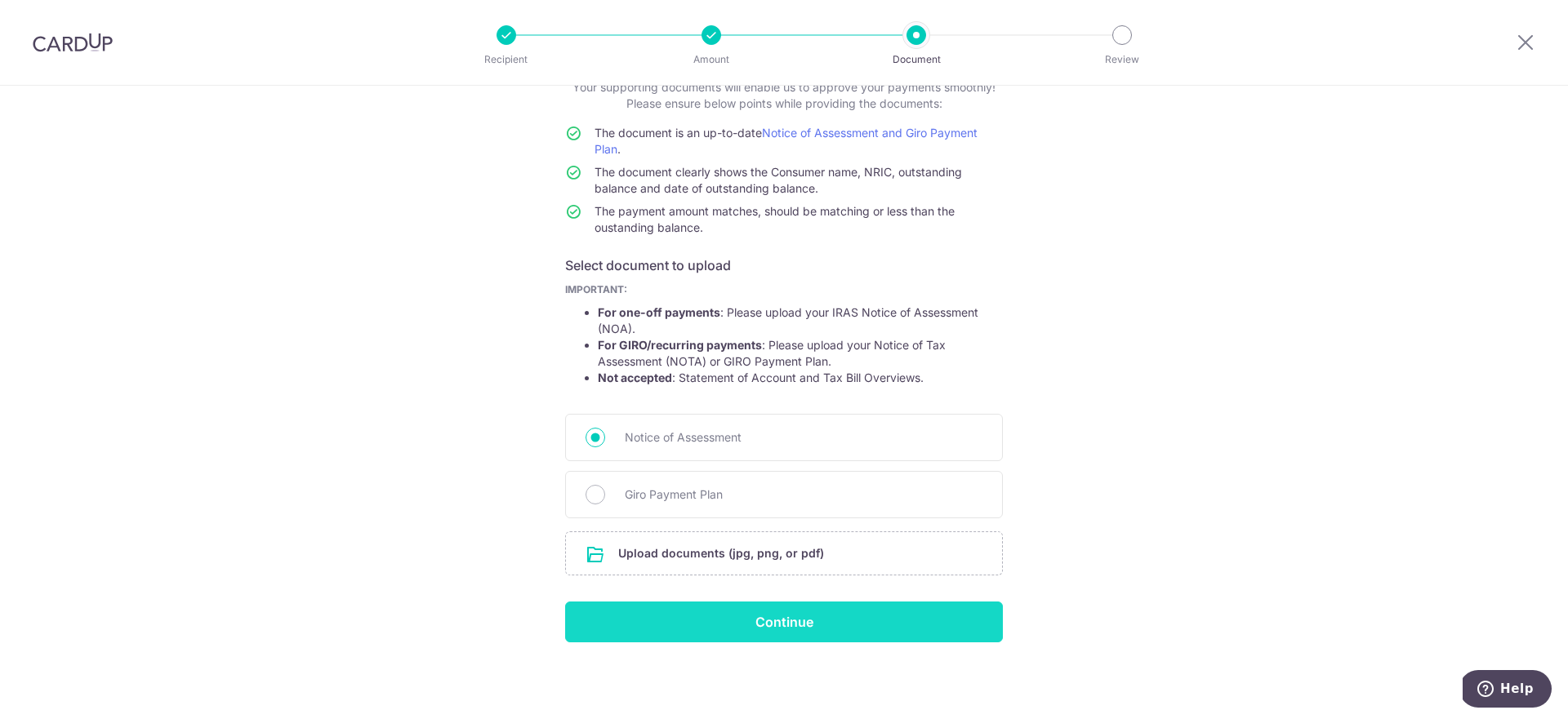
click at [862, 628] on input "Continue" at bounding box center [783, 622] width 438 height 40
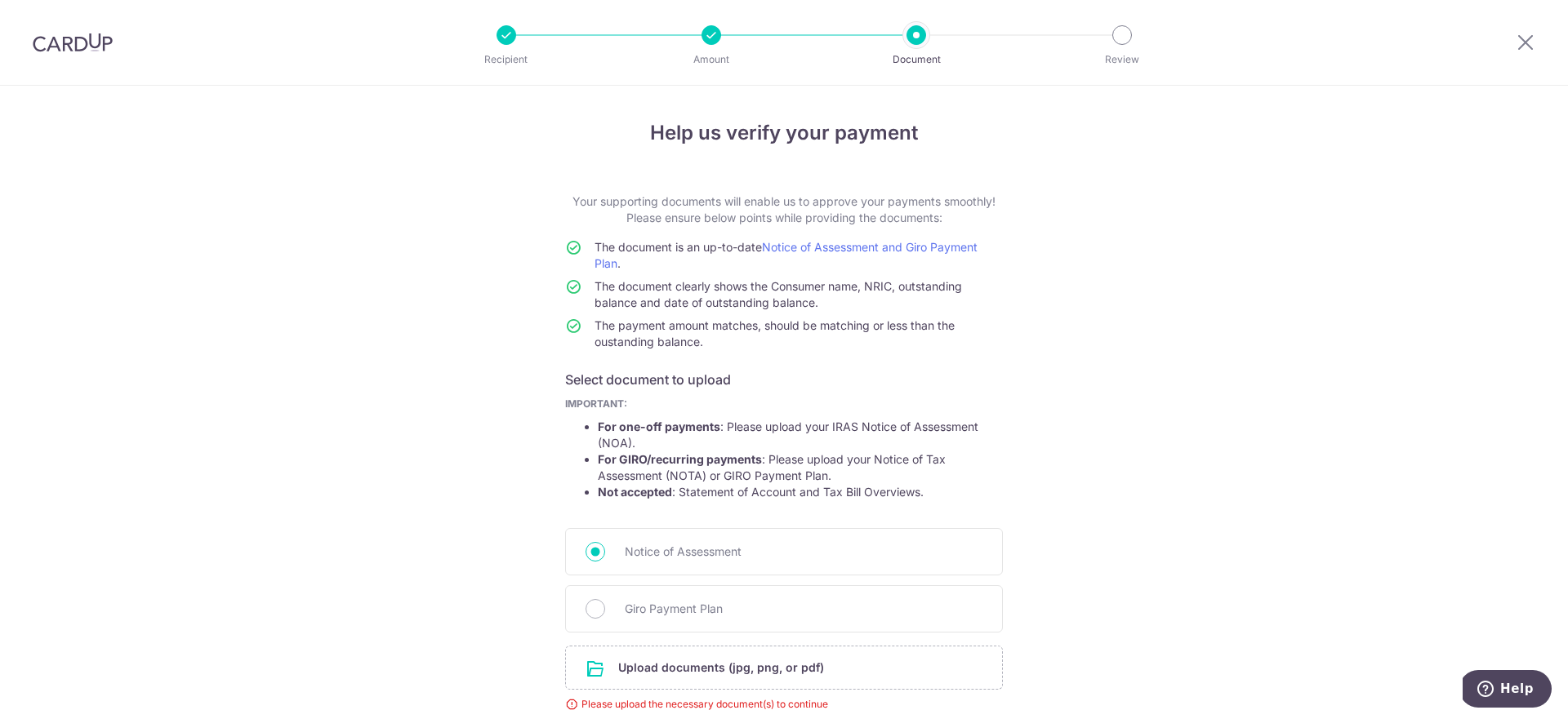
scroll to position [137, 0]
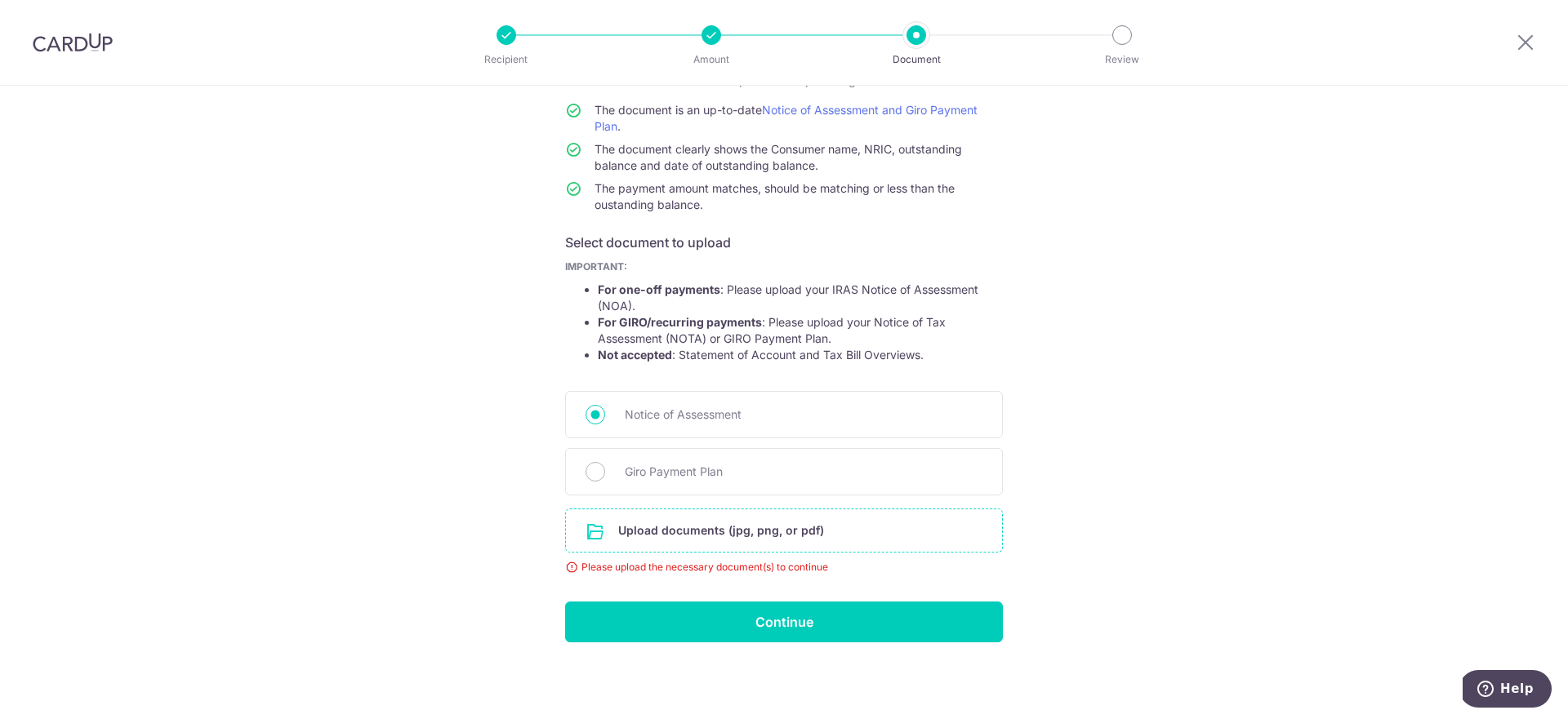
click at [705, 538] on input "file" at bounding box center [783, 530] width 436 height 42
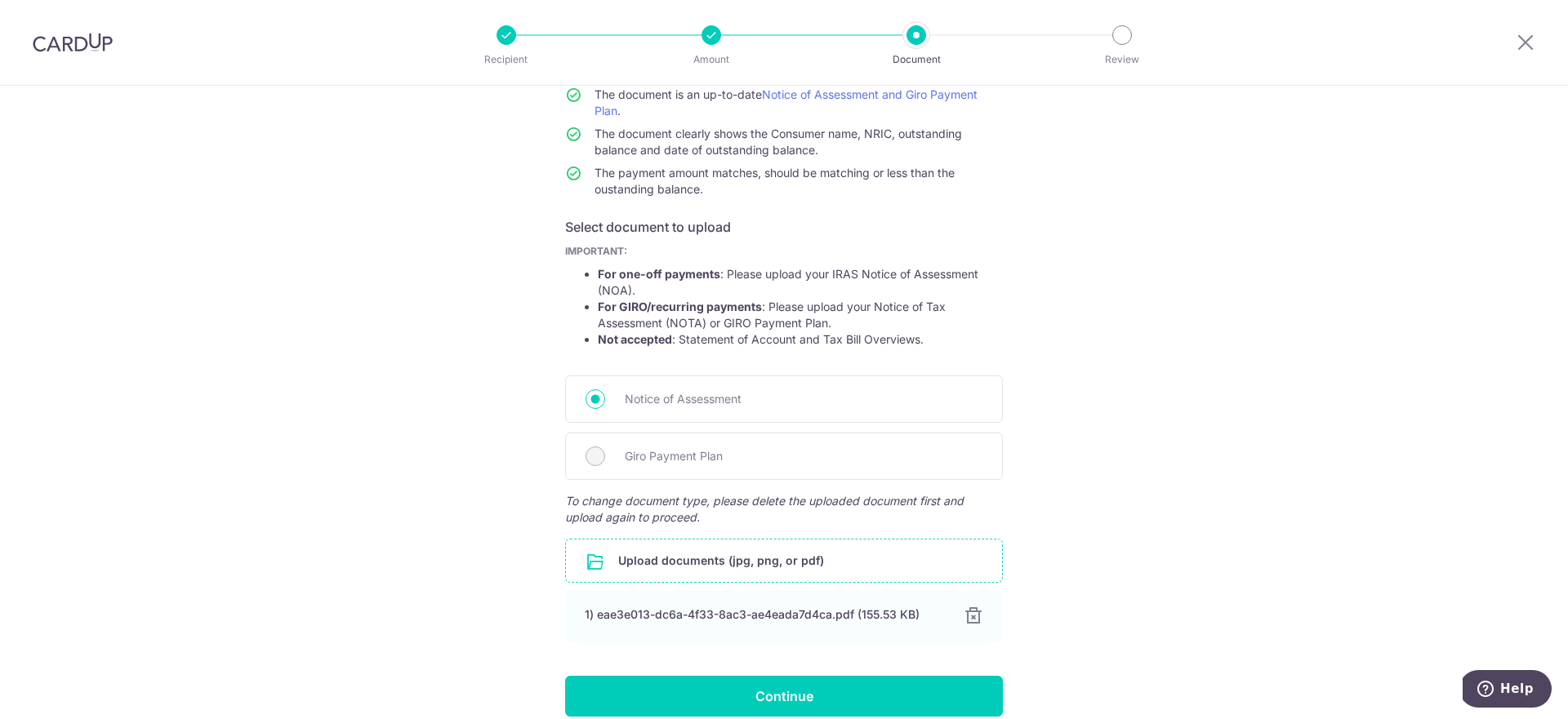
scroll to position [164, 0]
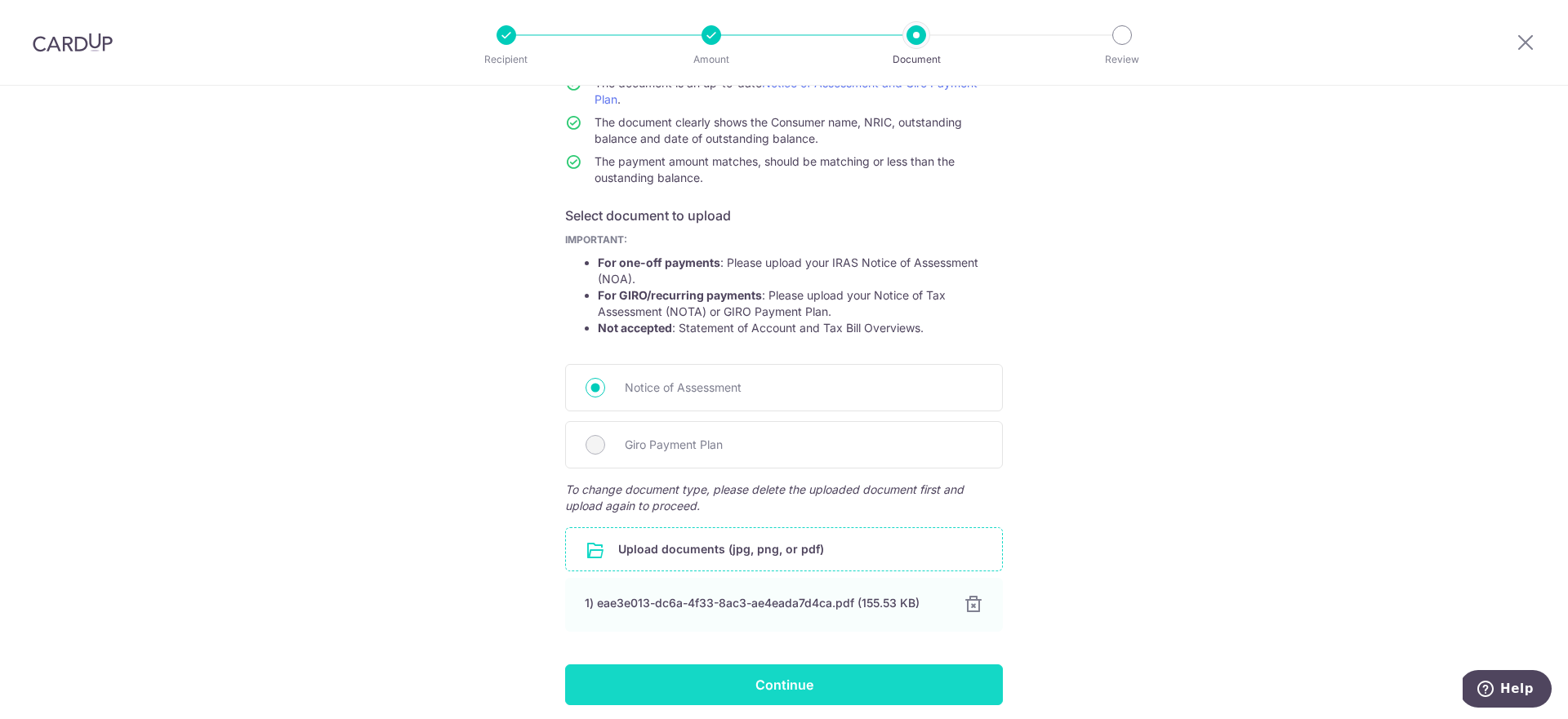
click at [843, 703] on input "Continue" at bounding box center [783, 684] width 438 height 40
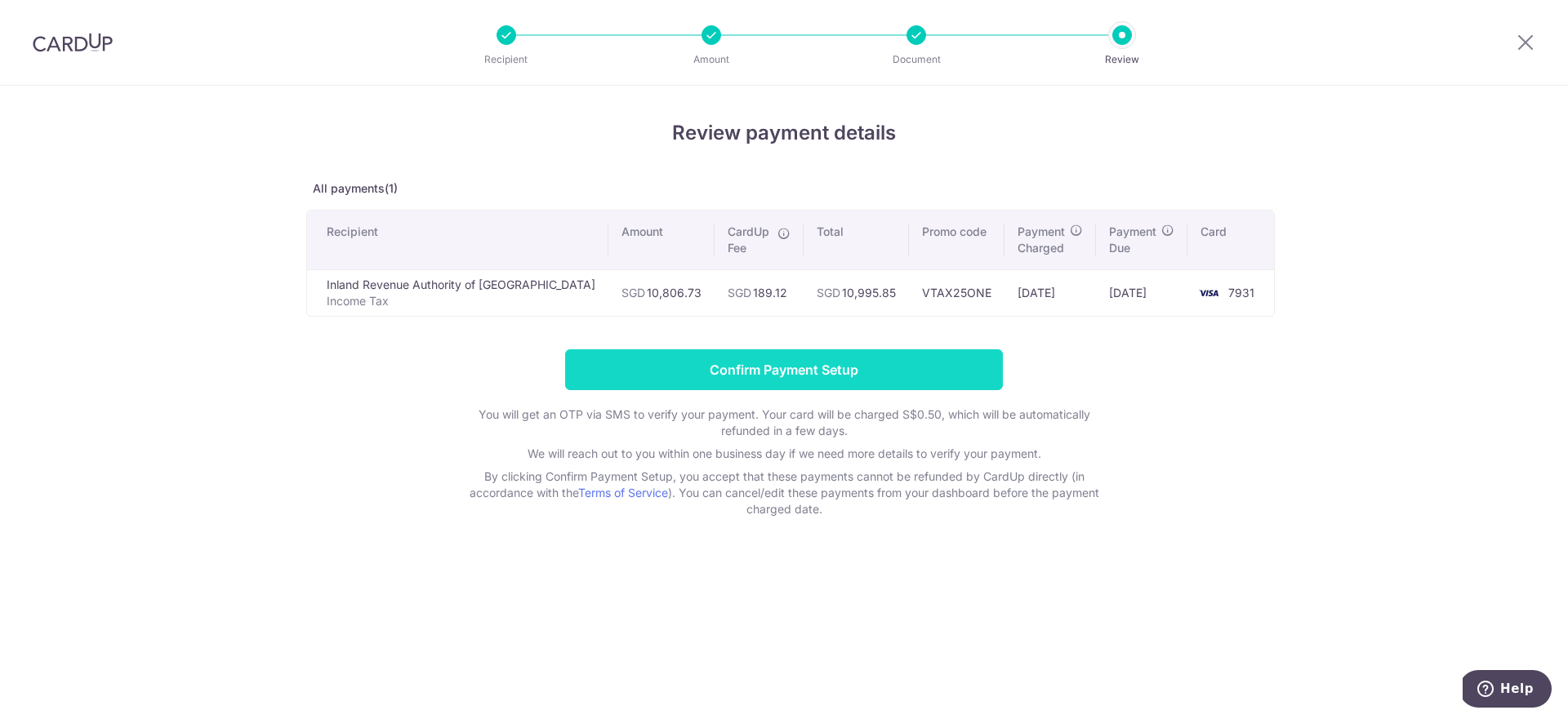
click at [856, 372] on input "Confirm Payment Setup" at bounding box center [783, 369] width 438 height 40
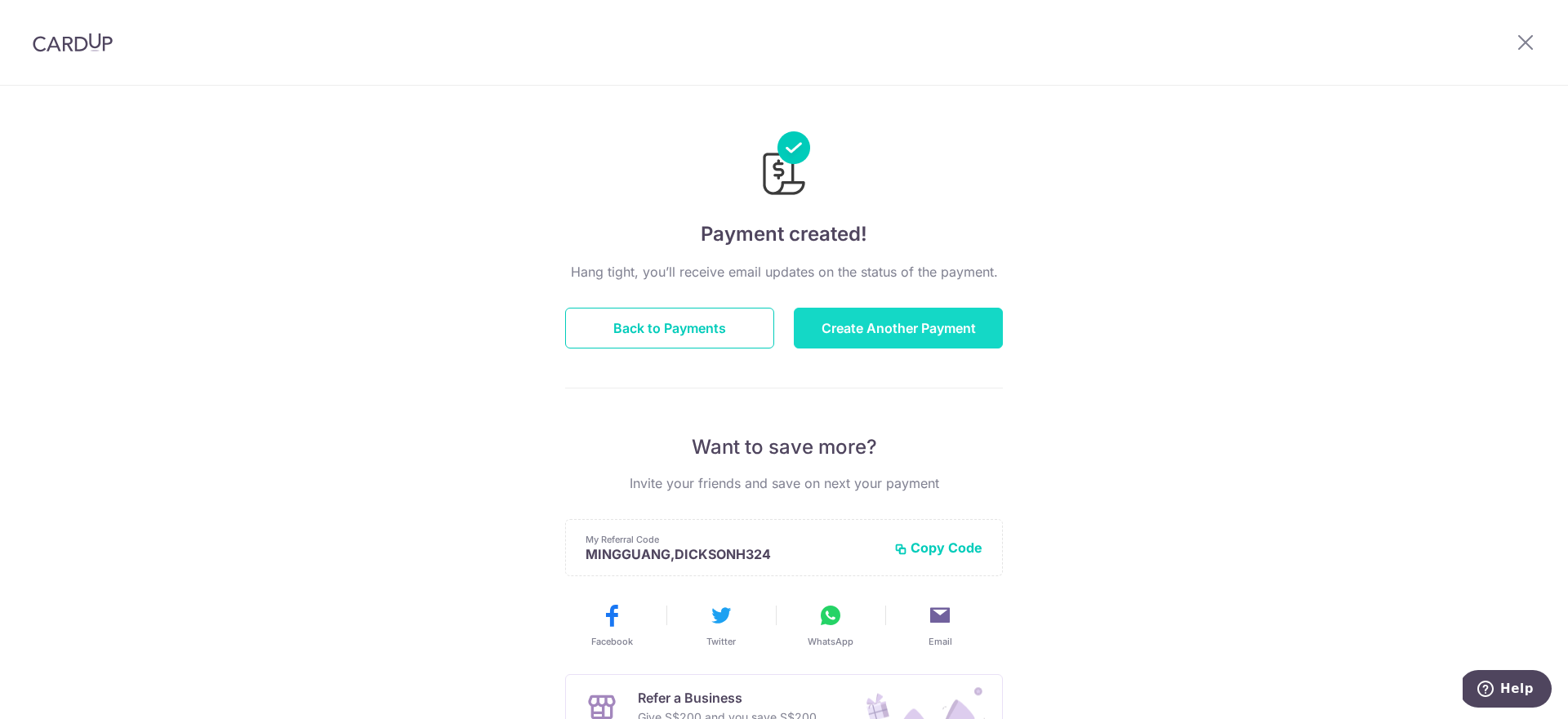
click at [885, 329] on button "Create Another Payment" at bounding box center [898, 328] width 209 height 40
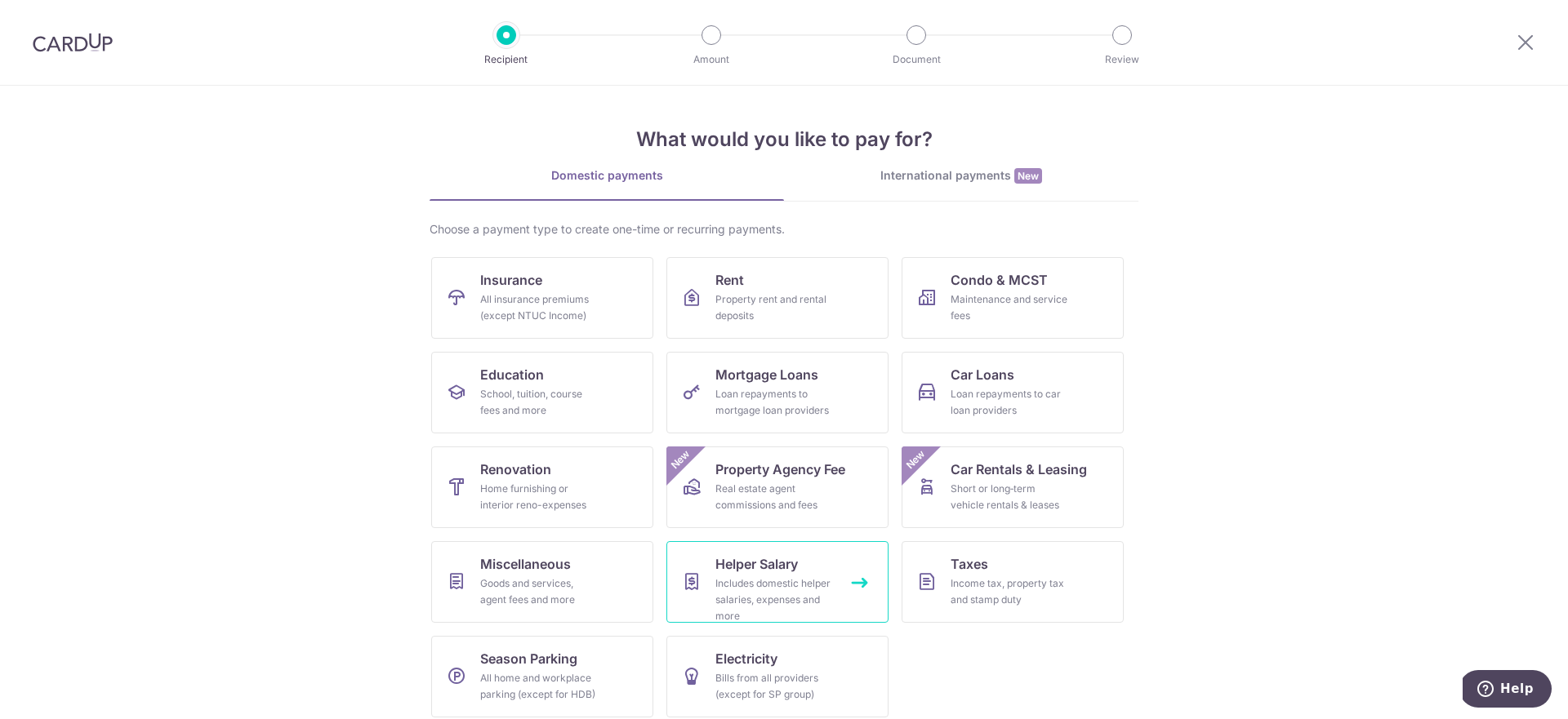
click at [776, 580] on div "Includes domestic helper salaries, expenses and more" at bounding box center [774, 600] width 118 height 49
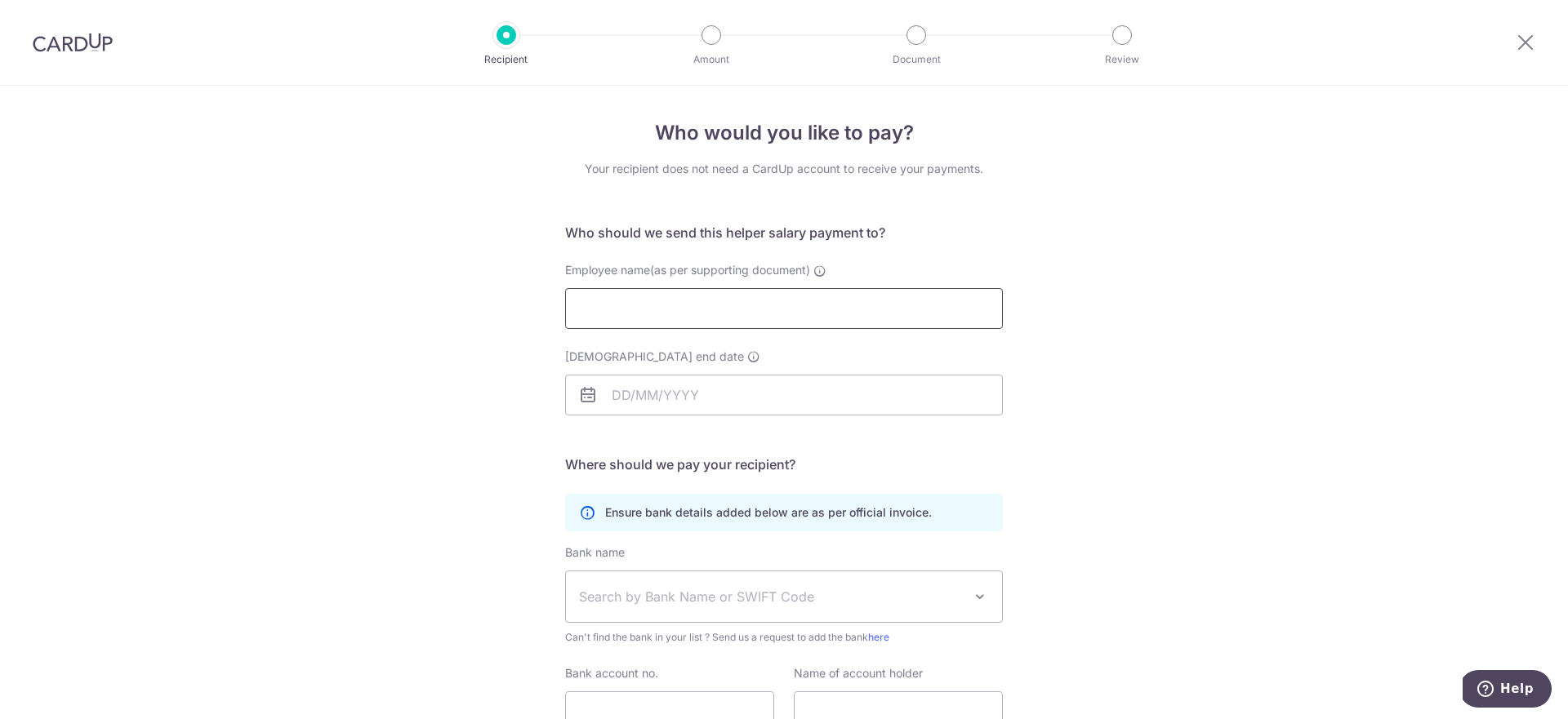
click at [793, 309] on input "Employee name(as per supporting document)" at bounding box center [783, 308] width 438 height 40
